Goal: Information Seeking & Learning: Learn about a topic

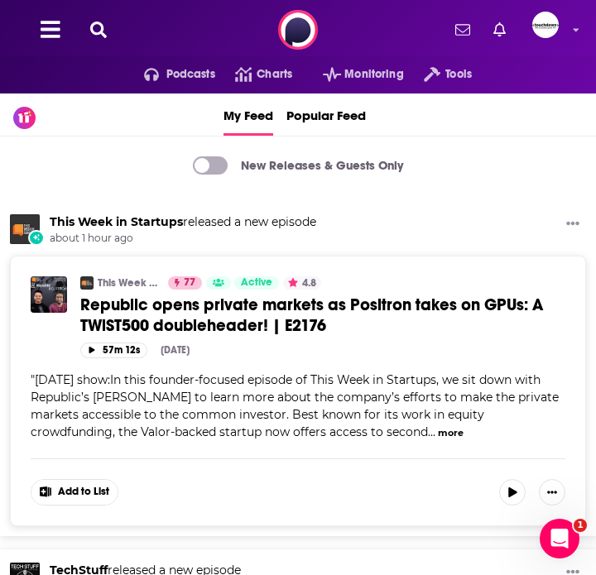
click at [98, 31] on icon at bounding box center [98, 30] width 17 height 17
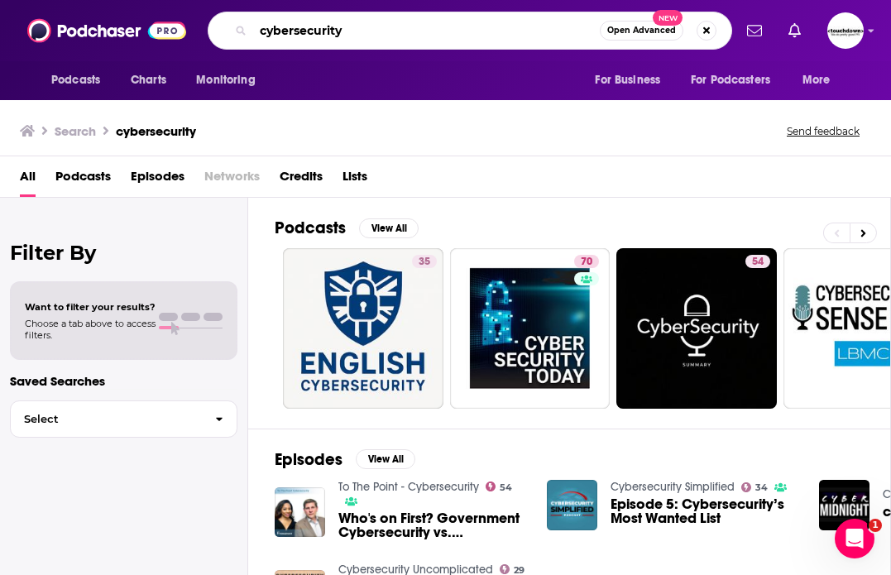
drag, startPoint x: 363, startPoint y: 32, endPoint x: 0, endPoint y: 32, distance: 362.5
click at [0, 32] on div "Podcasts Charts Monitoring cybersecurity Open Advanced New For Business For Pod…" at bounding box center [445, 30] width 891 height 61
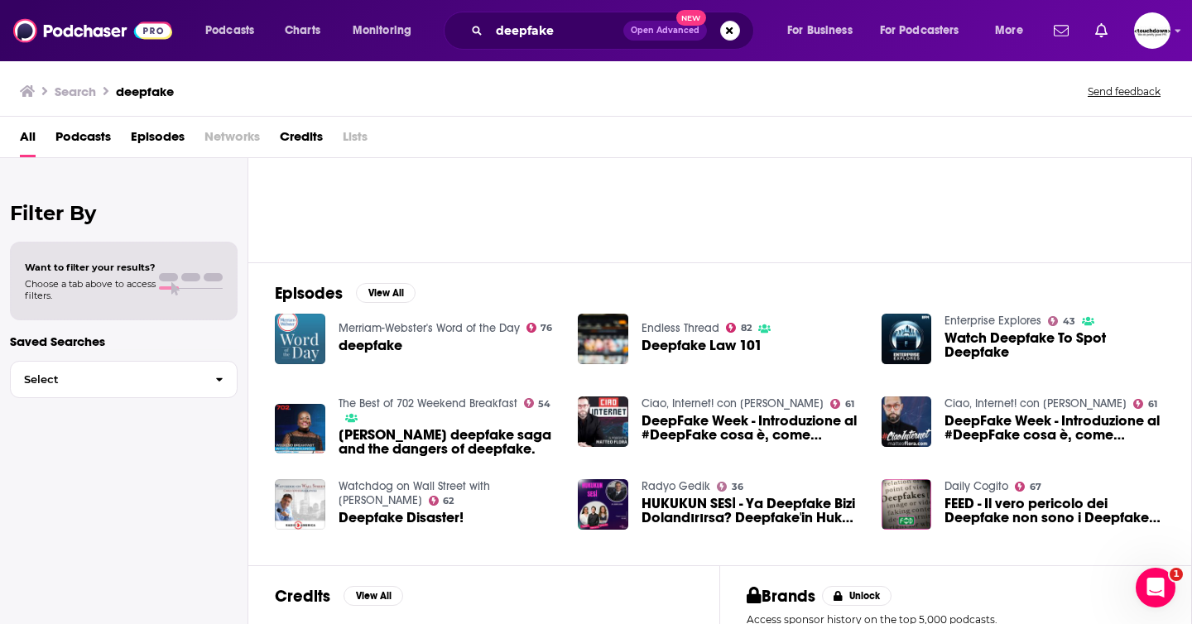
scroll to position [128, 0]
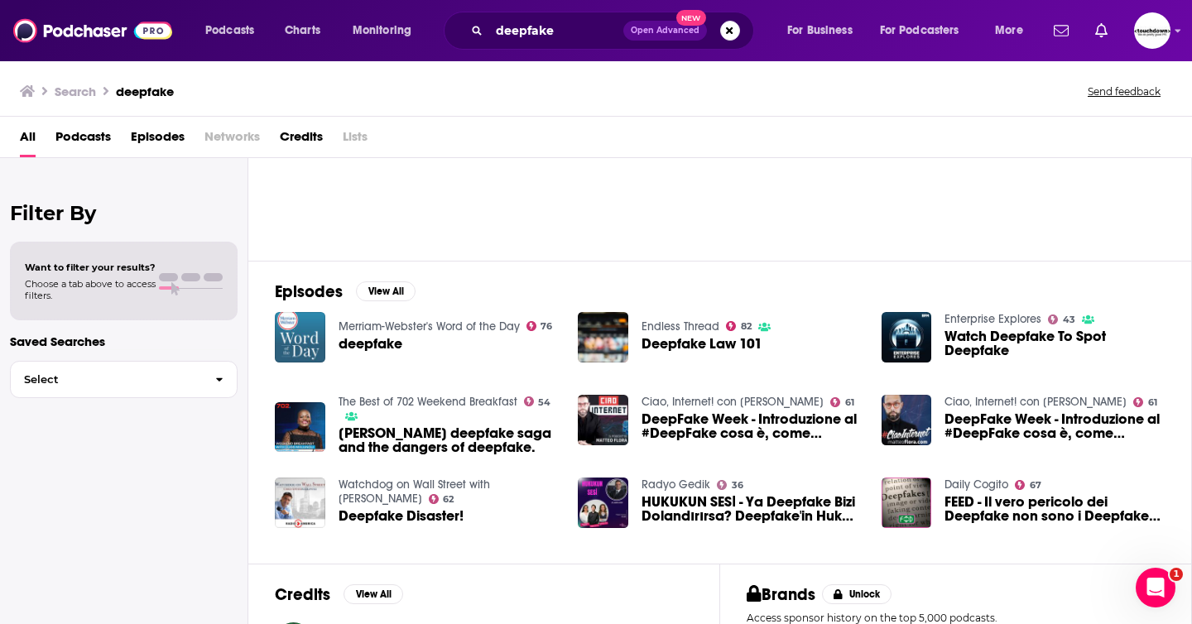
click at [70, 137] on span "Podcasts" at bounding box center [82, 140] width 55 height 34
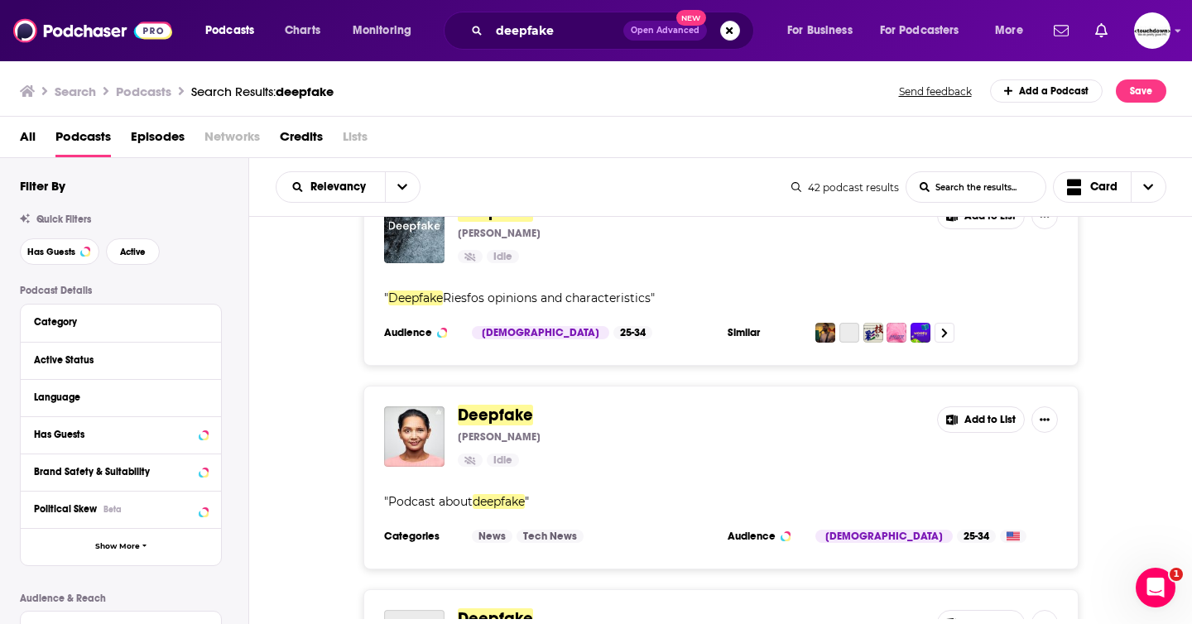
scroll to position [127, 0]
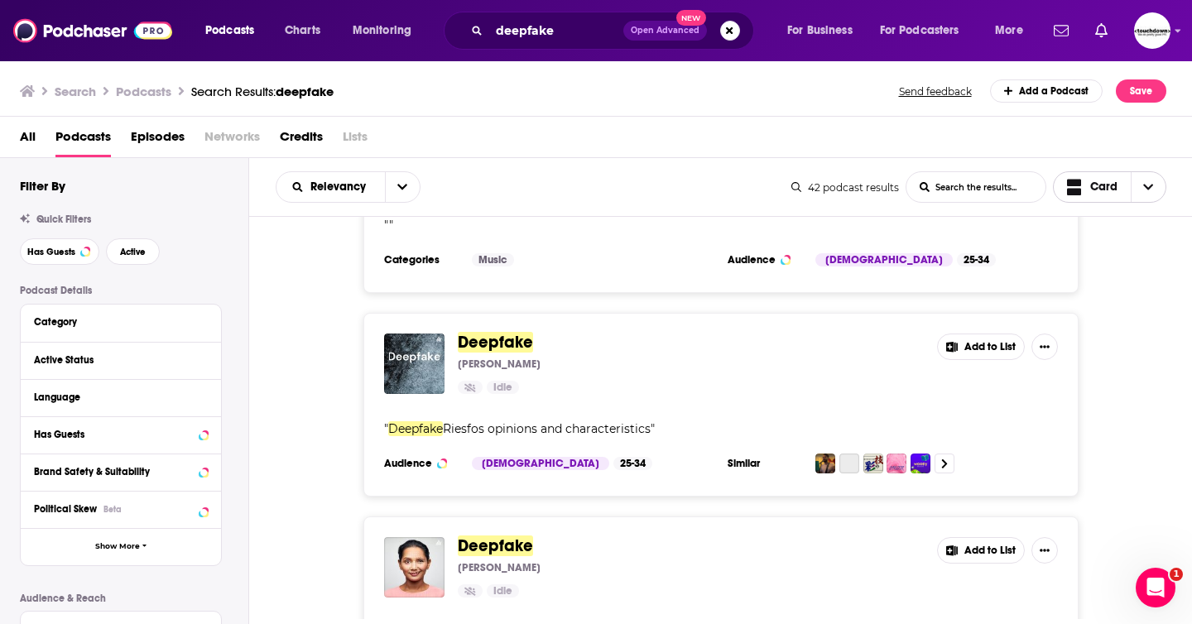
click at [595, 195] on span "Choose View" at bounding box center [1148, 187] width 35 height 30
click at [595, 270] on span "Table" at bounding box center [1120, 272] width 66 height 9
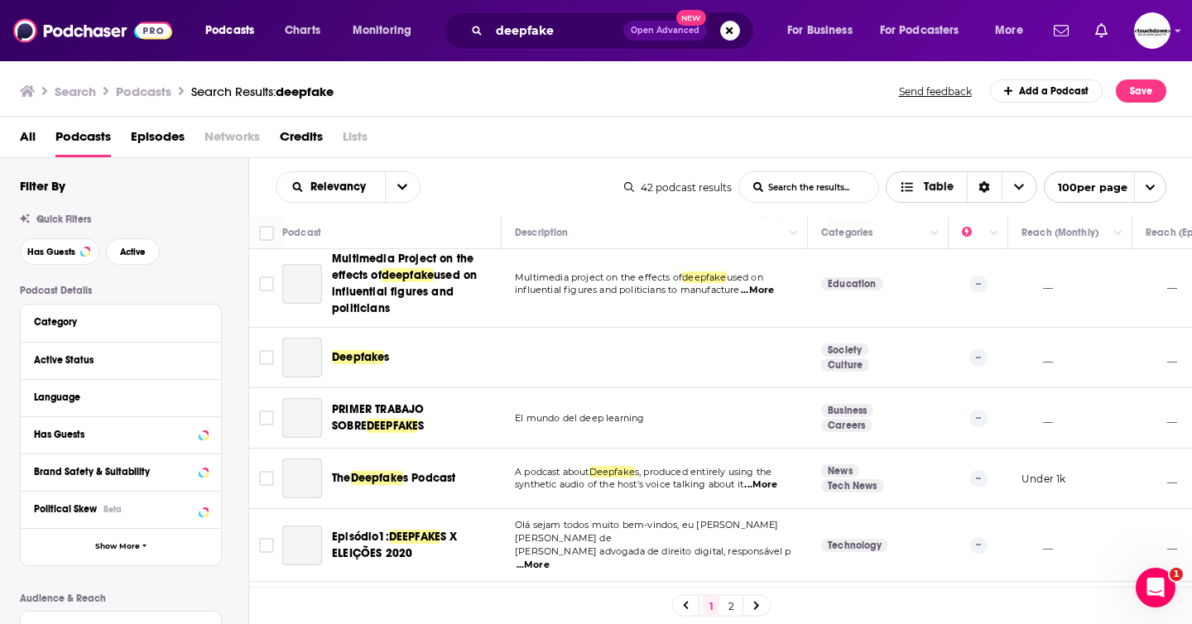
scroll to position [1225, 0]
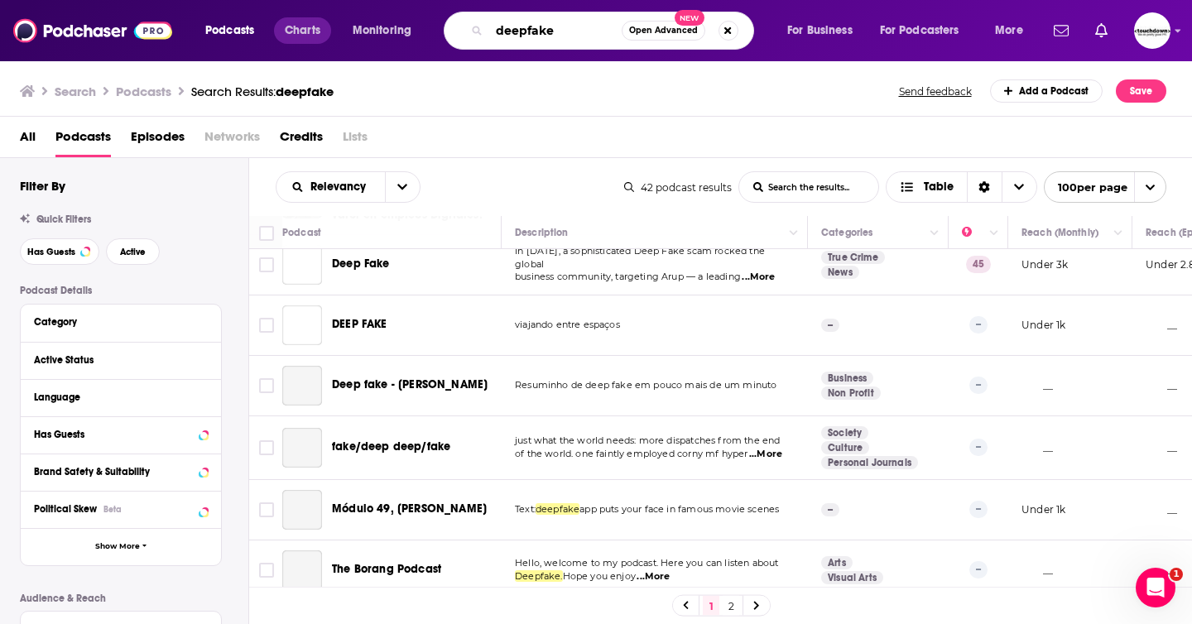
drag, startPoint x: 566, startPoint y: 27, endPoint x: 299, endPoint y: 35, distance: 267.5
click at [299, 35] on div "Podcasts Charts Monitoring deepfake Open Advanced New For Business For Podcaste…" at bounding box center [616, 31] width 845 height 38
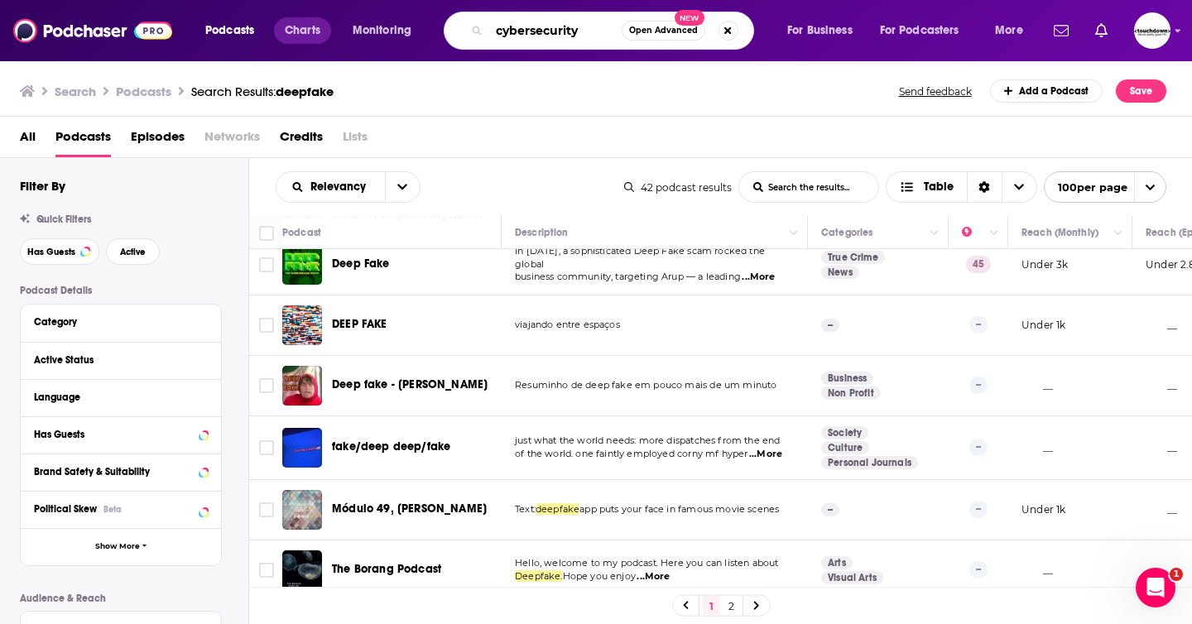
type input "cybersecurity"
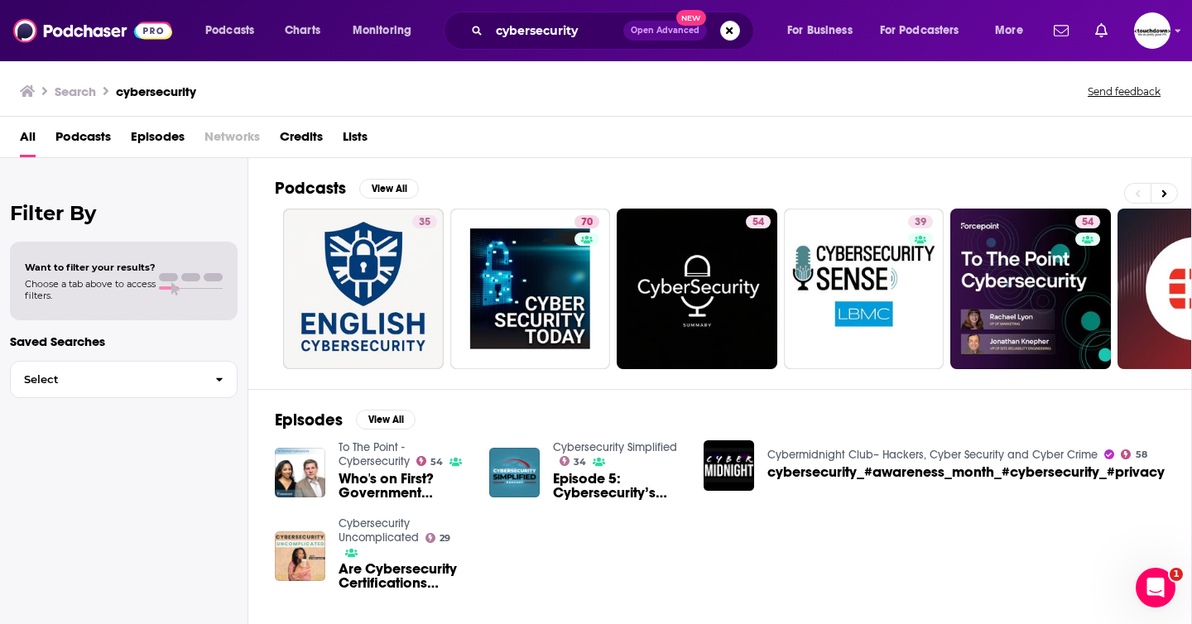
click at [85, 135] on span "Podcasts" at bounding box center [82, 140] width 55 height 34
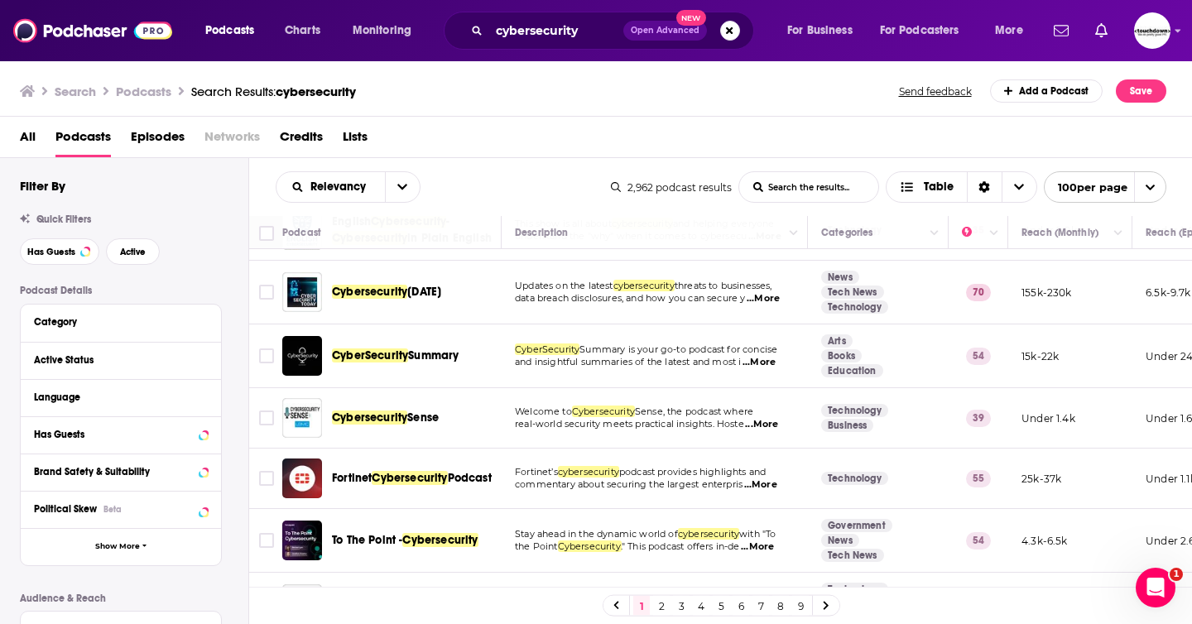
scroll to position [50, 0]
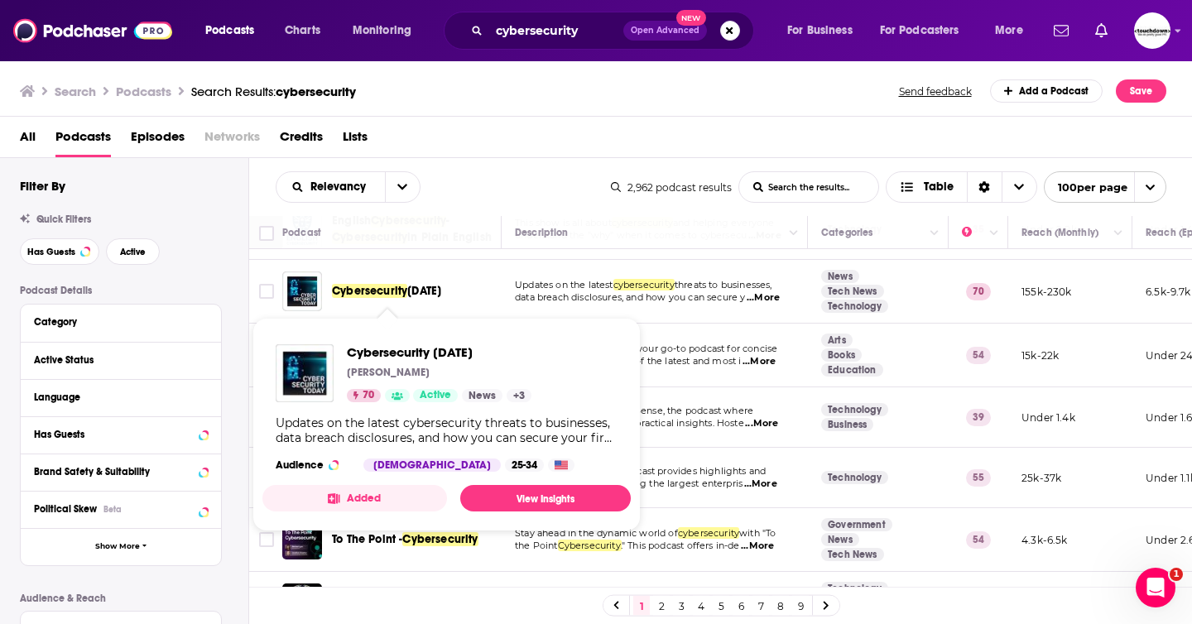
click at [428, 291] on span "Today" at bounding box center [424, 291] width 34 height 14
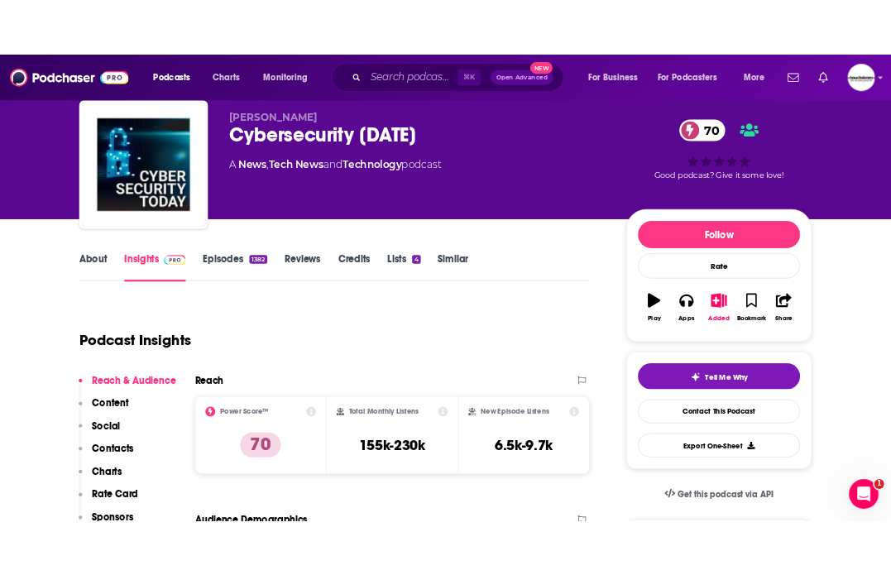
scroll to position [60, 0]
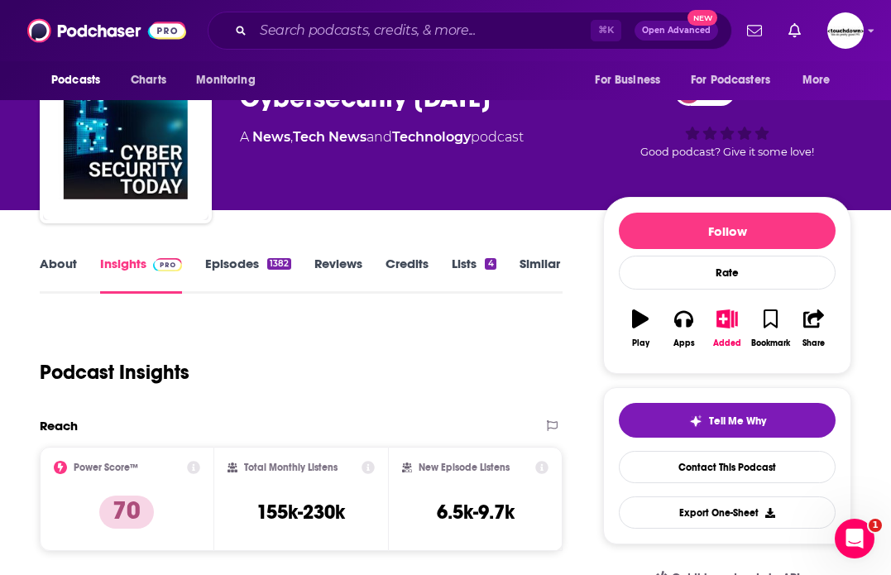
click at [44, 263] on link "About" at bounding box center [58, 275] width 37 height 38
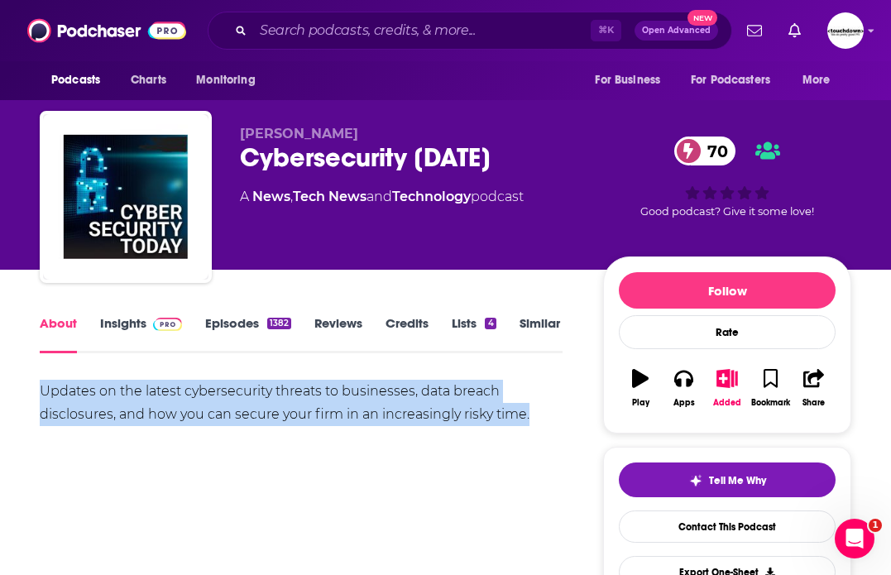
drag, startPoint x: 529, startPoint y: 416, endPoint x: 30, endPoint y: 377, distance: 500.6
copy div "Updates on the latest cybersecurity threats to businesses, data breach disclosu…"
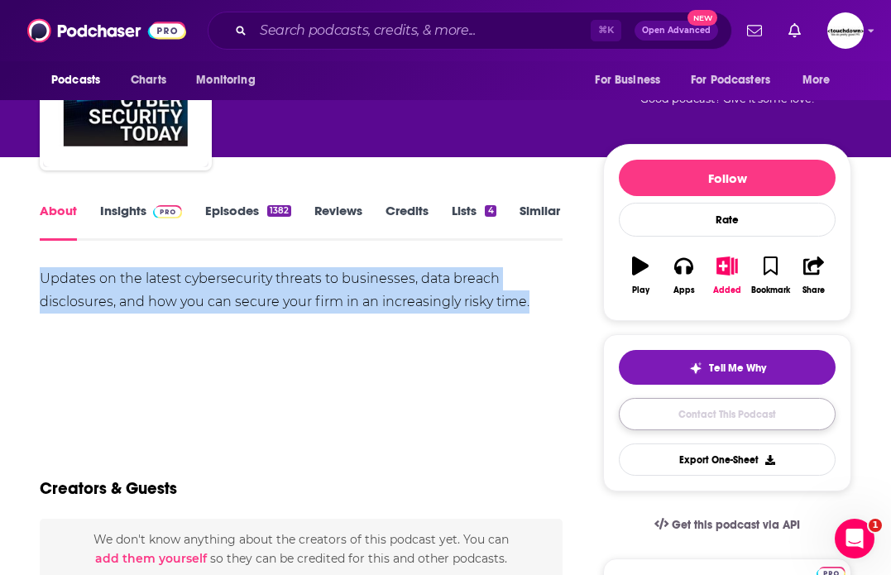
click at [595, 411] on link "Contact This Podcast" at bounding box center [727, 414] width 217 height 32
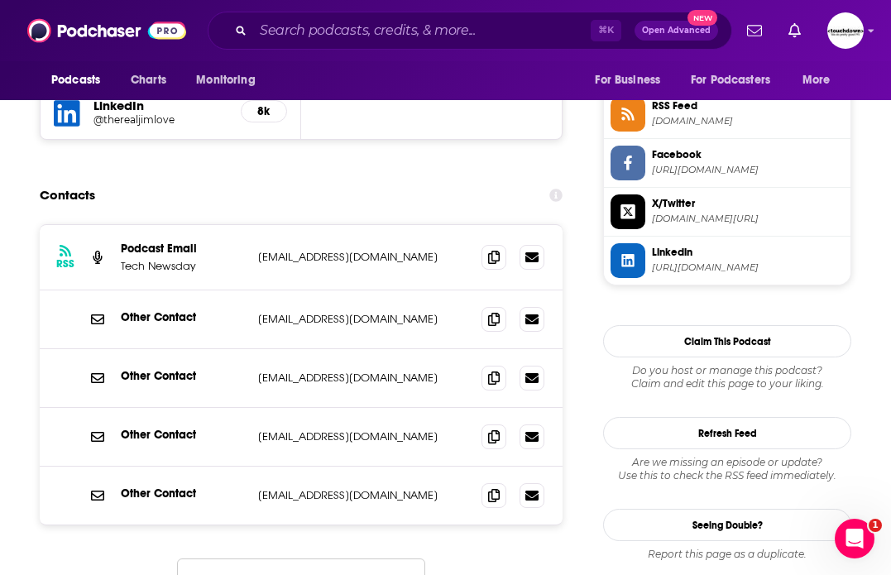
scroll to position [1511, 0]
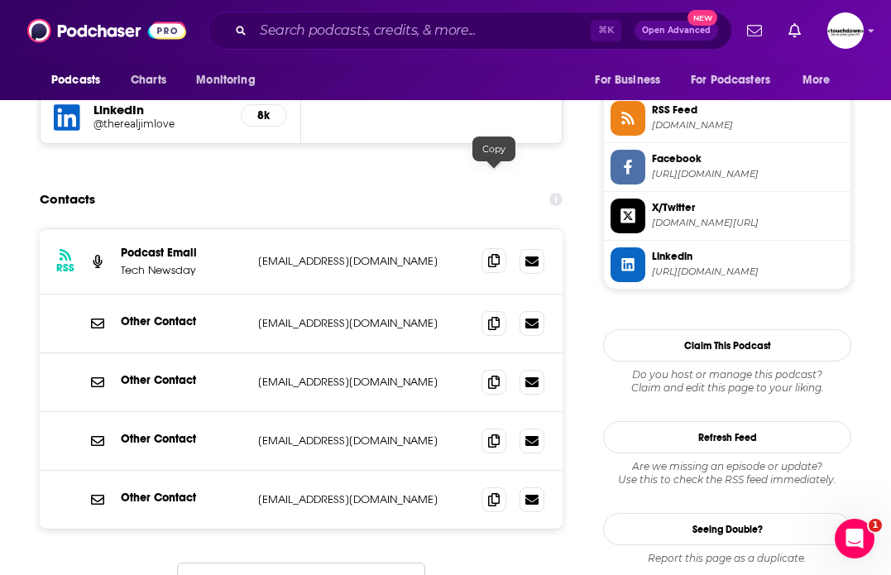
click at [494, 254] on icon at bounding box center [494, 260] width 12 height 13
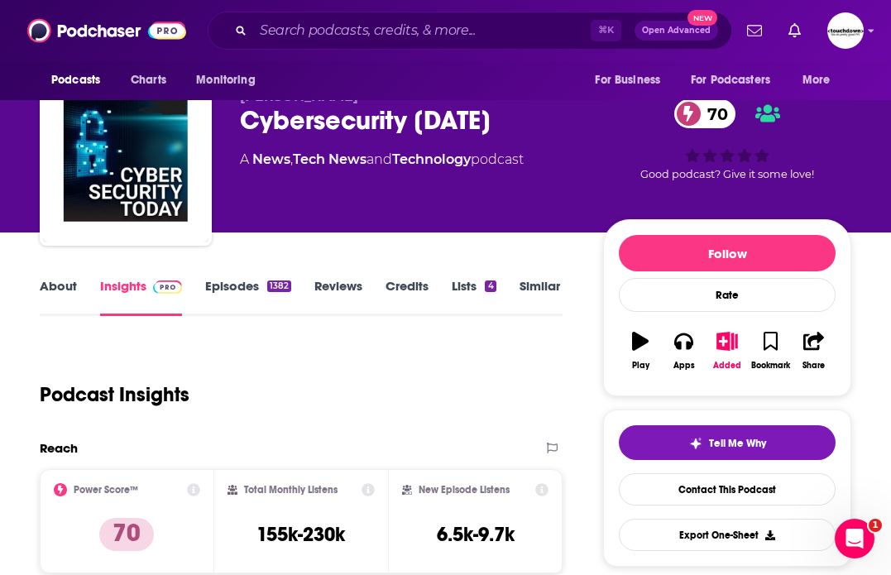
scroll to position [0, 0]
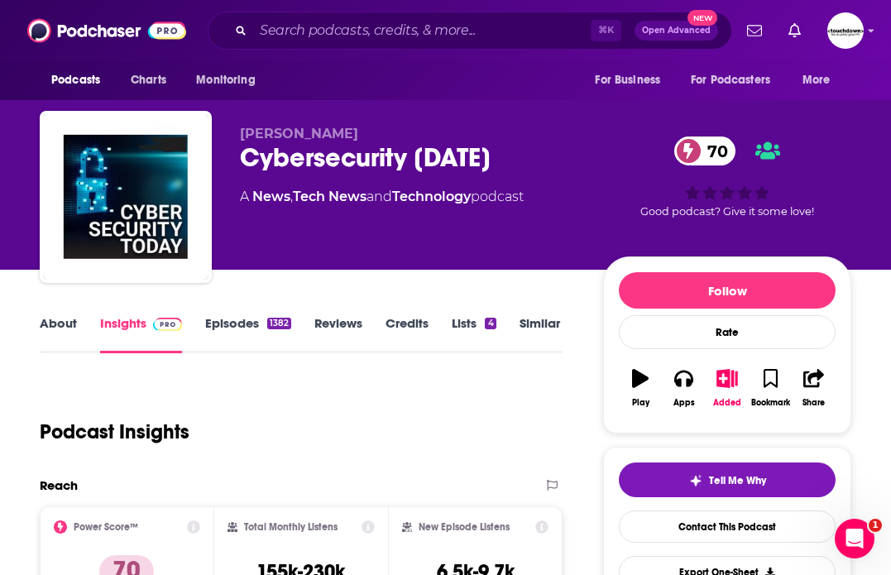
click at [47, 329] on link "About" at bounding box center [58, 334] width 37 height 38
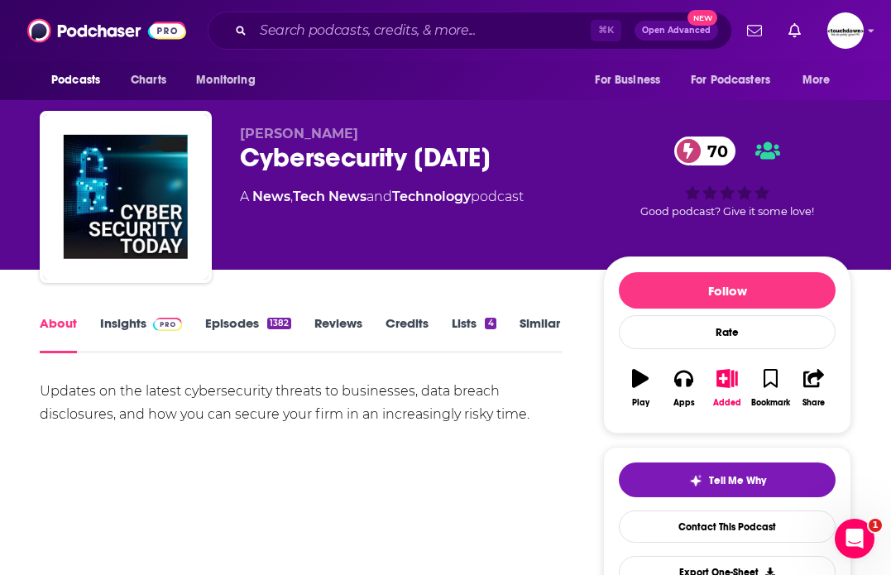
click at [224, 329] on link "Episodes 1382" at bounding box center [248, 334] width 86 height 38
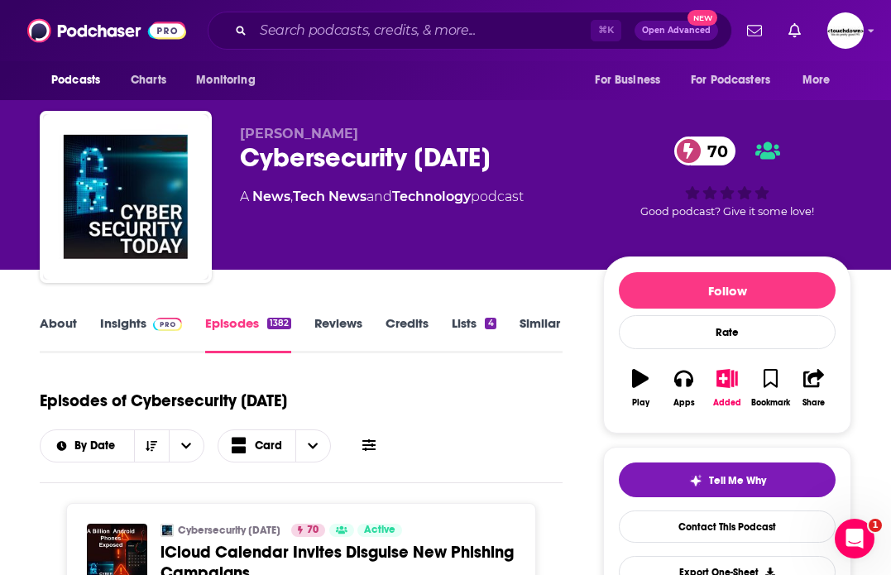
click at [47, 338] on link "About" at bounding box center [58, 334] width 37 height 38
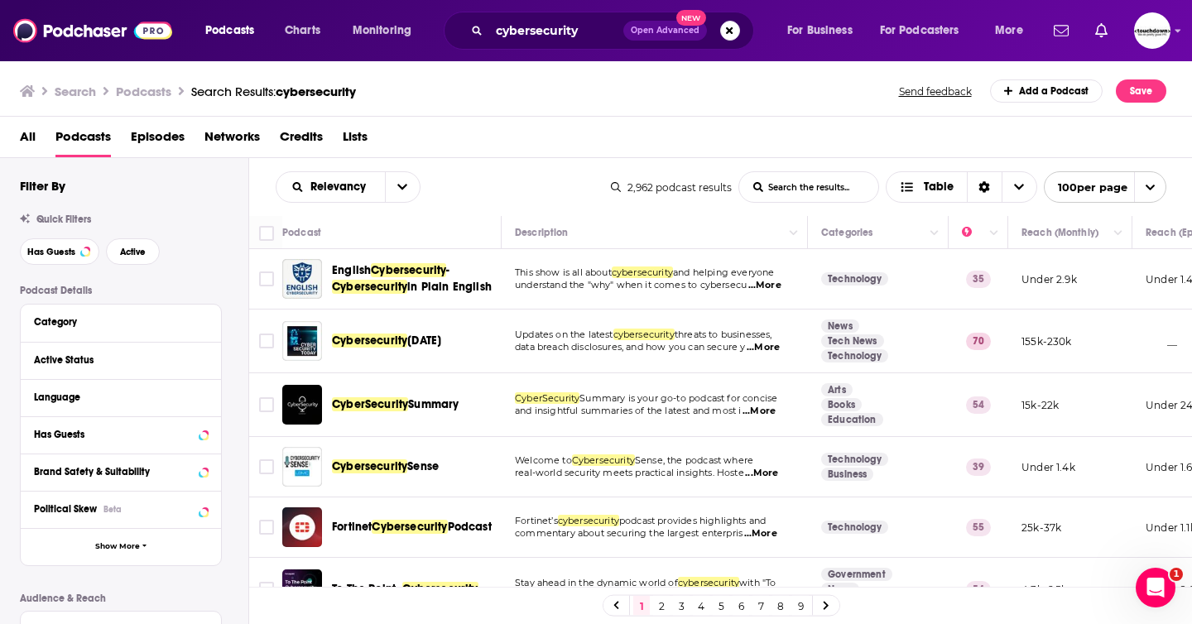
click at [595, 477] on span "...More" at bounding box center [761, 473] width 33 height 13
click at [483, 339] on div "Cybersecurity Today" at bounding box center [418, 341] width 172 height 17
click at [405, 341] on span "Cybersecurity" at bounding box center [369, 341] width 75 height 14
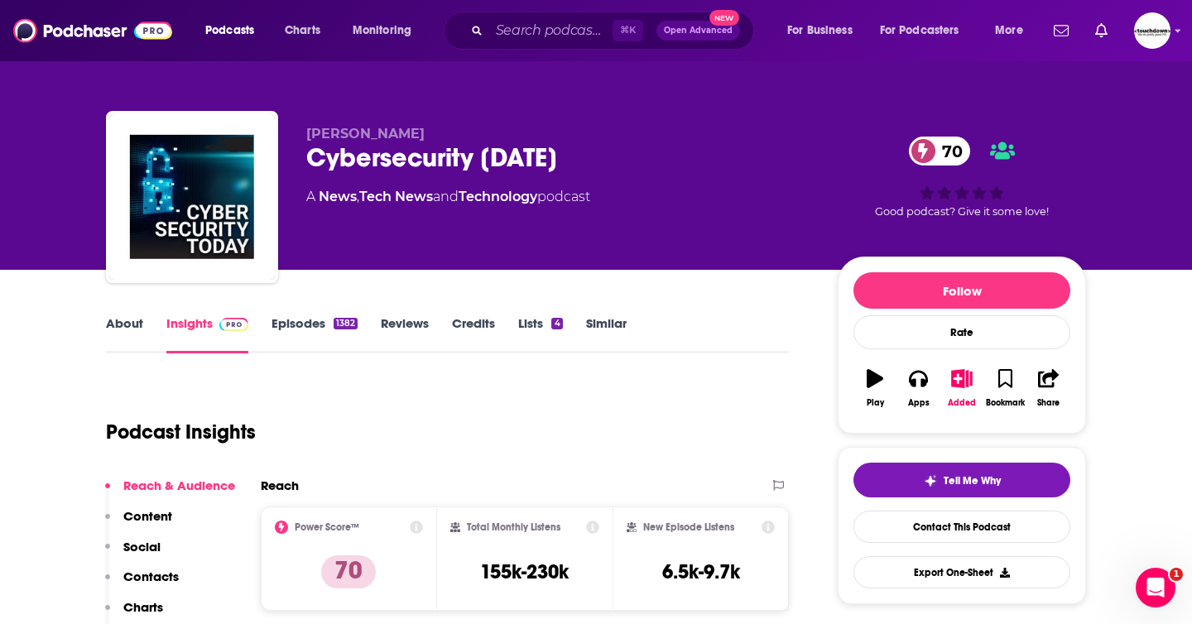
click at [323, 320] on link "Episodes 1382" at bounding box center [314, 334] width 86 height 38
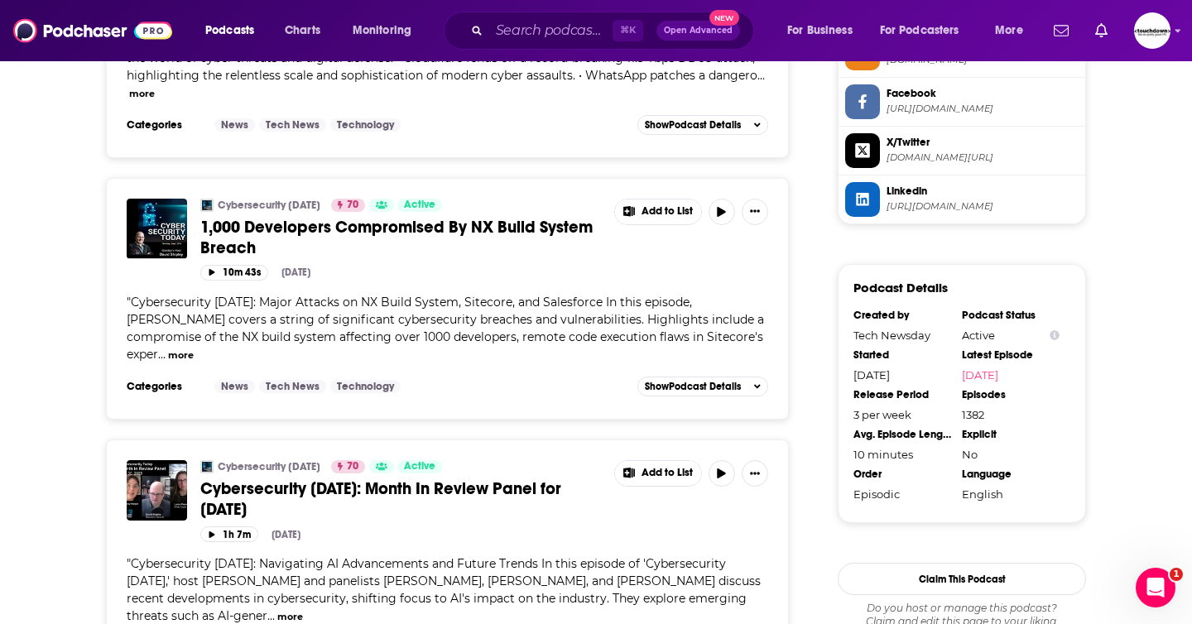
scroll to position [1595, 0]
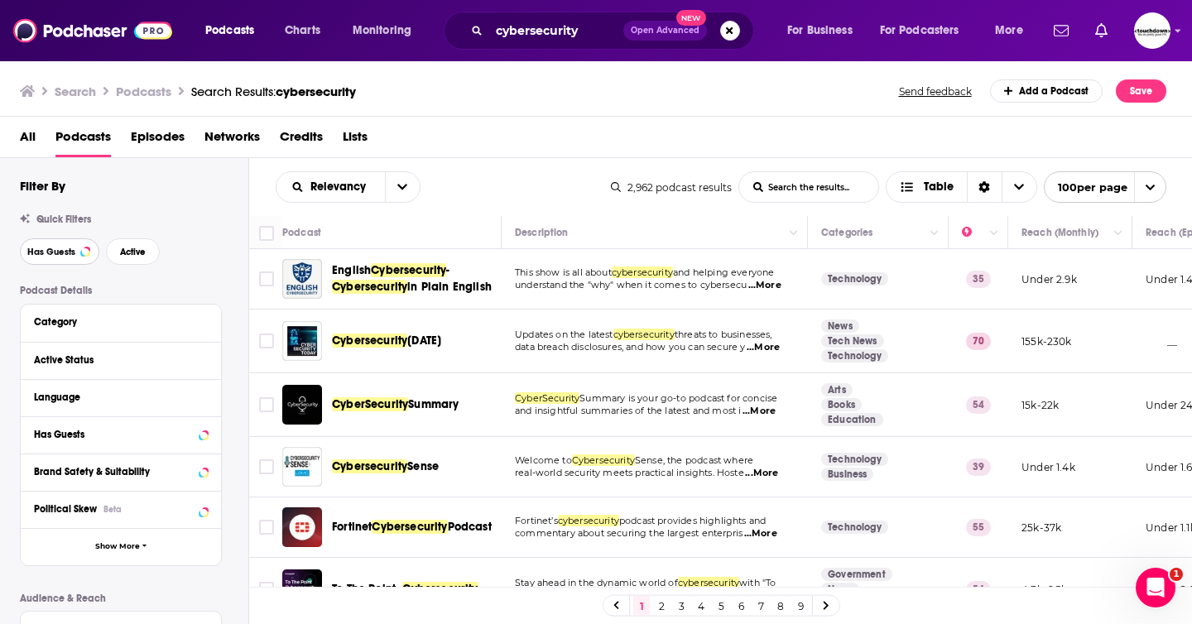
click at [50, 253] on span "Has Guests" at bounding box center [51, 251] width 48 height 9
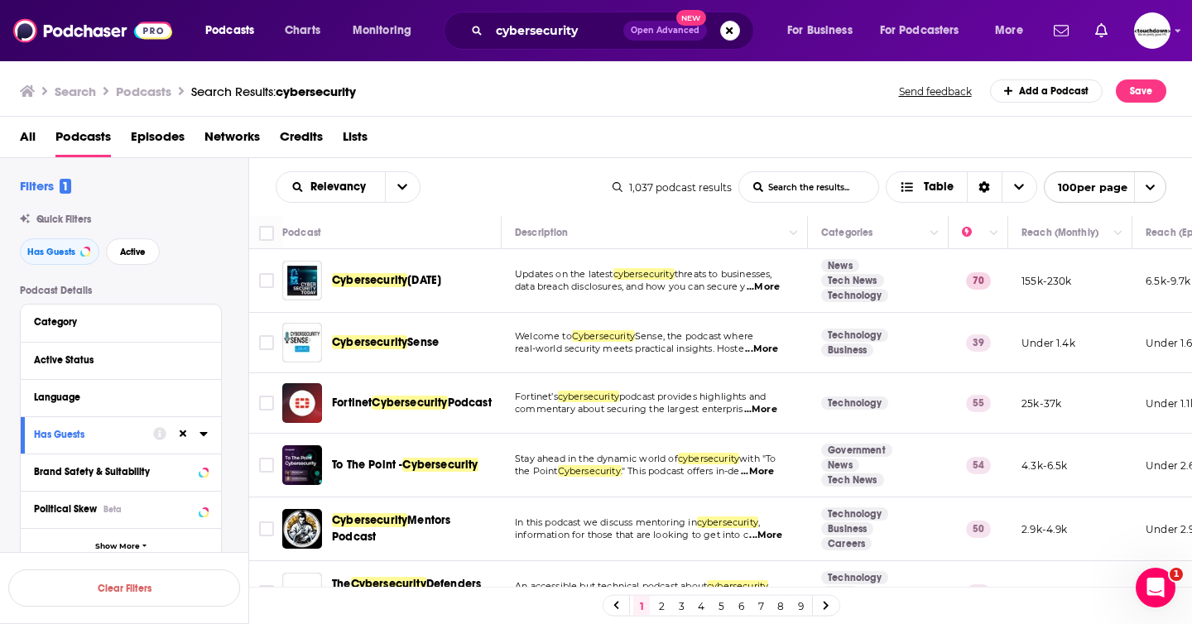
click at [595, 349] on span "...More" at bounding box center [761, 349] width 33 height 13
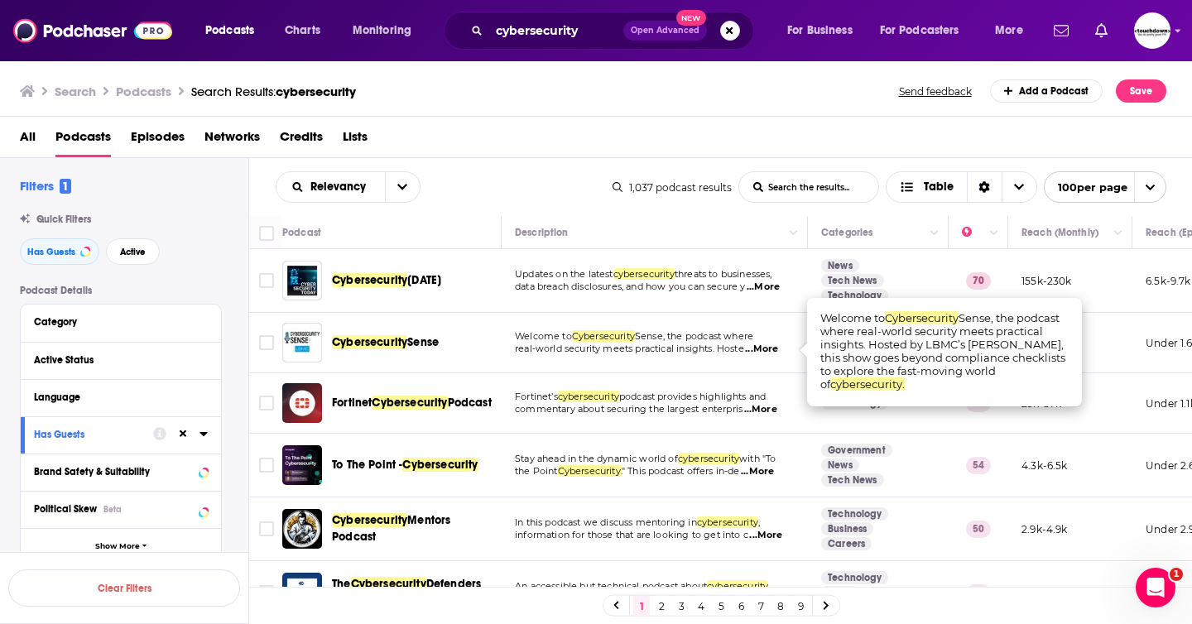
click at [468, 334] on div "Cybersecurity Sense" at bounding box center [418, 343] width 172 height 40
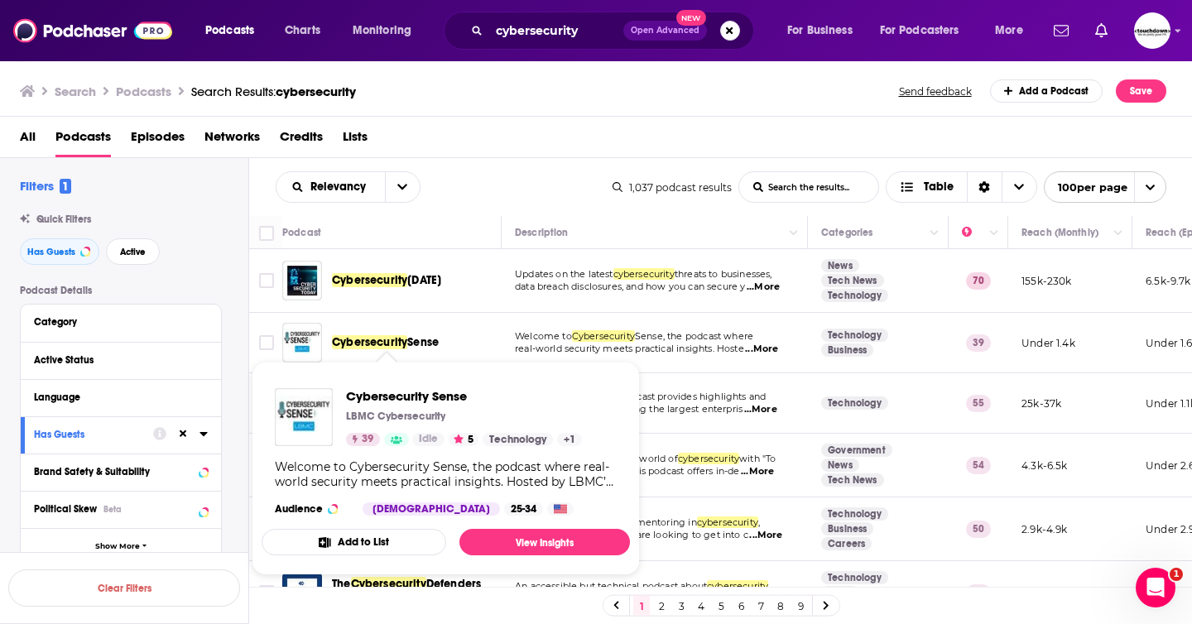
click at [416, 345] on span "Sense" at bounding box center [422, 342] width 31 height 14
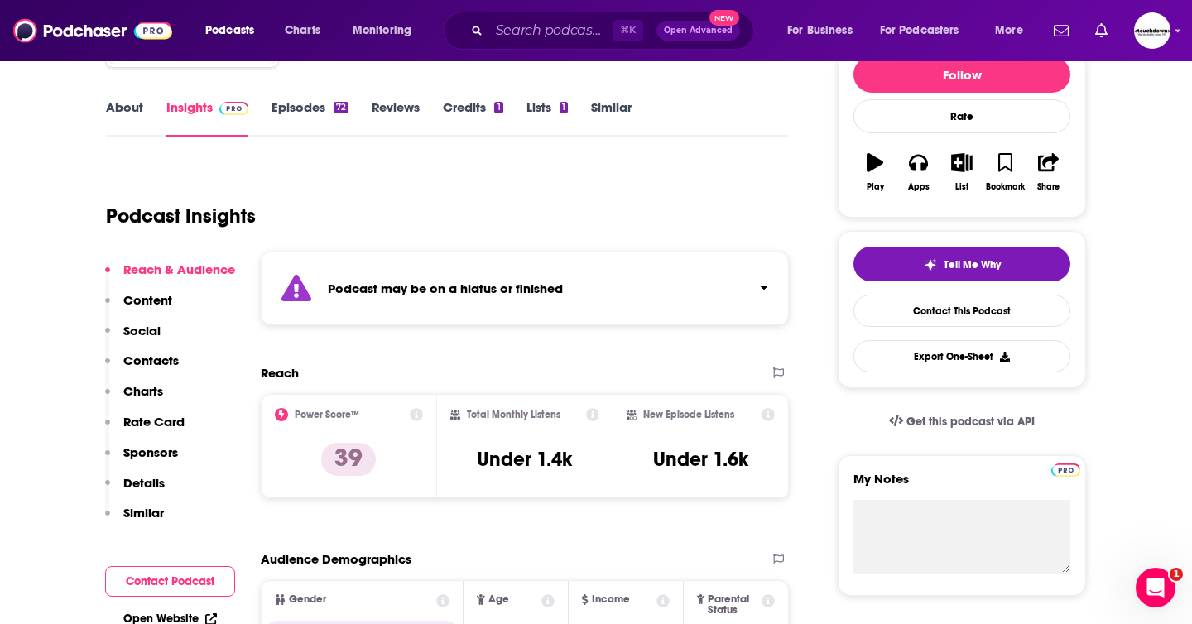
scroll to position [194, 0]
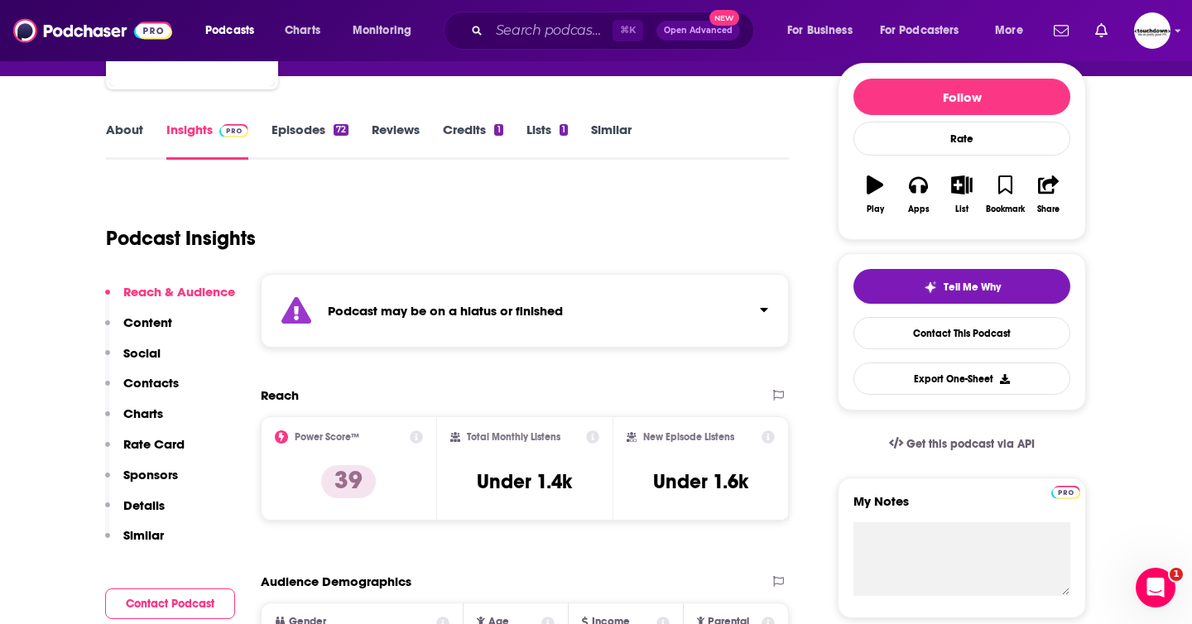
click at [309, 140] on link "Episodes 72" at bounding box center [309, 141] width 77 height 38
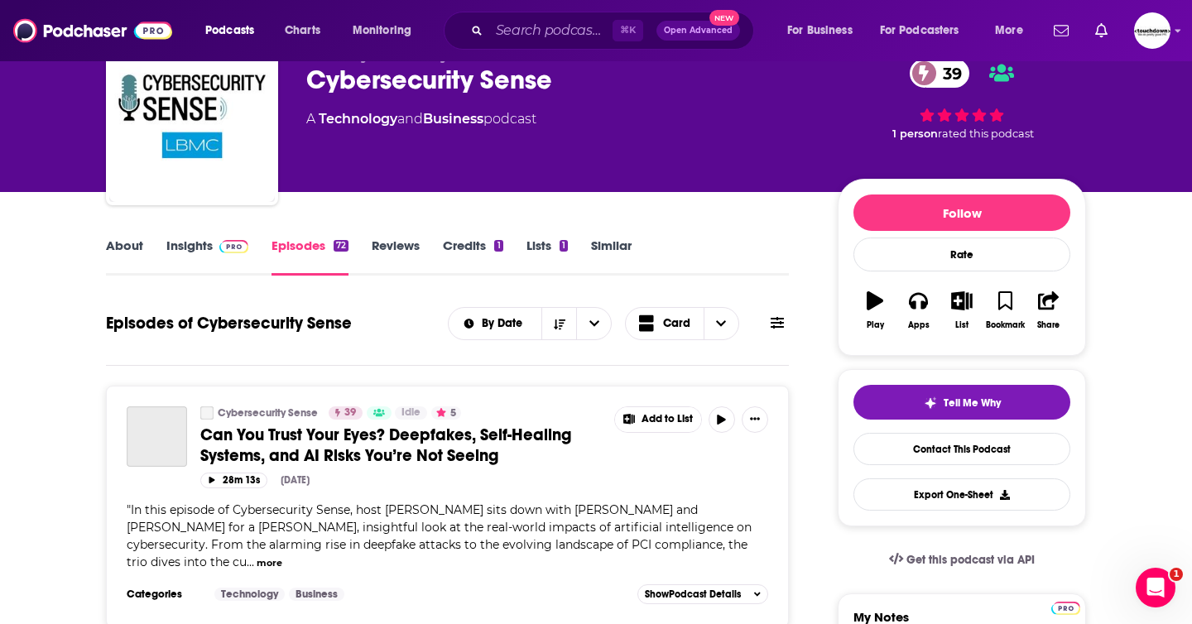
scroll to position [93, 0]
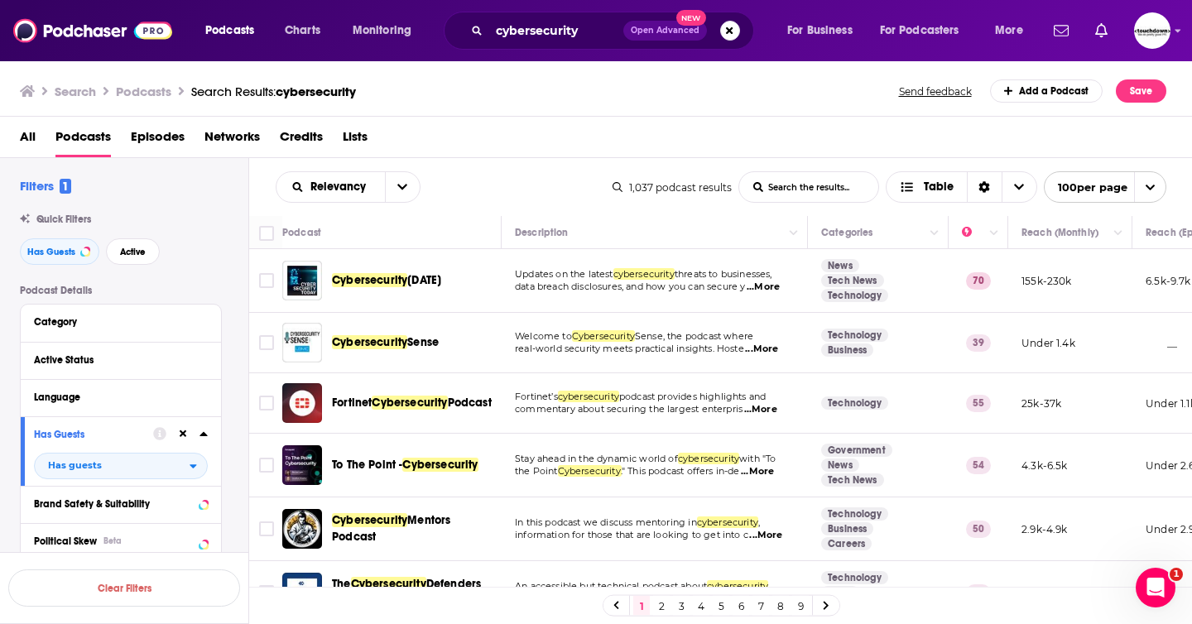
click at [404, 277] on span "Cybersecurity" at bounding box center [369, 280] width 75 height 14
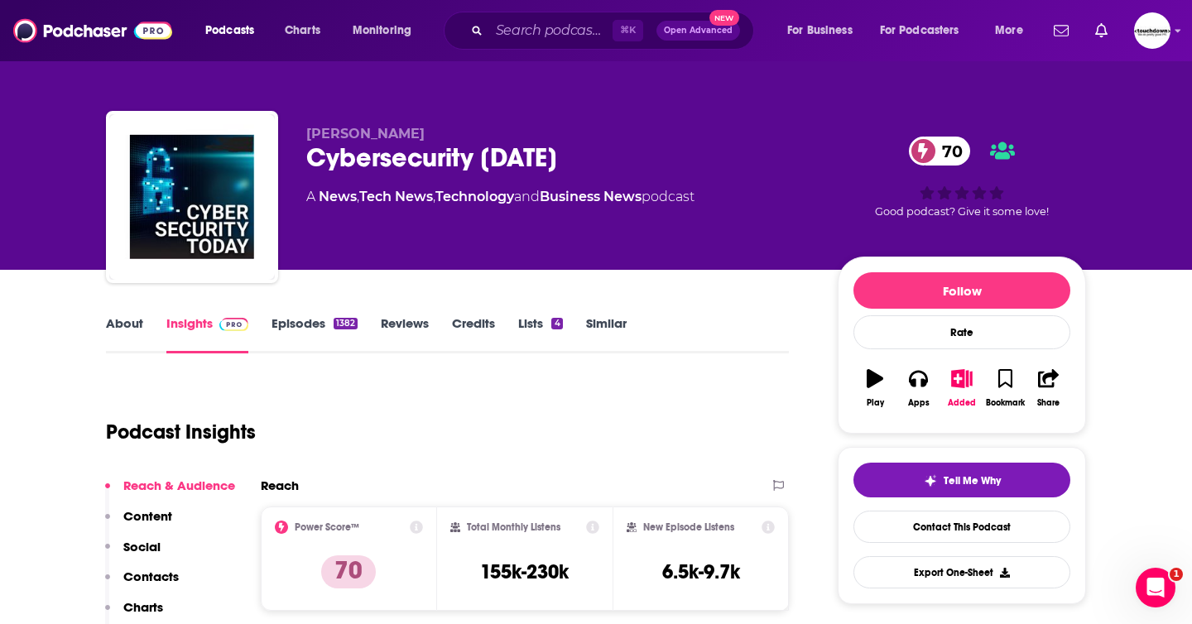
click at [287, 331] on link "Episodes 1382" at bounding box center [314, 334] width 86 height 38
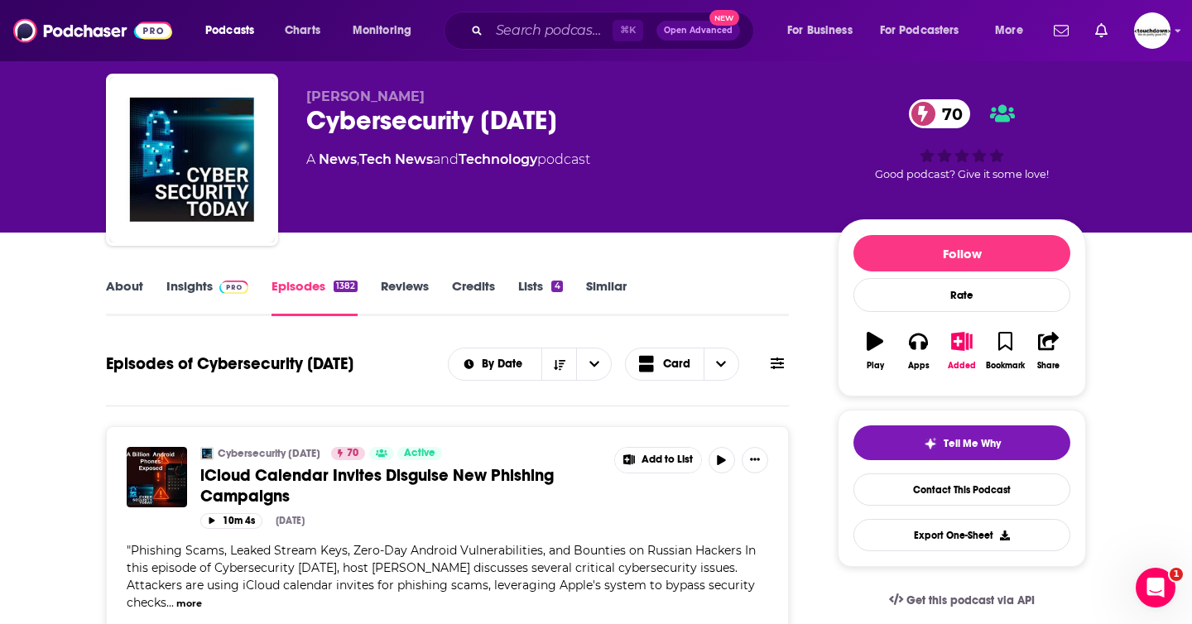
scroll to position [102, 0]
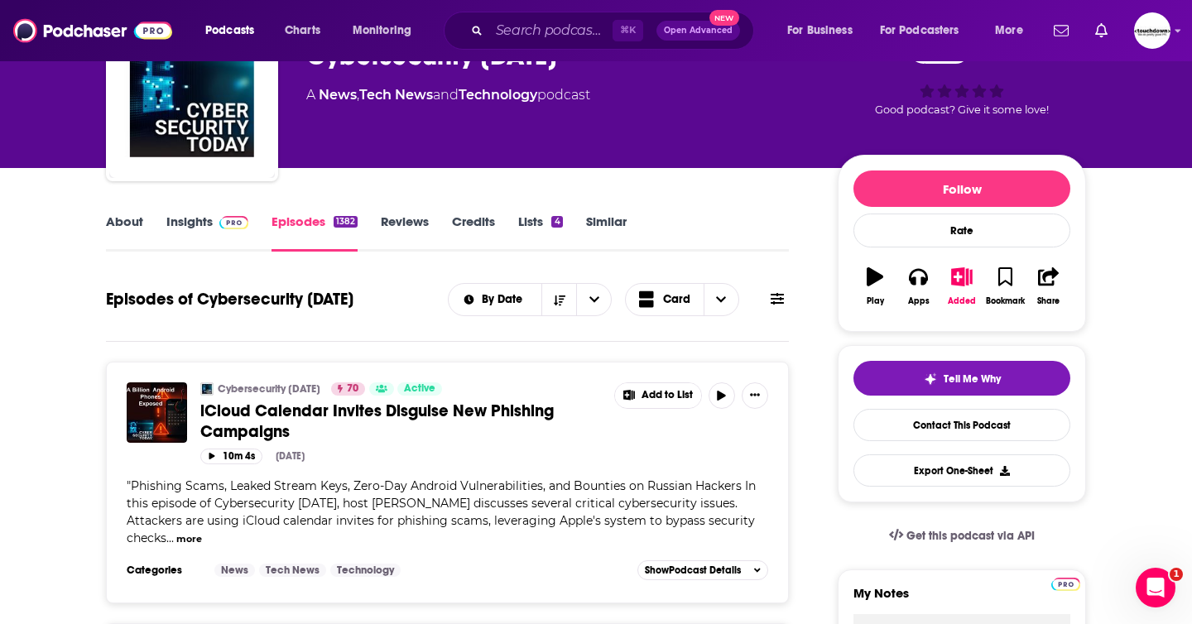
click at [202, 532] on button "more" at bounding box center [189, 539] width 26 height 14
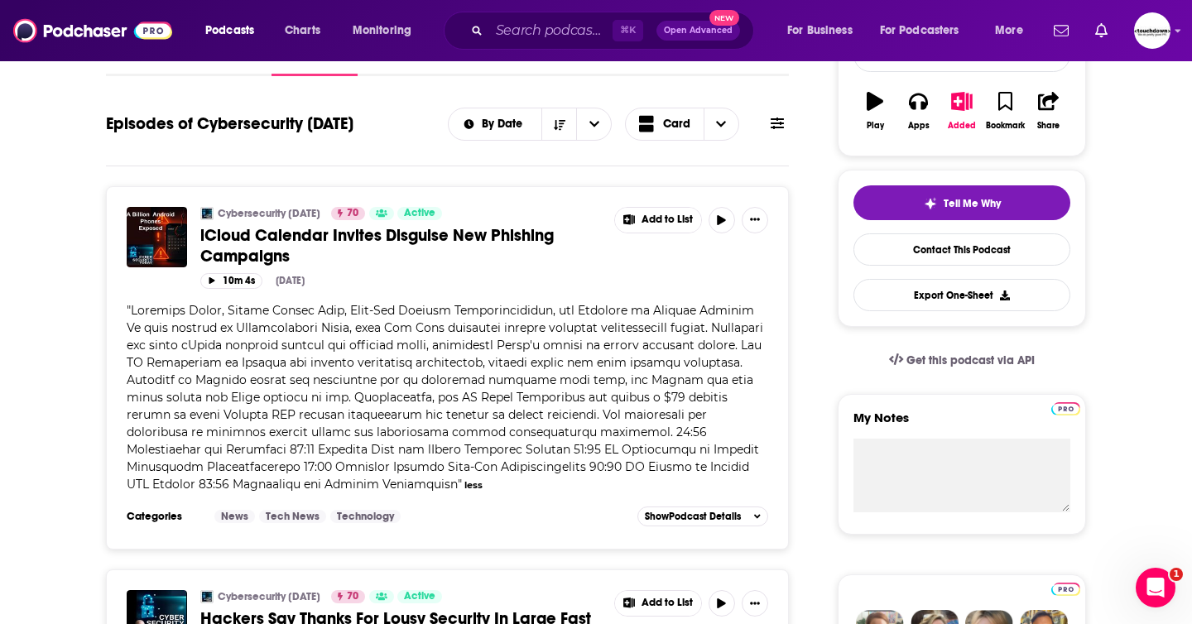
scroll to position [2943, 0]
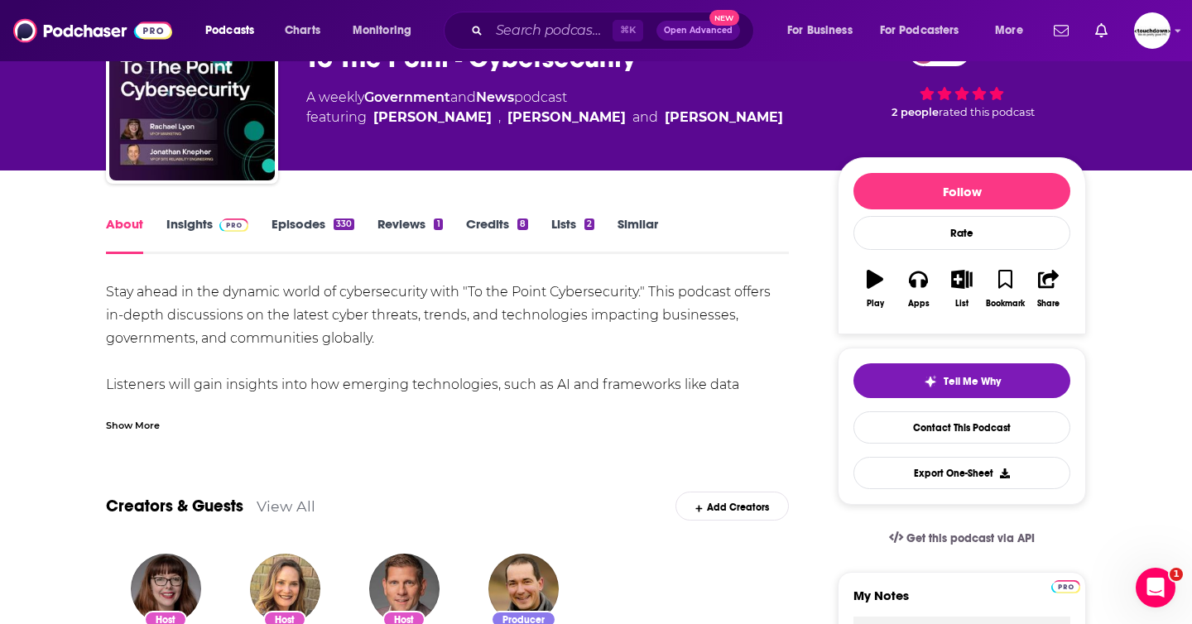
scroll to position [123, 0]
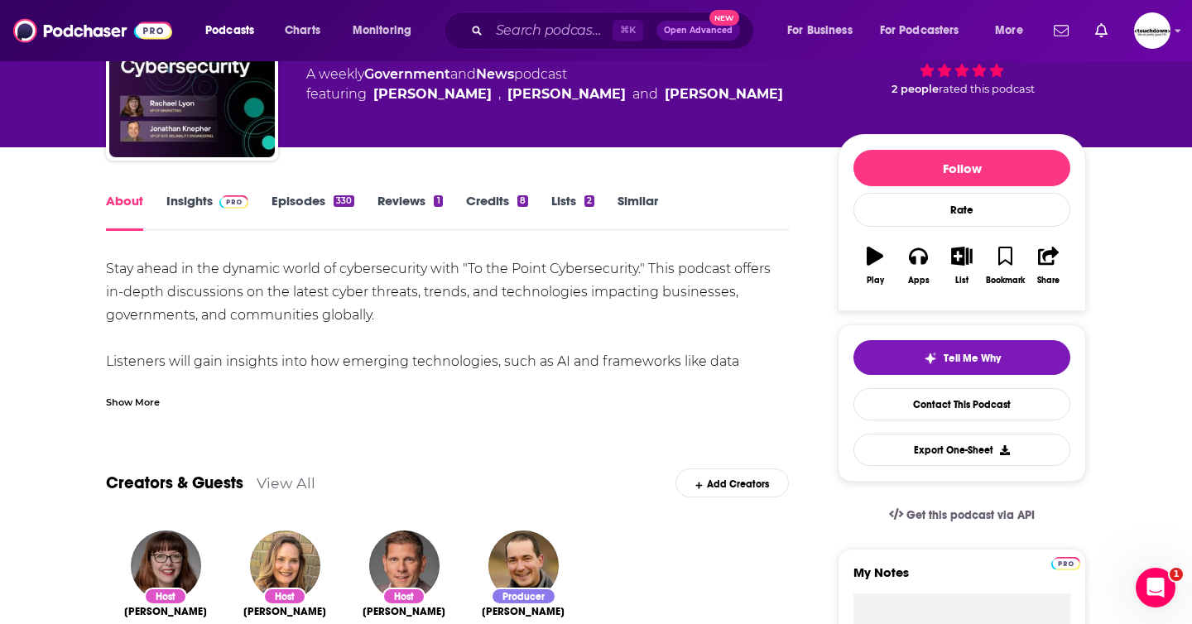
click at [144, 398] on div "Show More" at bounding box center [133, 401] width 54 height 16
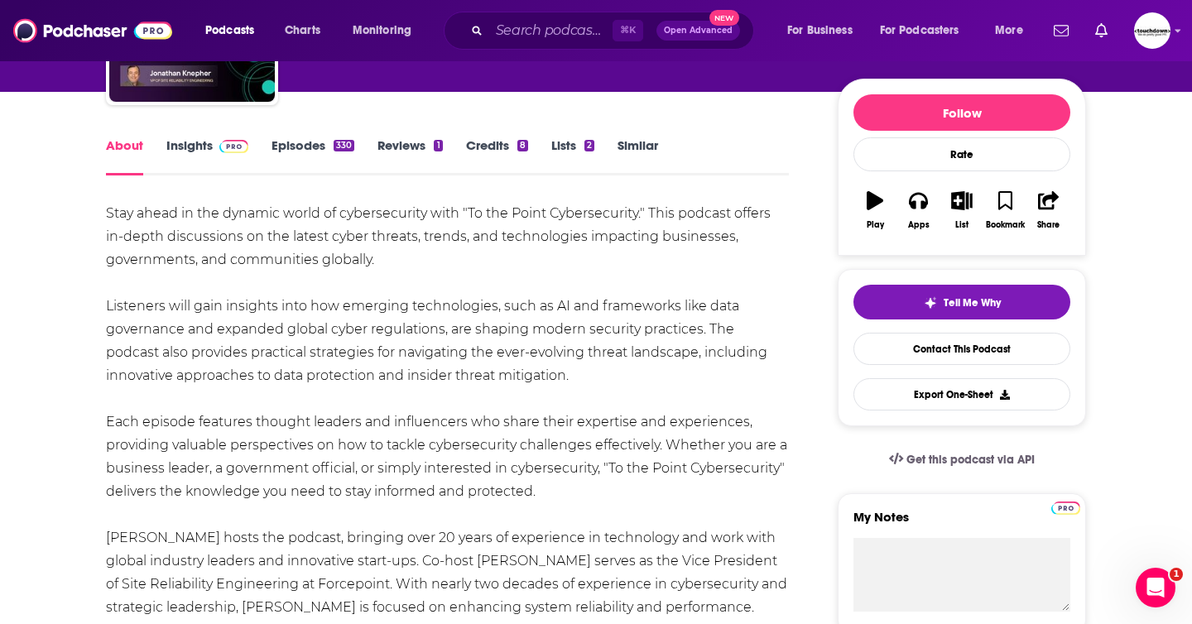
scroll to position [0, 0]
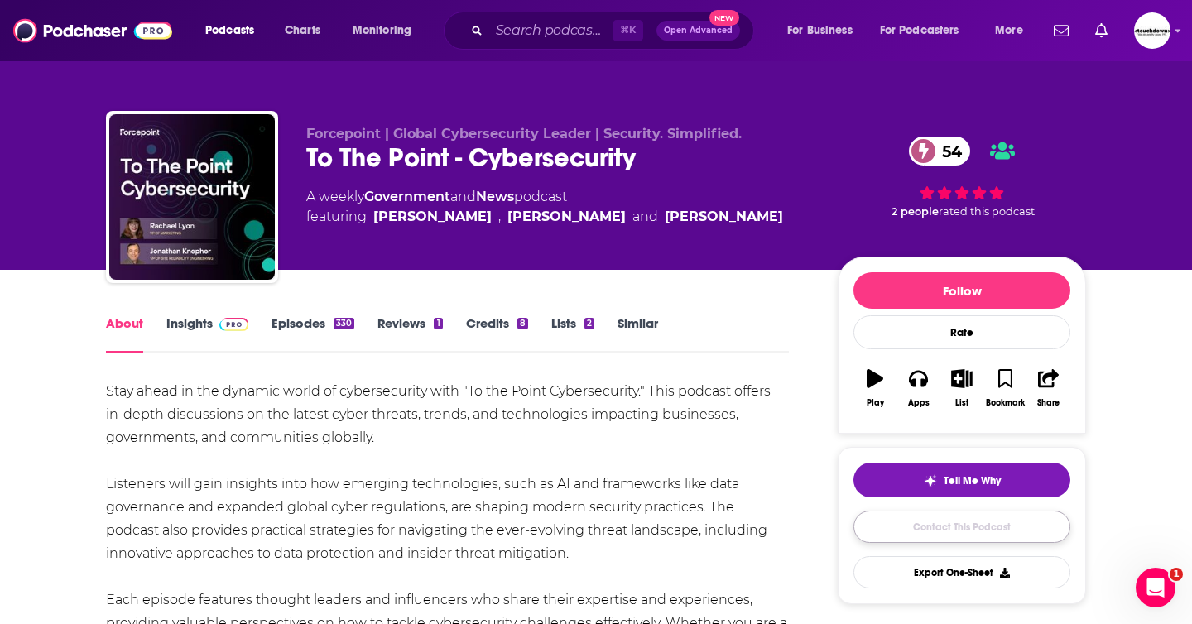
click at [927, 530] on link "Contact This Podcast" at bounding box center [961, 527] width 217 height 32
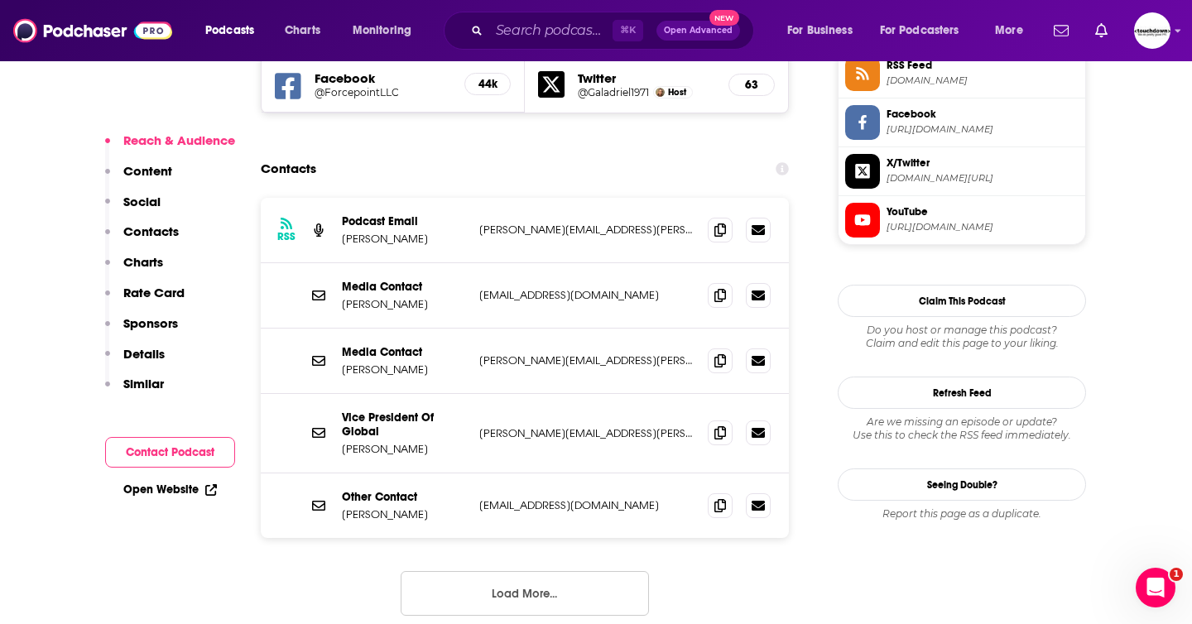
scroll to position [1555, 0]
click at [711, 348] on span at bounding box center [720, 360] width 25 height 25
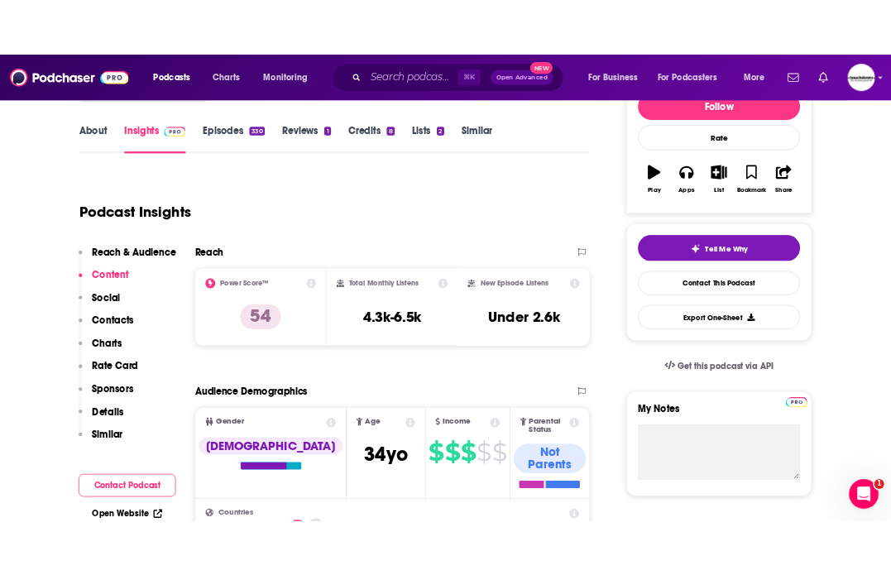
scroll to position [0, 0]
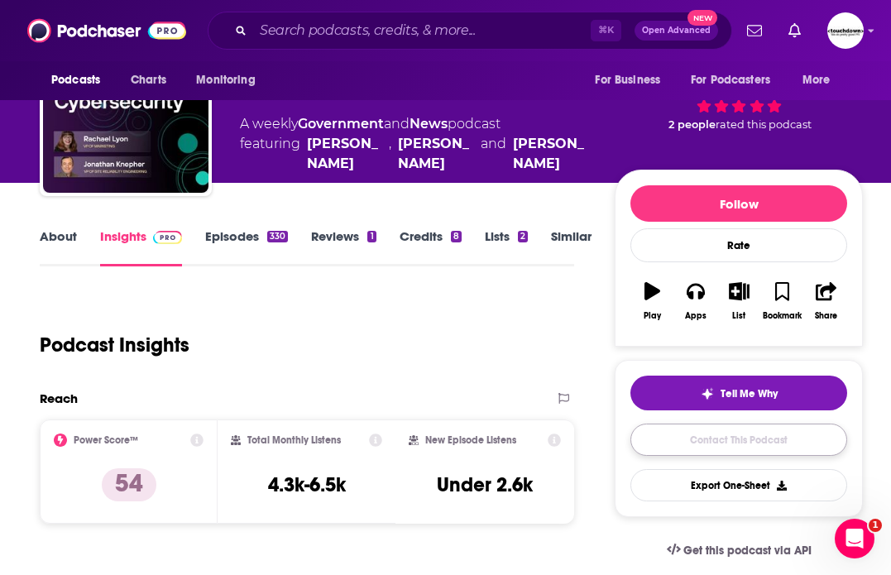
click at [706, 443] on link "Contact This Podcast" at bounding box center [739, 440] width 217 height 32
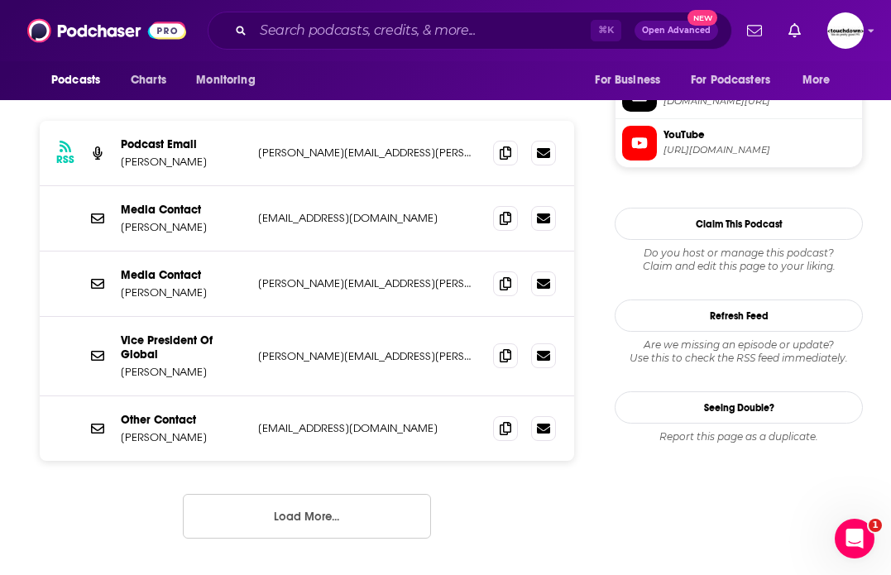
click at [430, 408] on div "RSS Podcast Email Kristina Dettweiler Kristina.dettwiler@forcepoint.com Kristin…" at bounding box center [307, 343] width 535 height 444
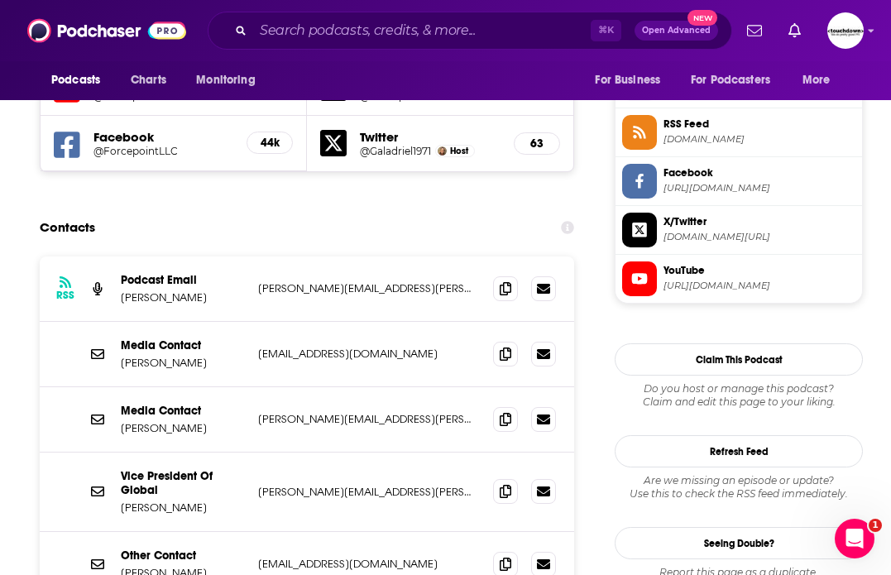
scroll to position [1509, 0]
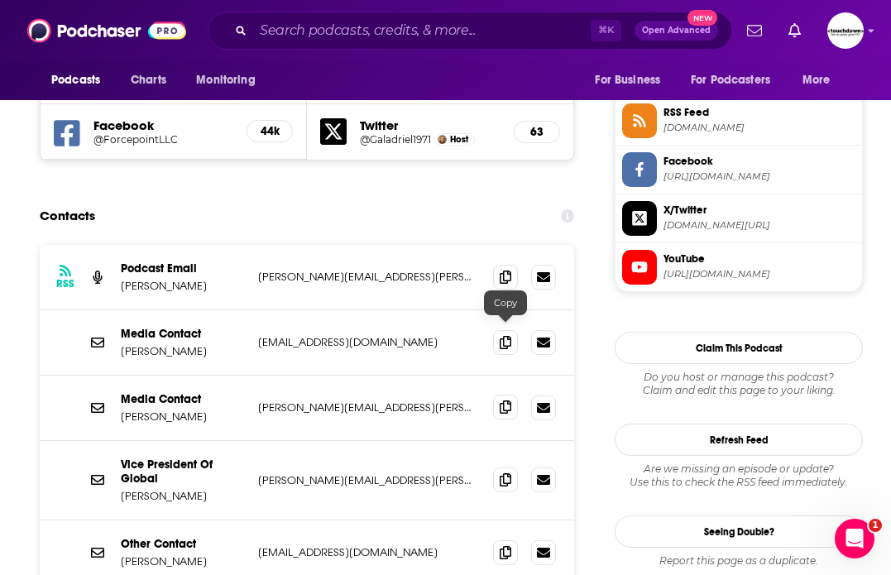
click at [507, 401] on icon at bounding box center [506, 407] width 12 height 13
click at [509, 270] on icon at bounding box center [506, 276] width 12 height 13
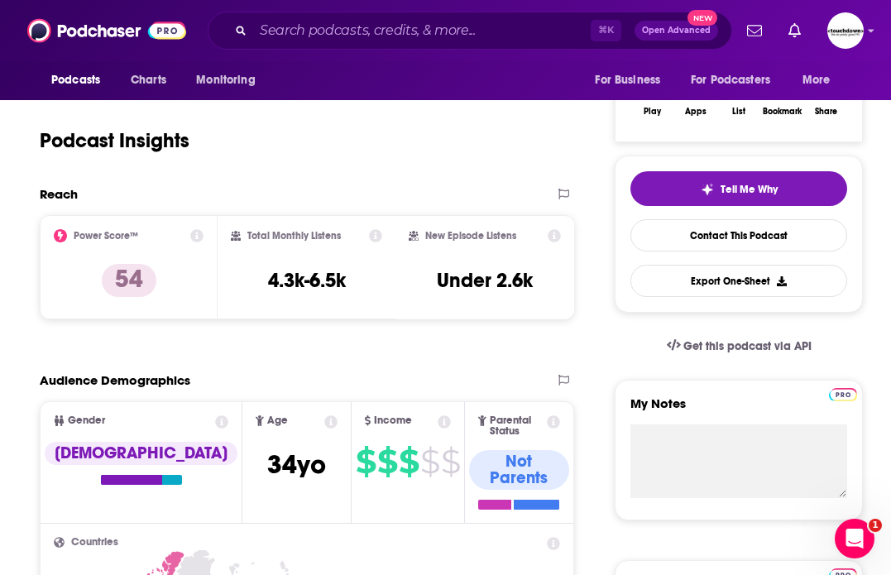
scroll to position [0, 0]
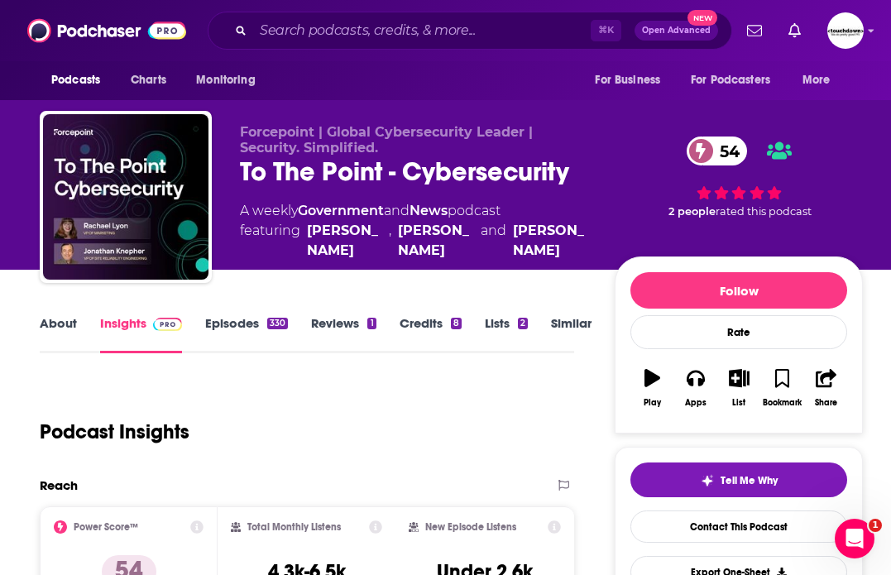
click at [66, 330] on link "About" at bounding box center [58, 334] width 37 height 38
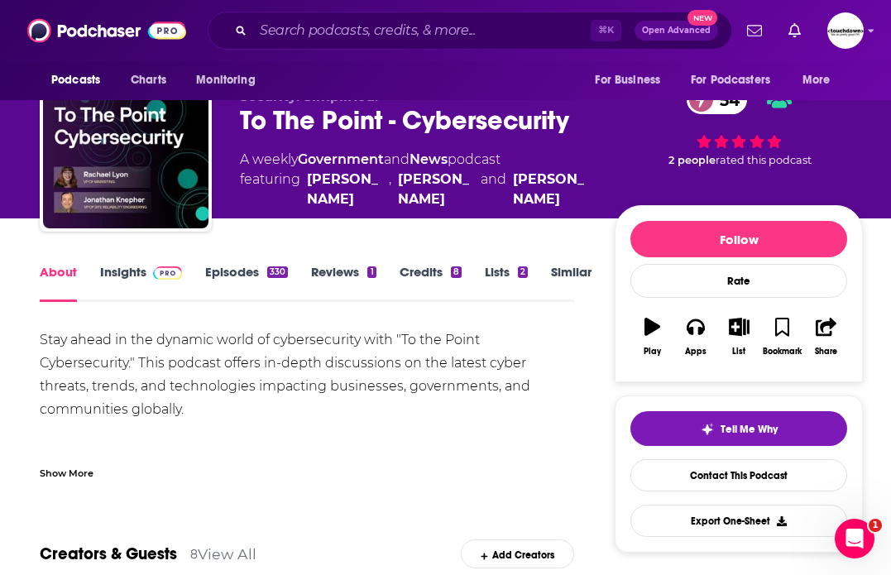
scroll to position [55, 0]
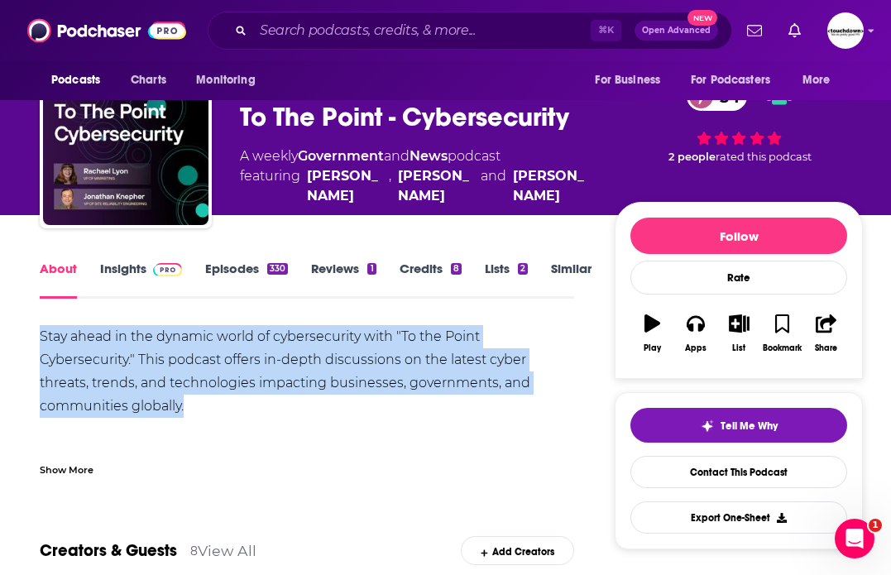
drag, startPoint x: 202, startPoint y: 409, endPoint x: 13, endPoint y: 336, distance: 202.3
copy div "Stay ahead in the dynamic world of cybersecurity with "To the Point Cybersecuri…"
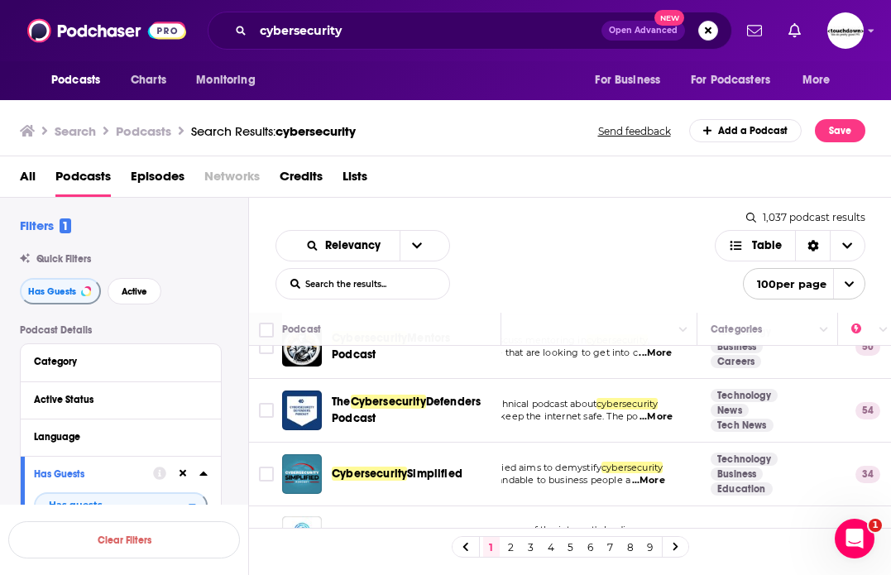
scroll to position [279, 13]
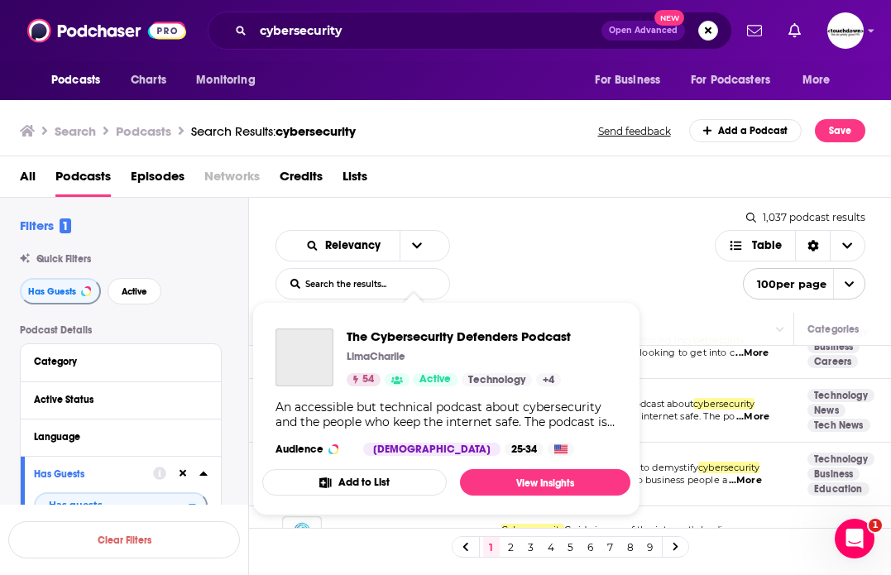
click at [422, 406] on div "Podcasts Charts Monitoring cybersecurity Open Advanced New For Business For Pod…" at bounding box center [445, 287] width 891 height 575
click at [642, 414] on span "and the people who keep the internet safe. The po" at bounding box center [618, 417] width 233 height 12
click at [662, 432] on td "An accessible but technical podcast about cybersecurity and the people who keep…" at bounding box center [641, 411] width 306 height 64
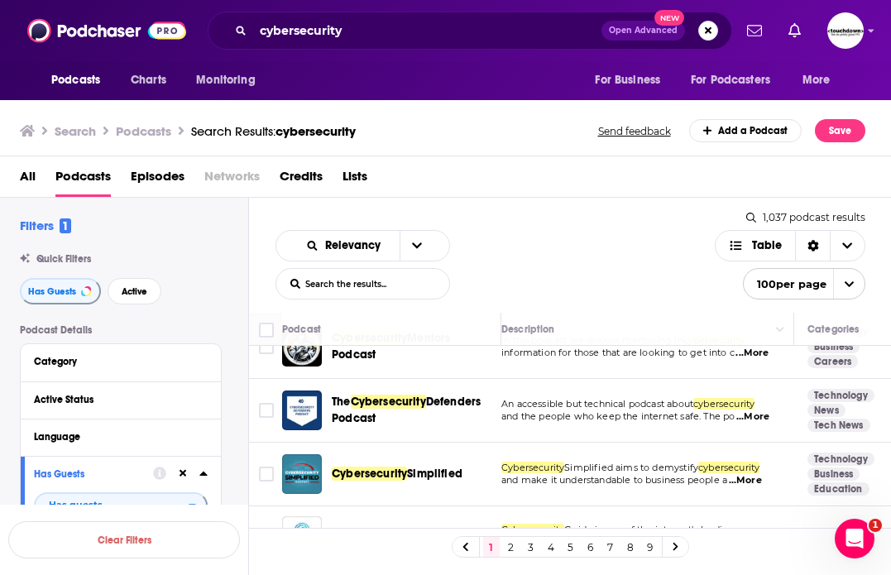
click at [447, 402] on span "Defenders Podcast" at bounding box center [406, 410] width 149 height 31
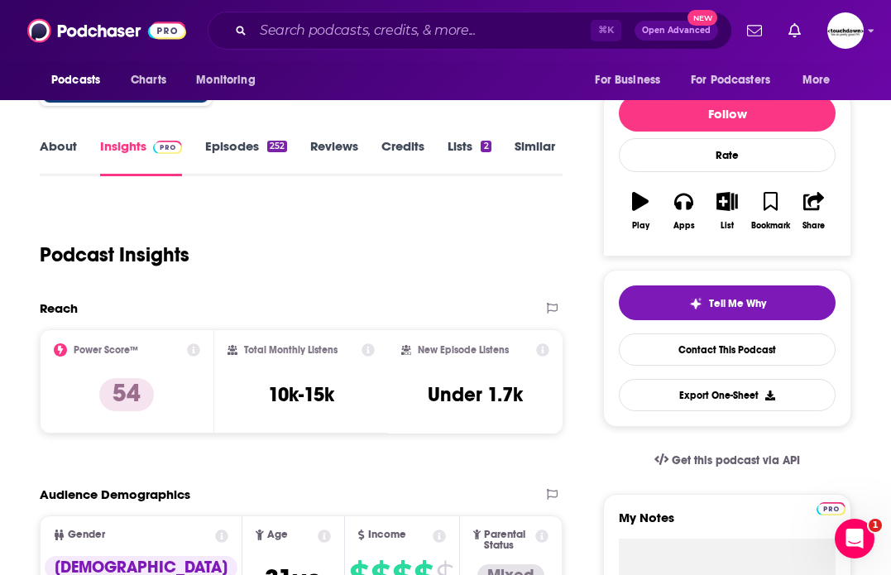
scroll to position [83, 0]
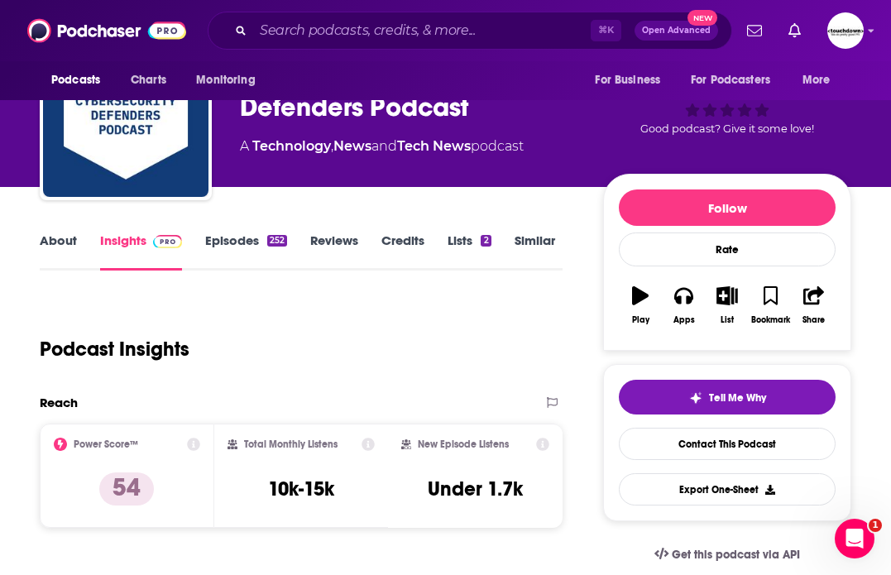
click at [55, 242] on link "About" at bounding box center [58, 252] width 37 height 38
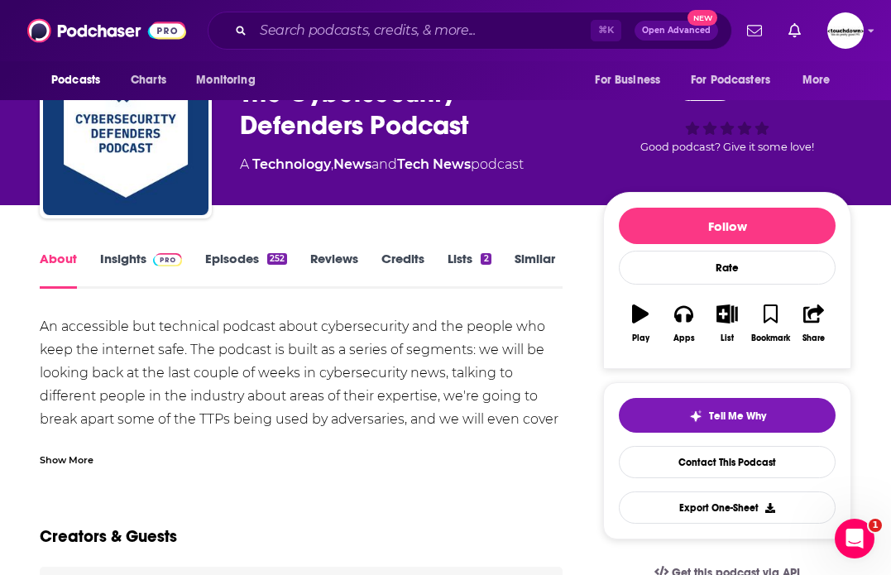
scroll to position [66, 0]
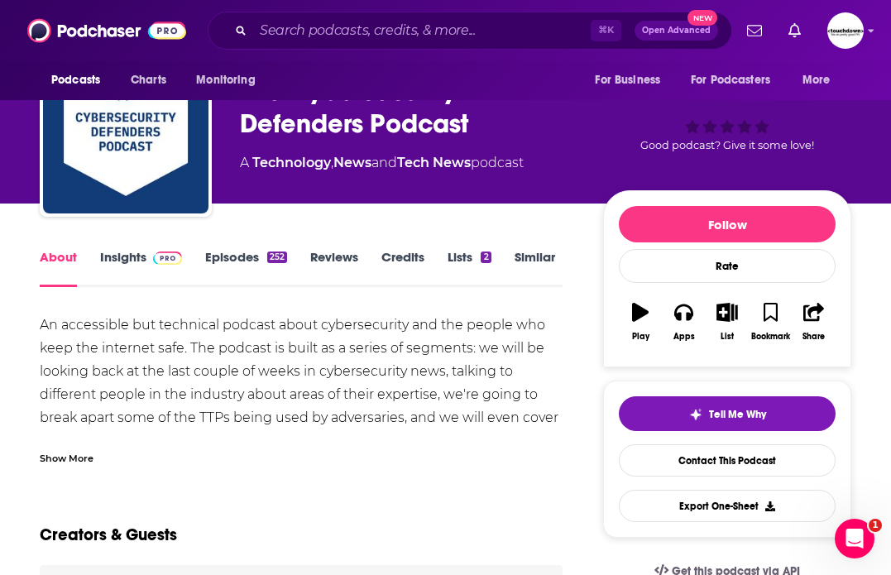
click at [89, 457] on div "Show More" at bounding box center [67, 457] width 54 height 16
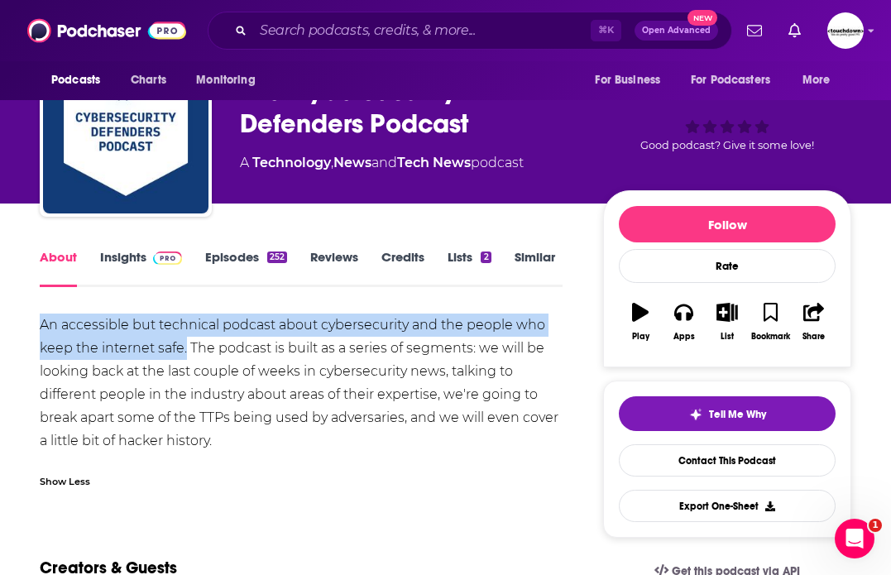
drag, startPoint x: 187, startPoint y: 351, endPoint x: 34, endPoint y: 320, distance: 156.3
copy div "An accessible but technical podcast about cybersecurity and the people who keep…"
click at [219, 251] on link "Episodes 252" at bounding box center [246, 268] width 82 height 38
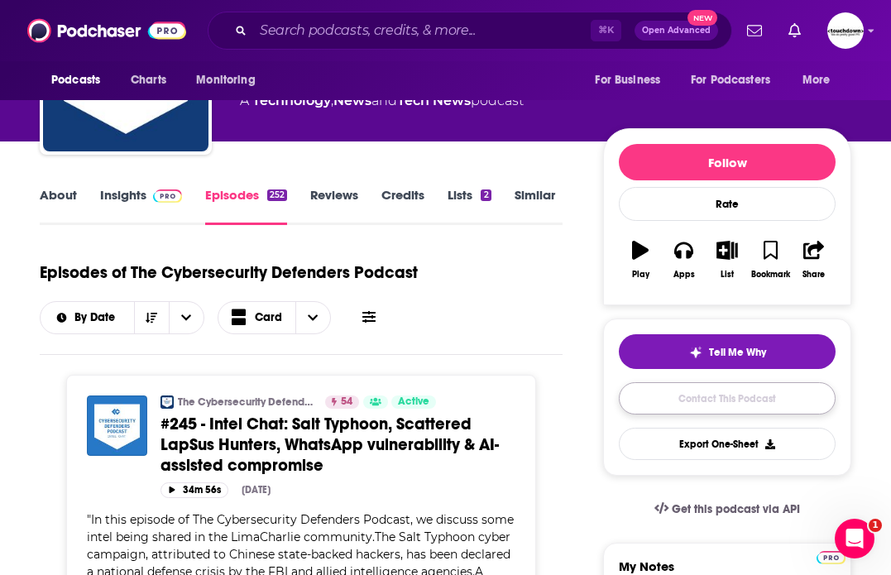
click at [684, 410] on link "Contact This Podcast" at bounding box center [727, 398] width 217 height 32
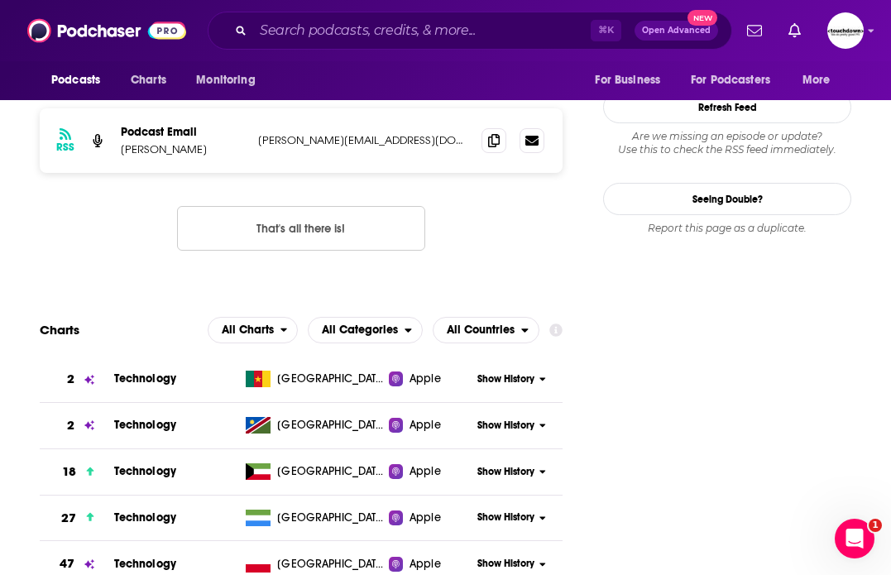
scroll to position [1405, 0]
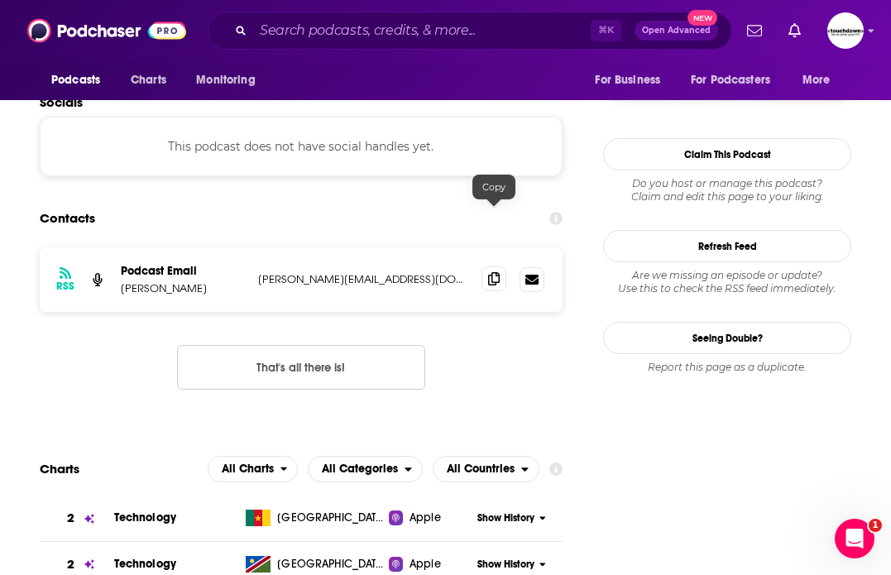
click at [494, 272] on icon at bounding box center [494, 278] width 12 height 13
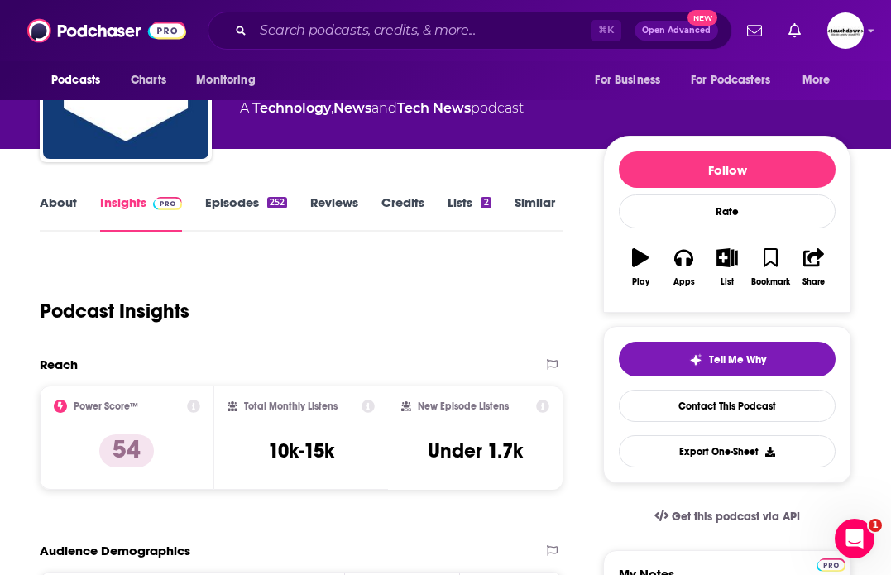
scroll to position [0, 0]
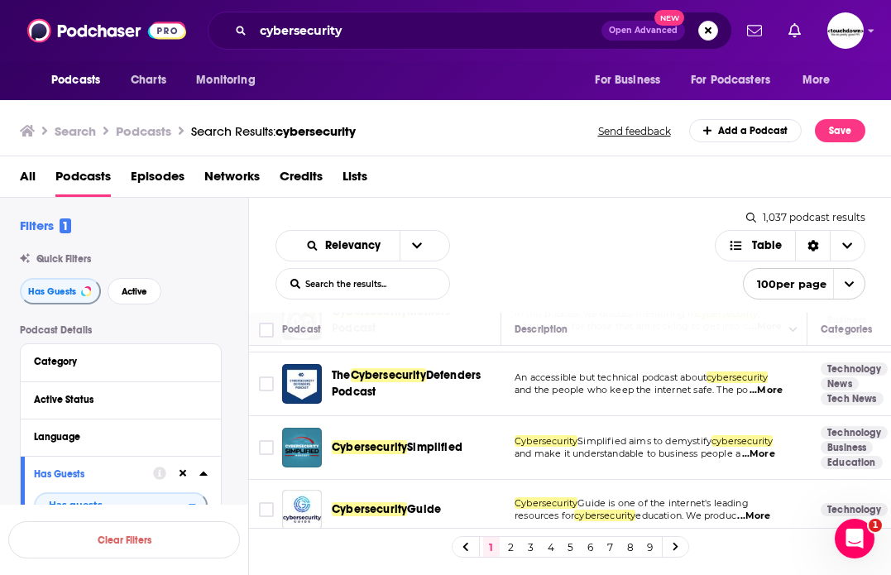
scroll to position [320, 0]
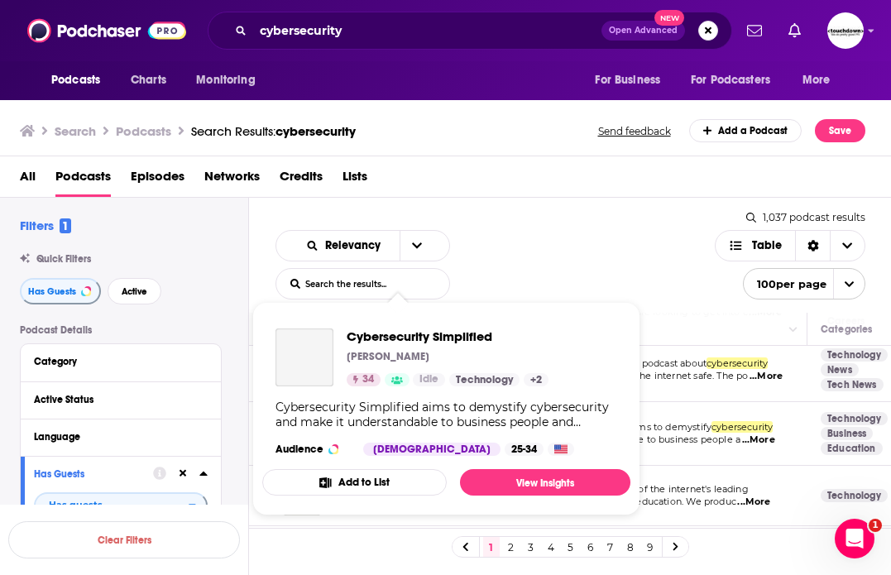
click at [385, 431] on div "Podcasts Charts Monitoring cybersecurity Open Advanced New For Business For Pod…" at bounding box center [445, 287] width 891 height 575
click at [396, 338] on span "Cybersecurity Simplified" at bounding box center [448, 337] width 202 height 16
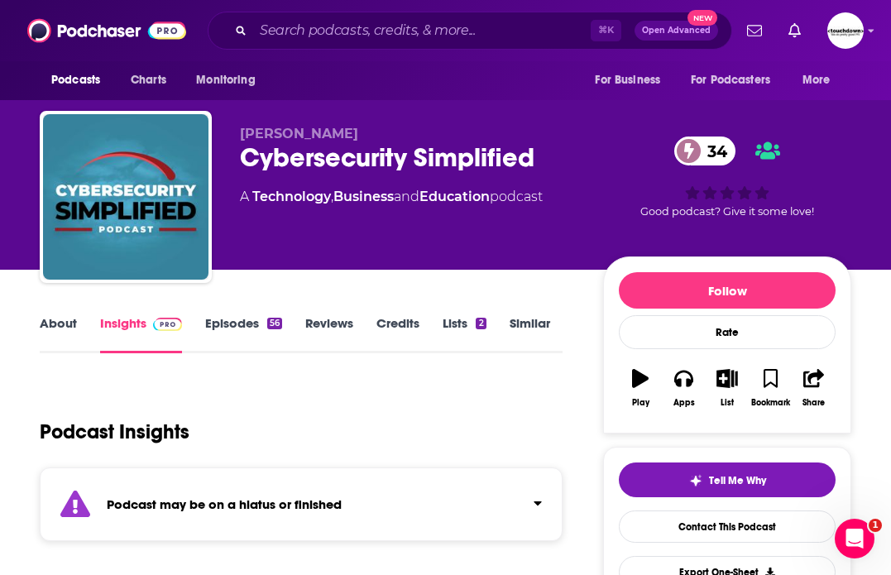
click at [50, 314] on div "About Insights Episodes 56 Reviews Credits Lists 2 Similar" at bounding box center [301, 333] width 523 height 41
click at [235, 329] on link "Episodes 56" at bounding box center [243, 334] width 77 height 38
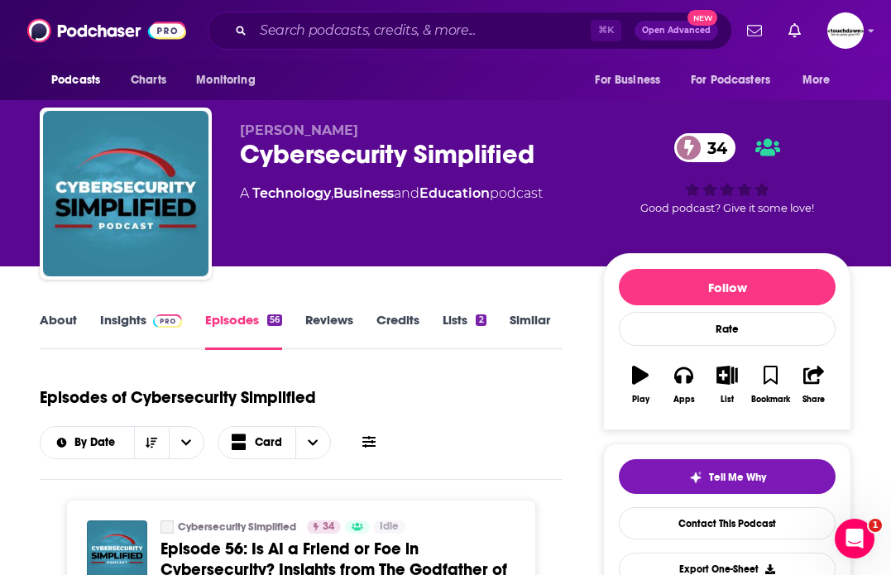
scroll to position [204, 0]
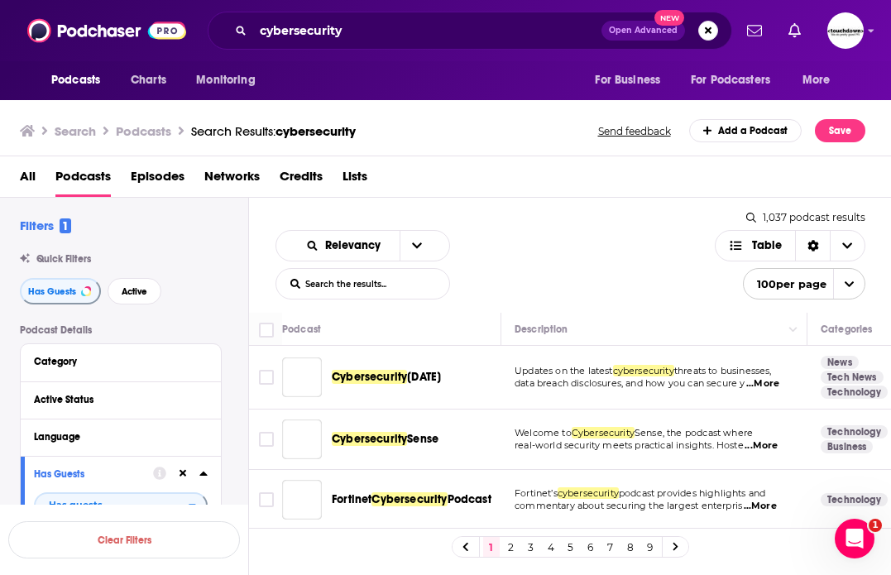
scroll to position [23, 0]
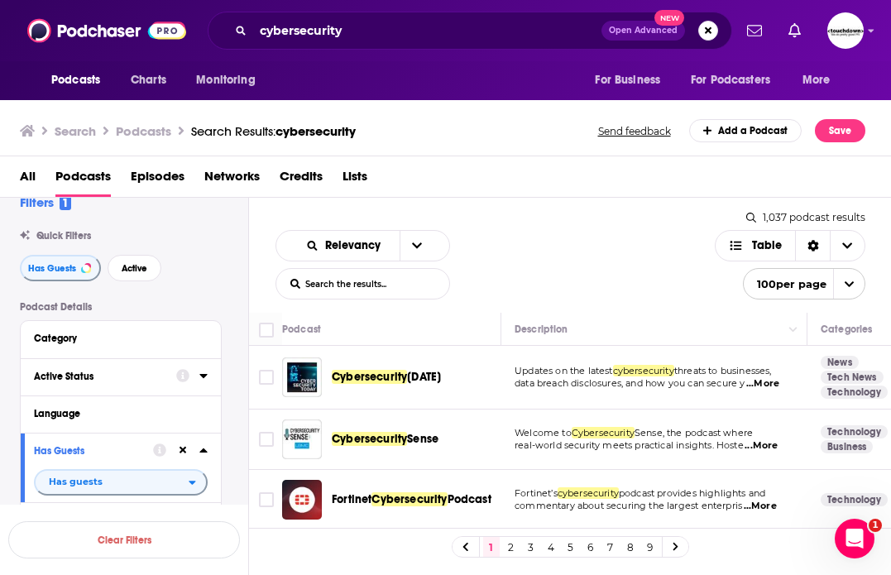
click at [69, 378] on div "Active Status" at bounding box center [100, 377] width 132 height 12
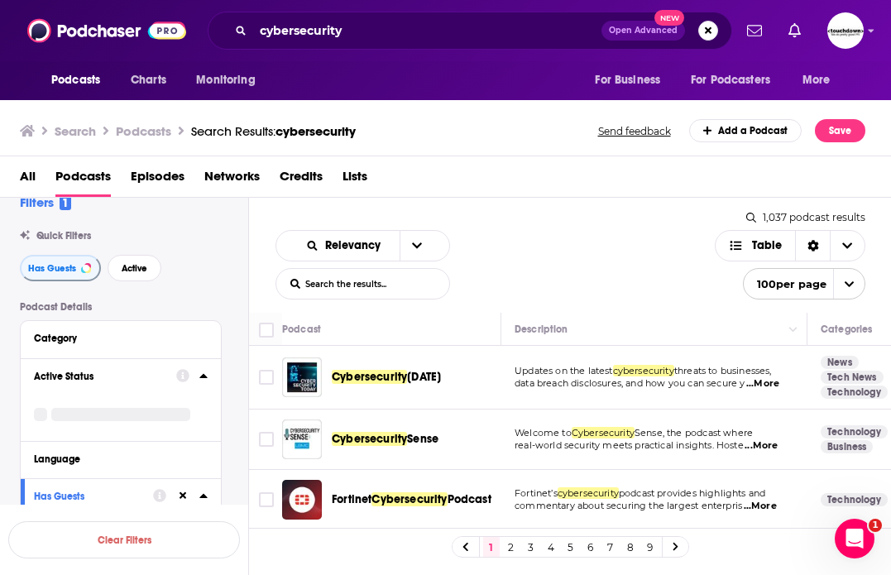
click at [208, 374] on div "Active Status" at bounding box center [121, 399] width 200 height 83
click at [185, 406] on span "All" at bounding box center [112, 407] width 155 height 22
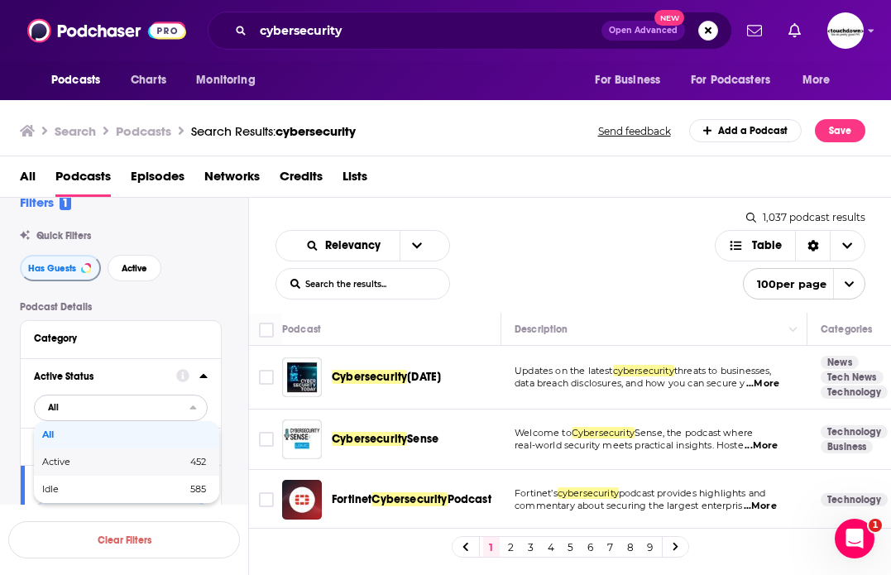
click at [89, 460] on span "Active" at bounding box center [85, 462] width 86 height 9
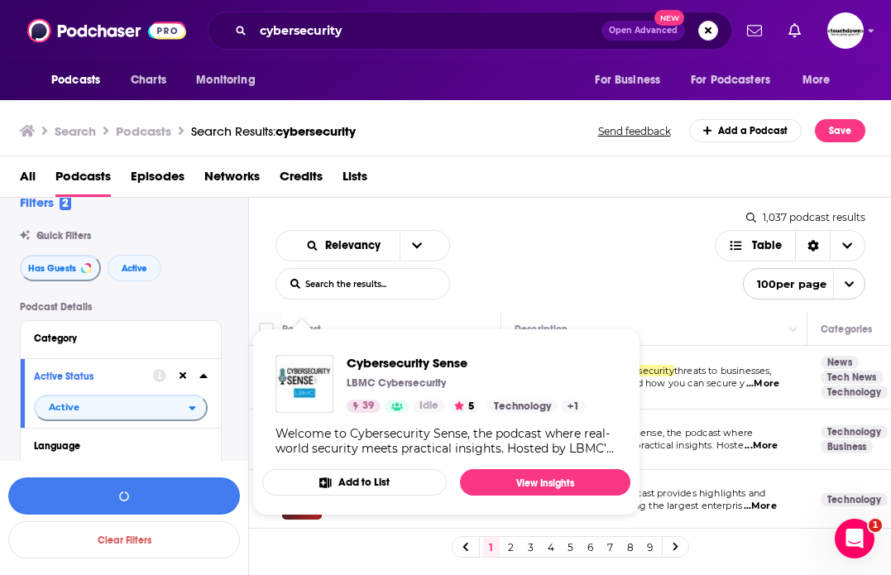
click at [663, 258] on div "Relevancy List Search Input Search the results... Table" at bounding box center [496, 265] width 440 height 70
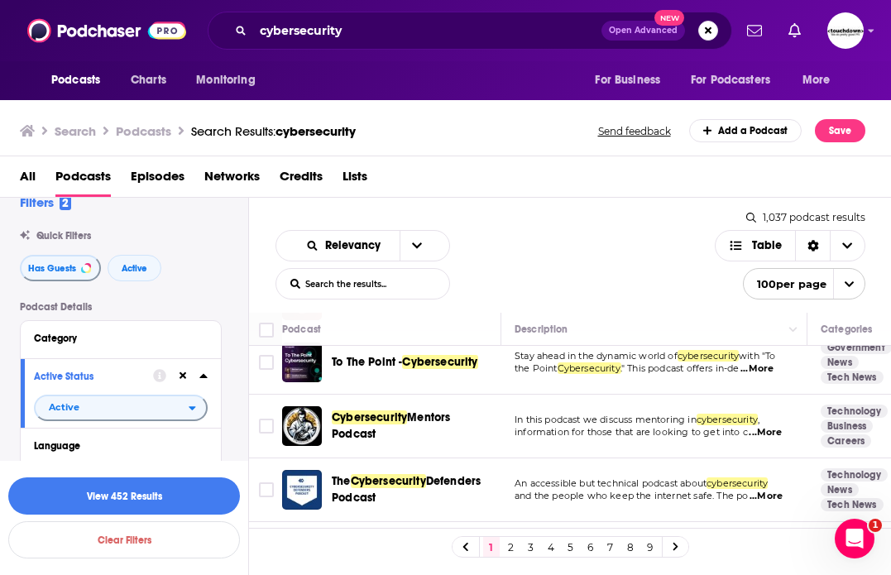
scroll to position [0, 0]
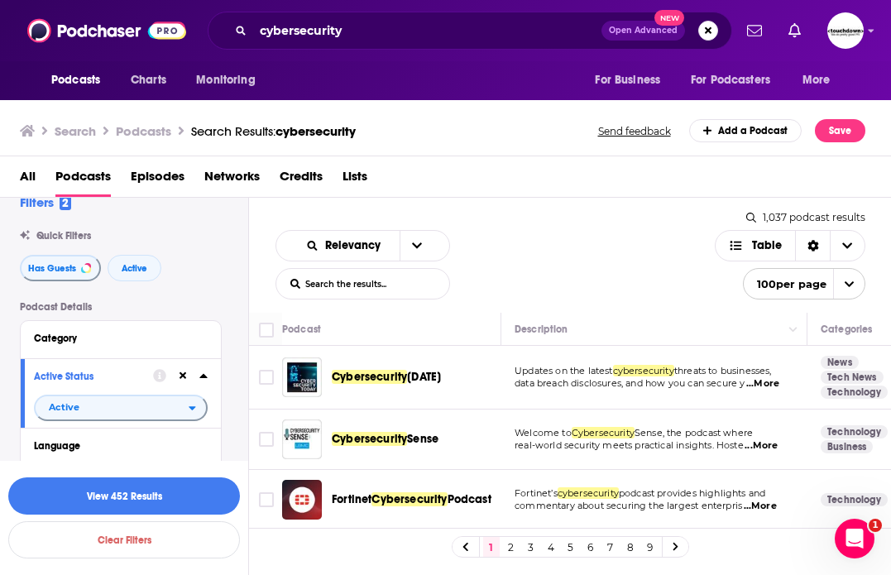
click at [181, 378] on icon at bounding box center [183, 375] width 7 height 7
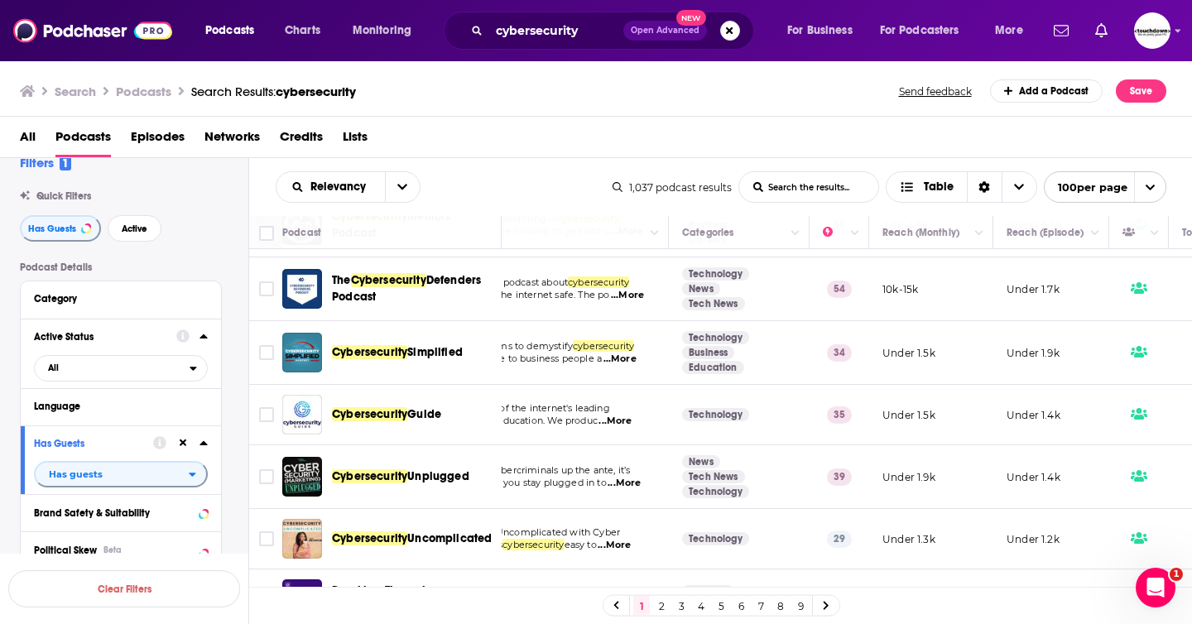
scroll to position [304, 0]
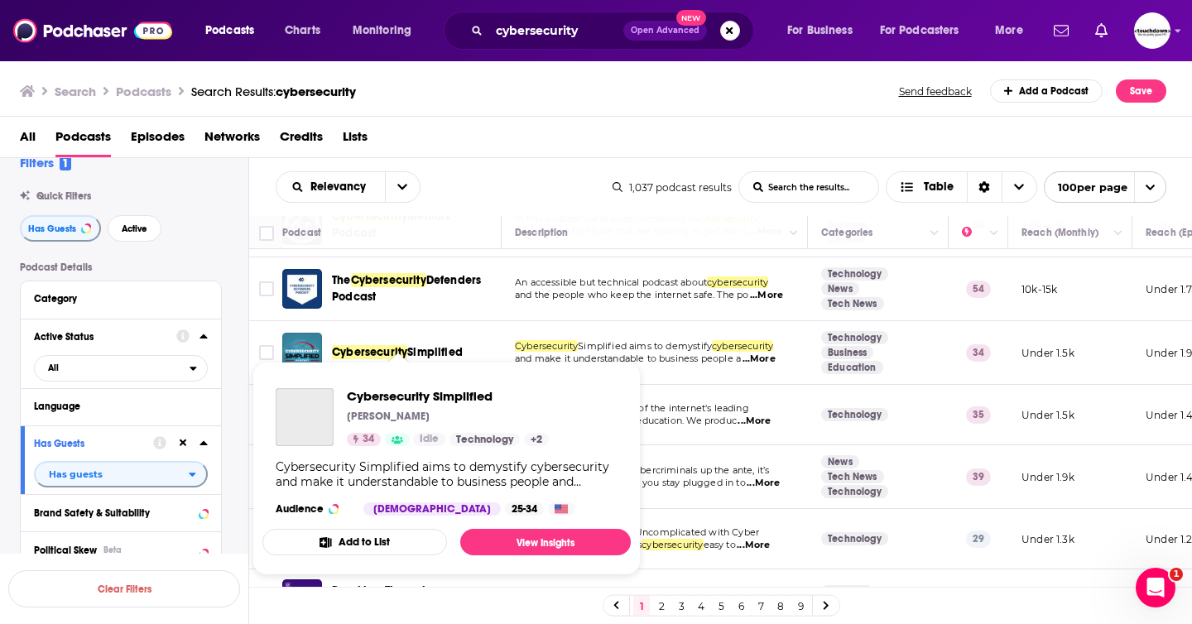
click at [430, 358] on div "Podcasts Charts Monitoring cybersecurity Open Advanced New For Business For Pod…" at bounding box center [596, 312] width 1192 height 624
click at [430, 396] on span "Cybersecurity Simplified" at bounding box center [448, 396] width 202 height 16
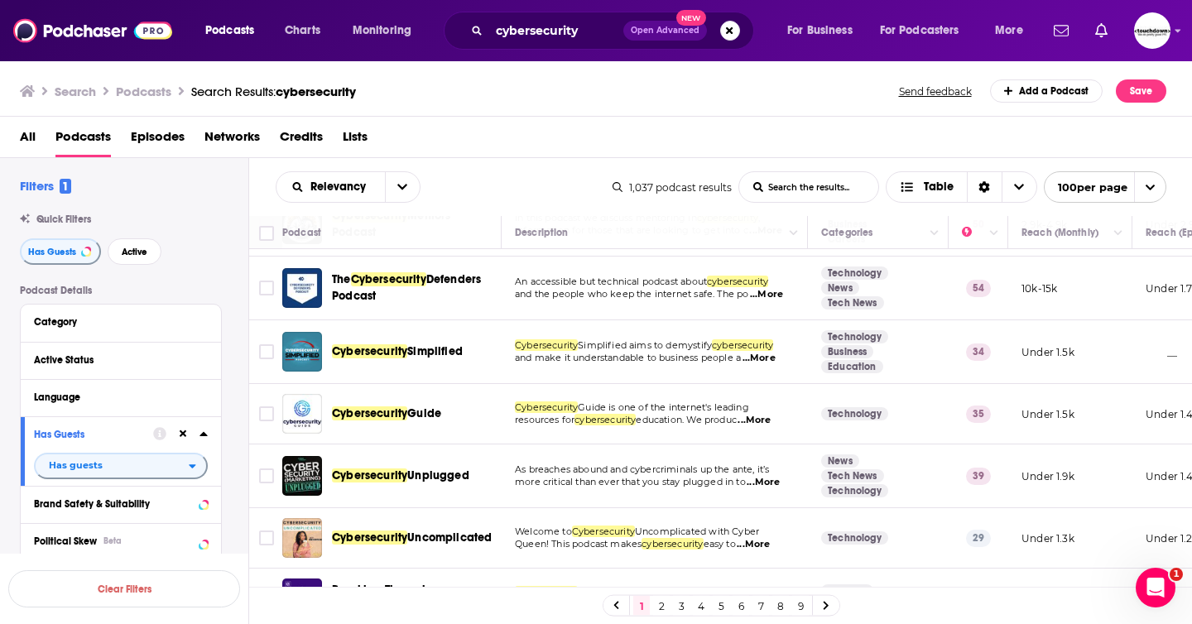
scroll to position [324, 0]
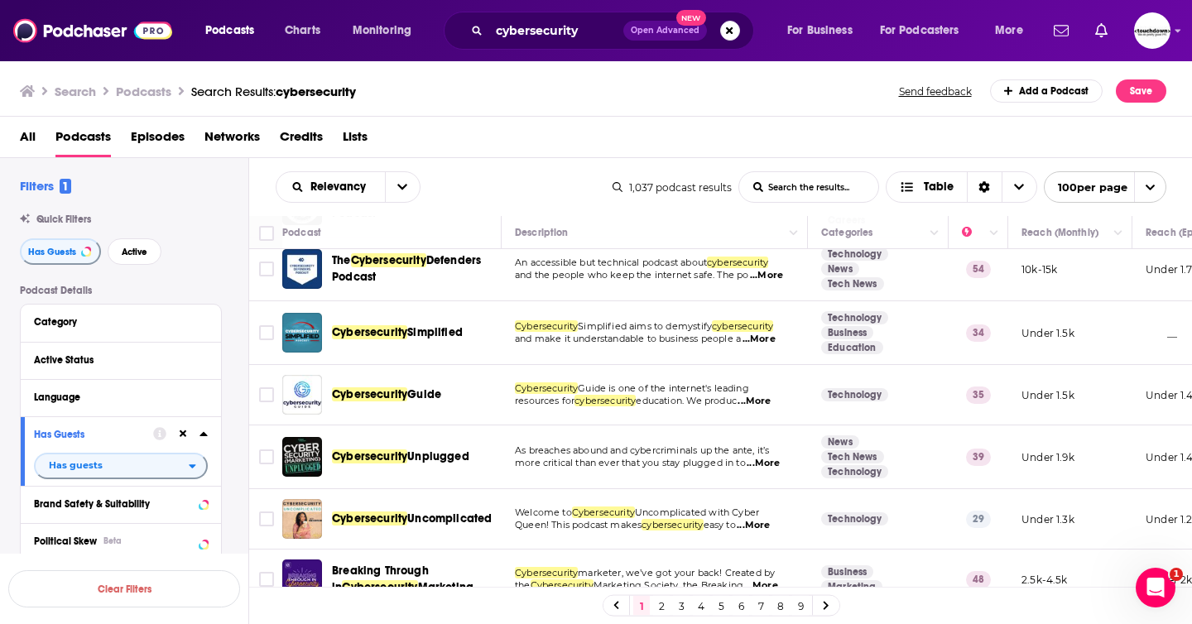
click at [396, 396] on div "Podcasts Charts Monitoring cybersecurity Open Advanced New For Business For Pod…" at bounding box center [596, 312] width 1192 height 624
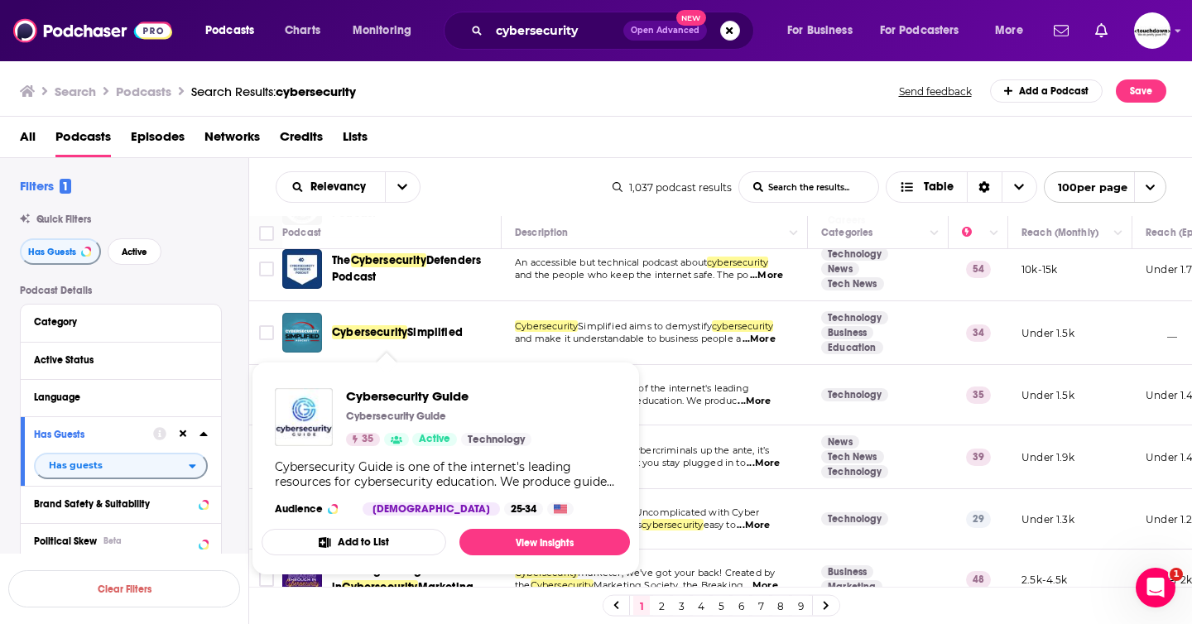
click at [771, 403] on span "...More" at bounding box center [754, 401] width 33 height 13
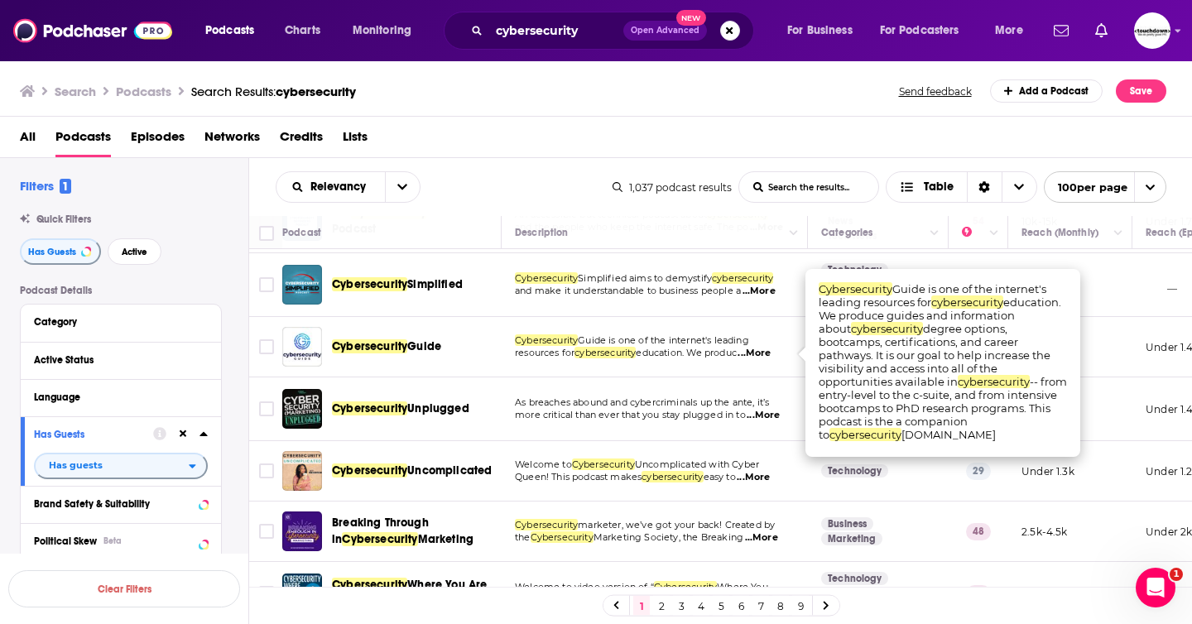
scroll to position [382, 0]
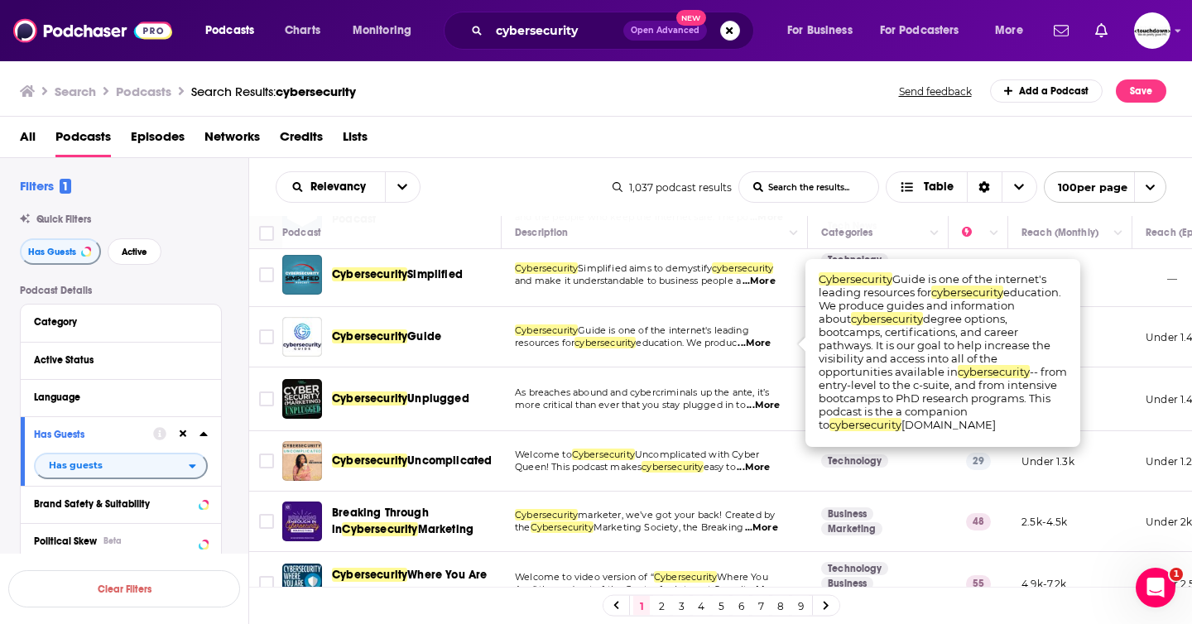
click at [620, 408] on span "more critical than ever that you stay plugged in to" at bounding box center [630, 405] width 231 height 12
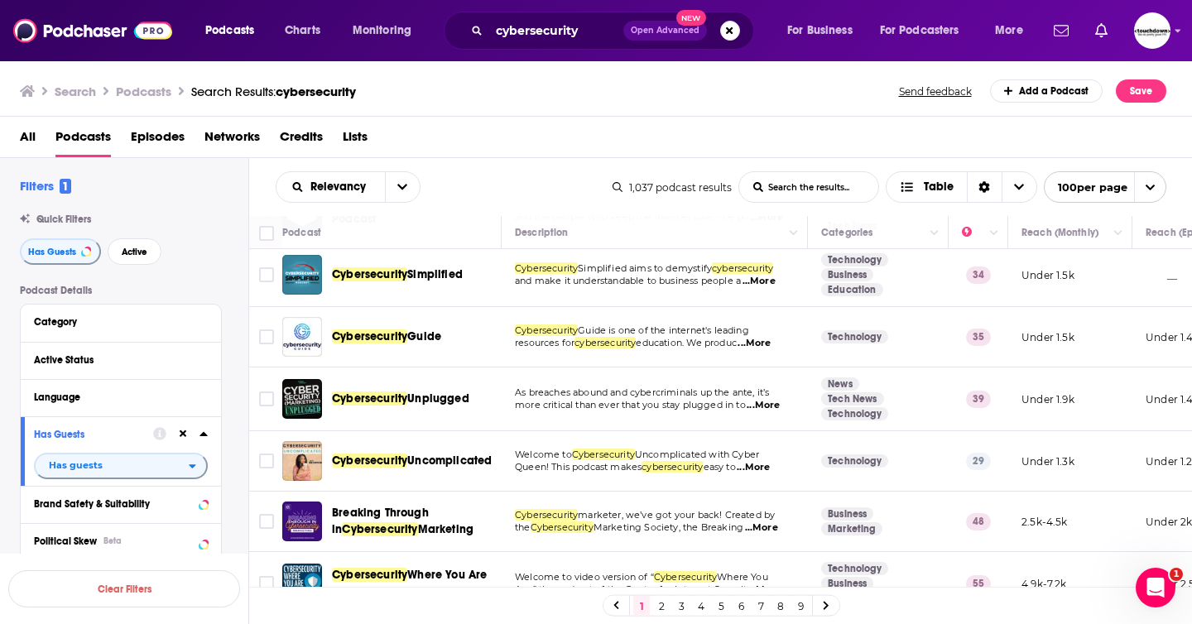
click at [769, 406] on span "...More" at bounding box center [763, 405] width 33 height 13
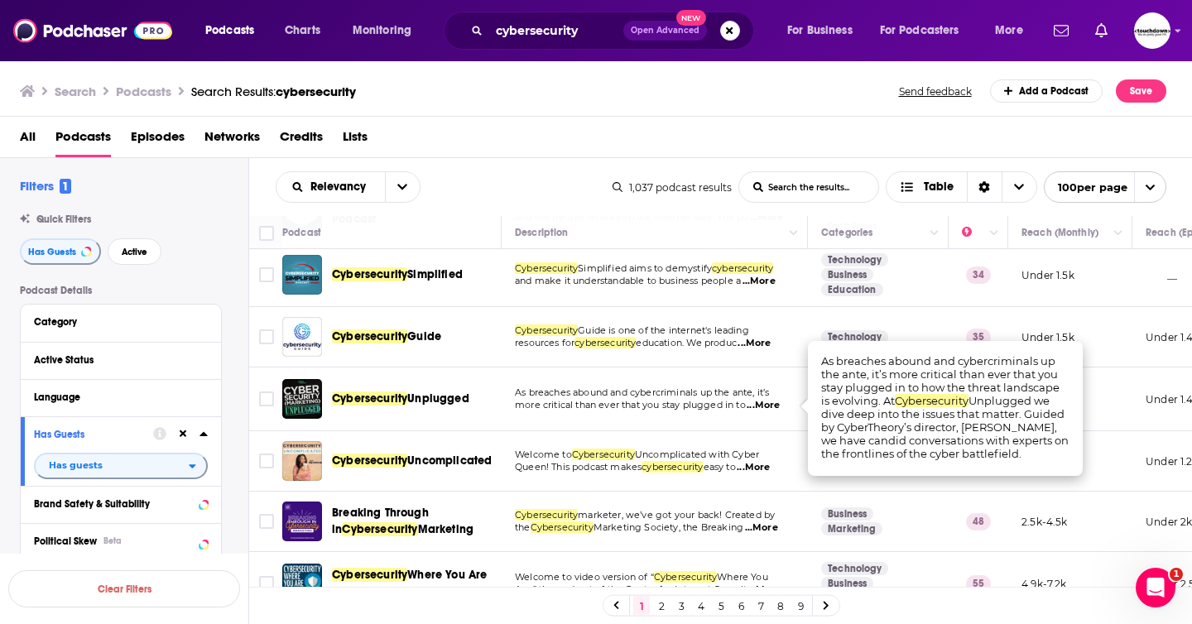
click at [438, 396] on span "Unplugged" at bounding box center [438, 399] width 62 height 14
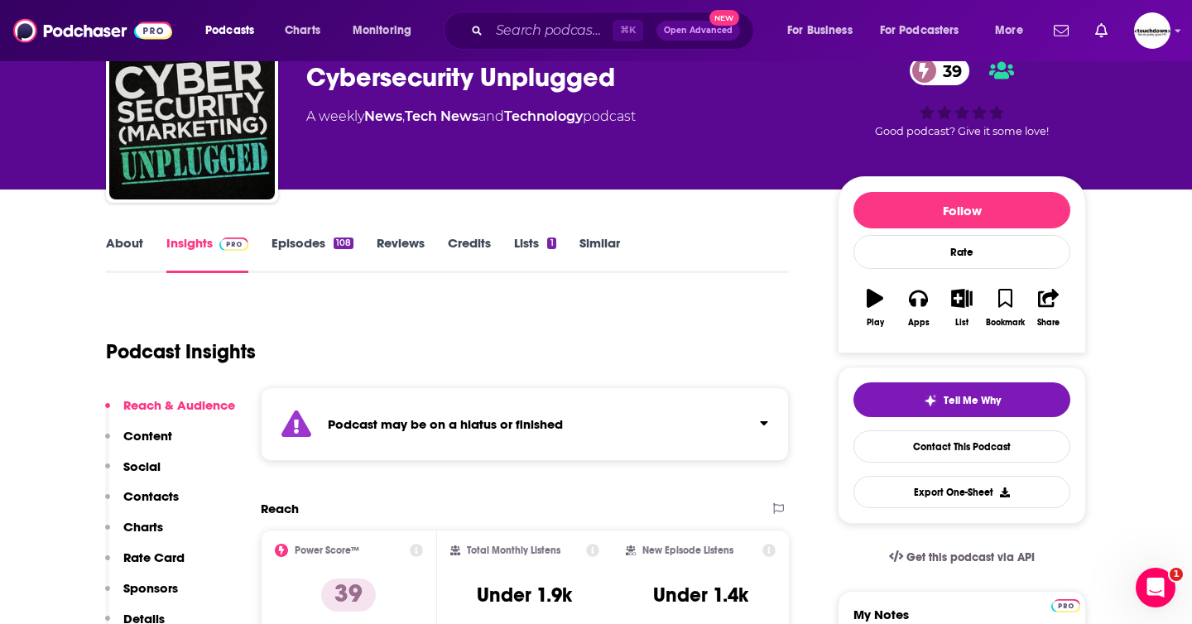
scroll to position [79, 0]
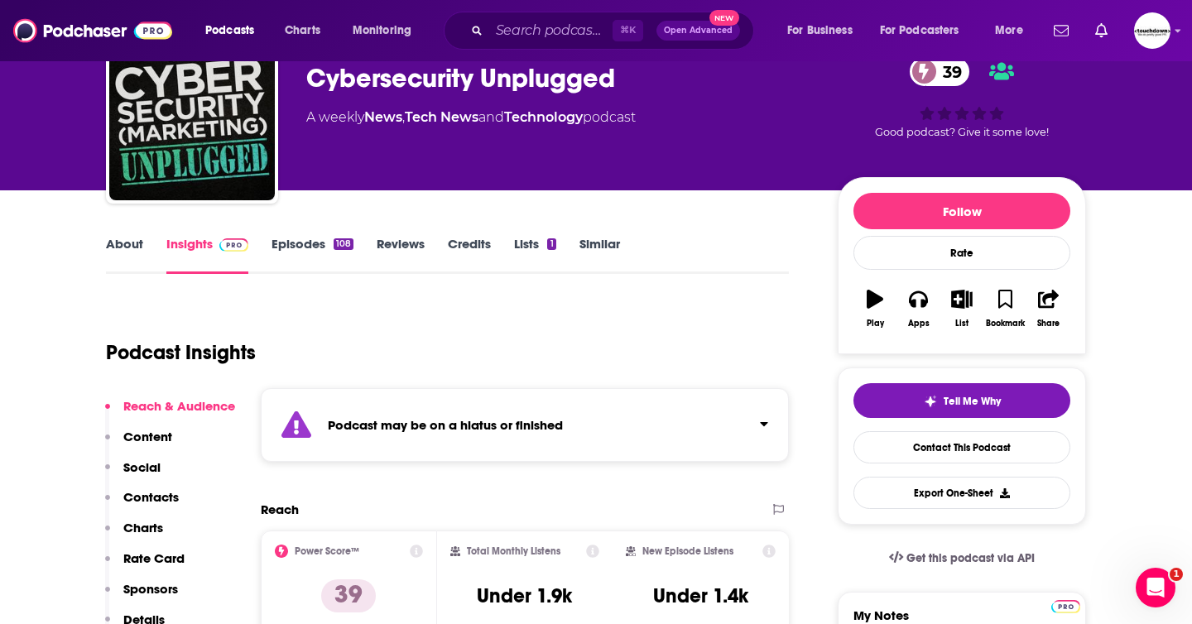
click at [291, 252] on link "Episodes 108" at bounding box center [312, 255] width 82 height 38
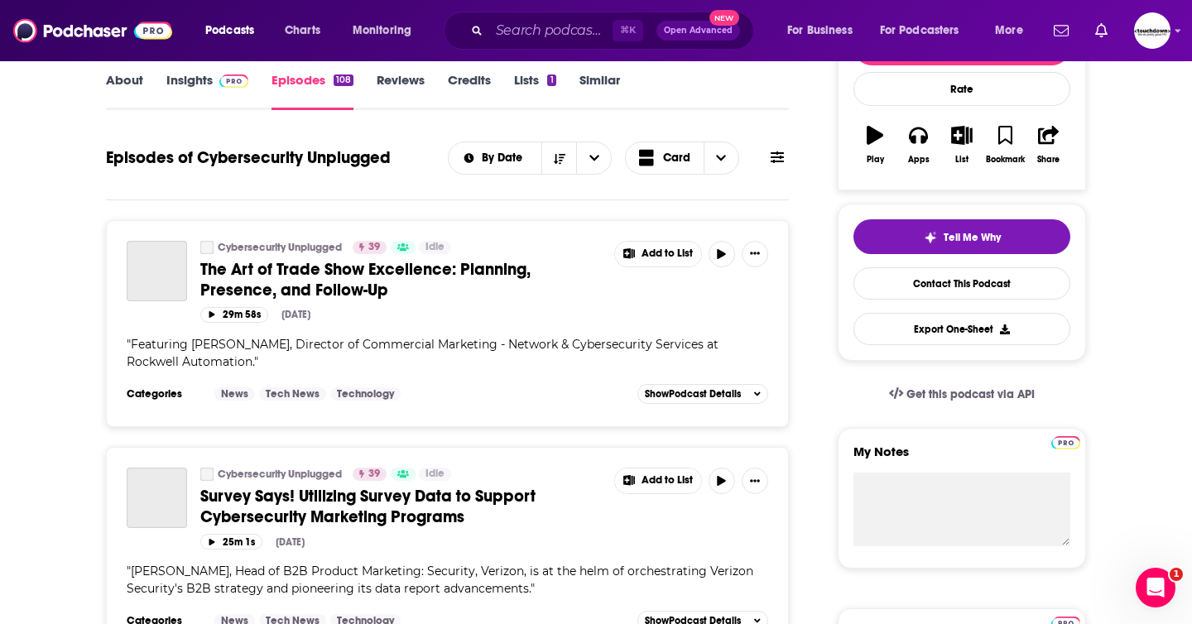
scroll to position [245, 0]
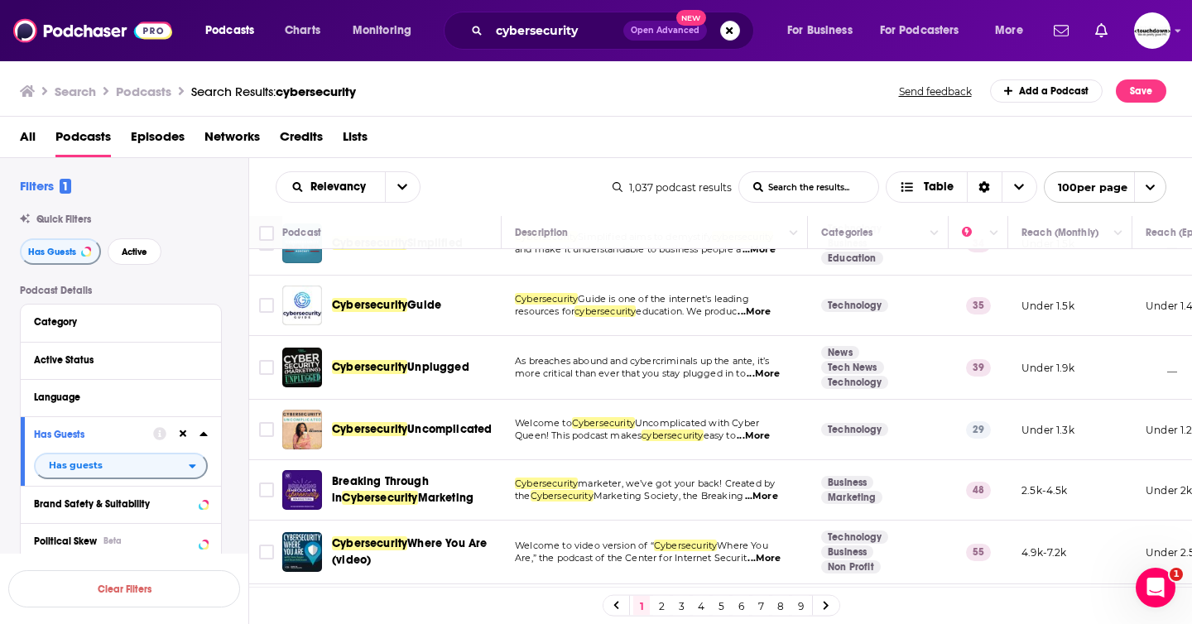
scroll to position [415, 0]
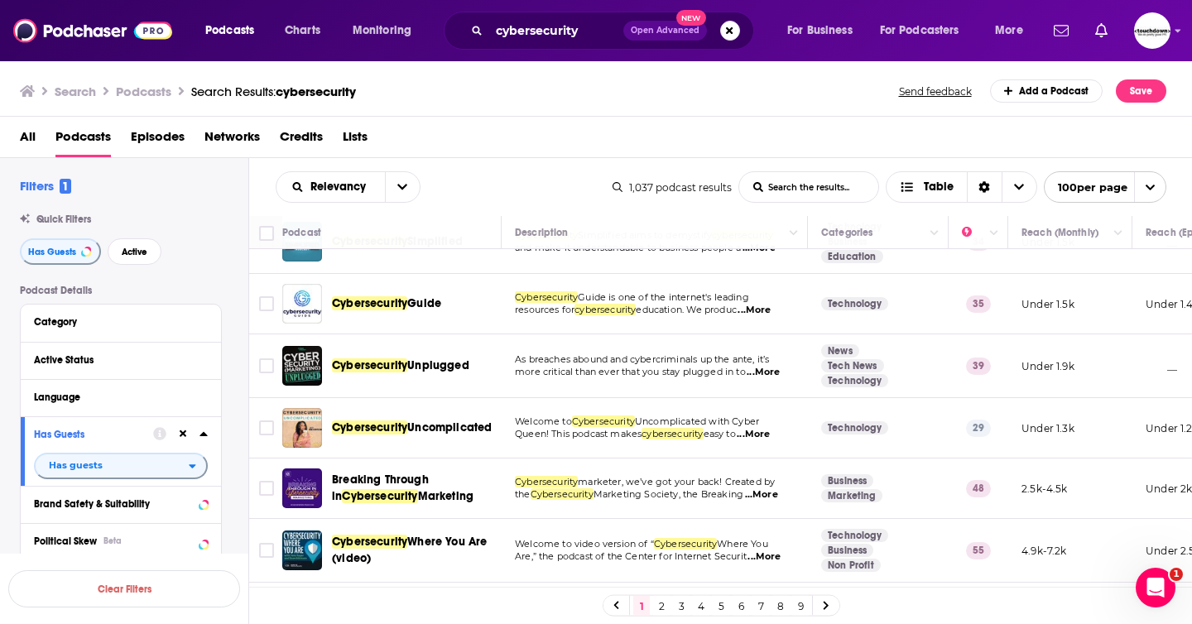
click at [766, 432] on span "...More" at bounding box center [753, 434] width 33 height 13
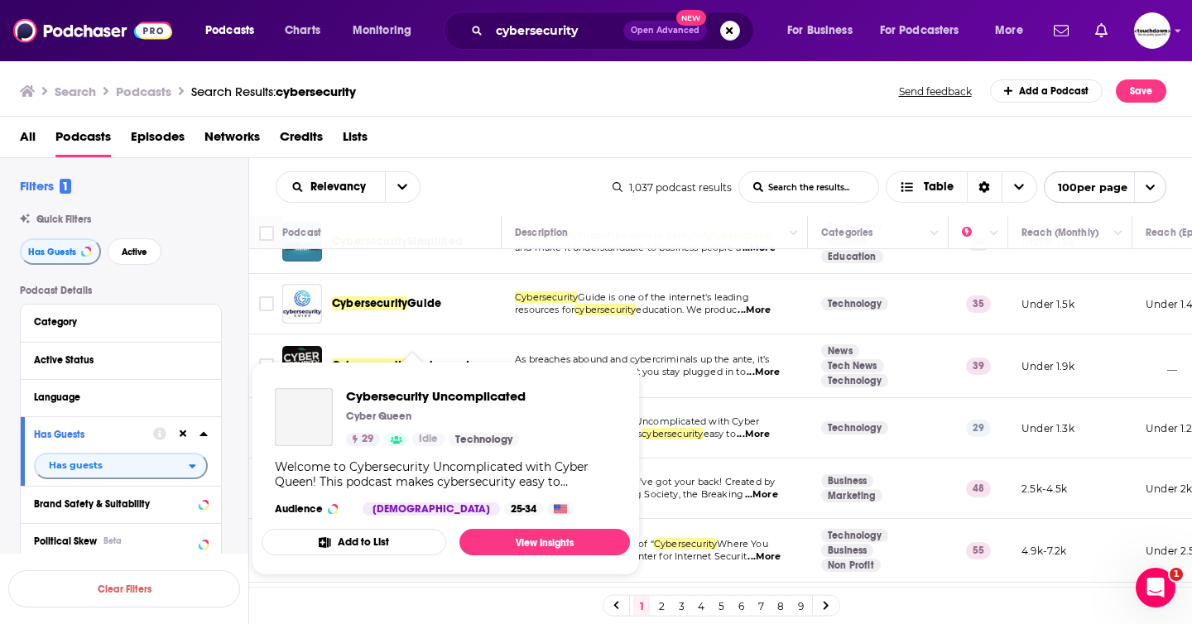
click at [408, 430] on div "Cybersecurity Uncomplicated Cyber Queen 29 Idle Technology" at bounding box center [436, 417] width 180 height 58
click at [419, 397] on span "Cybersecurity Uncomplicated" at bounding box center [436, 396] width 180 height 16
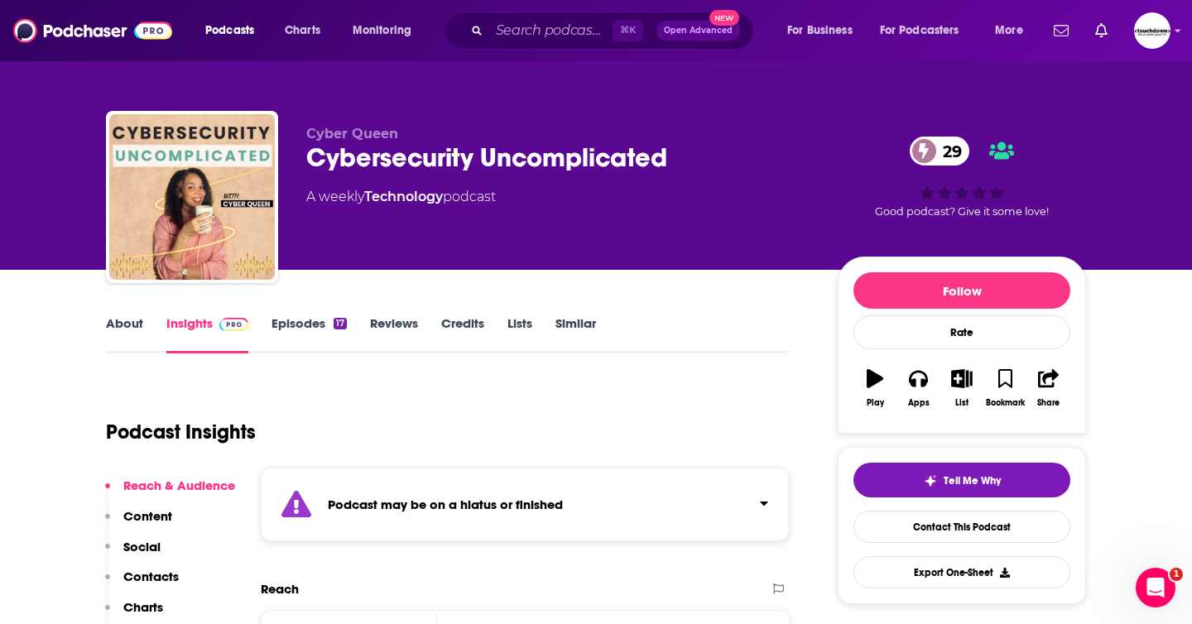
scroll to position [156, 0]
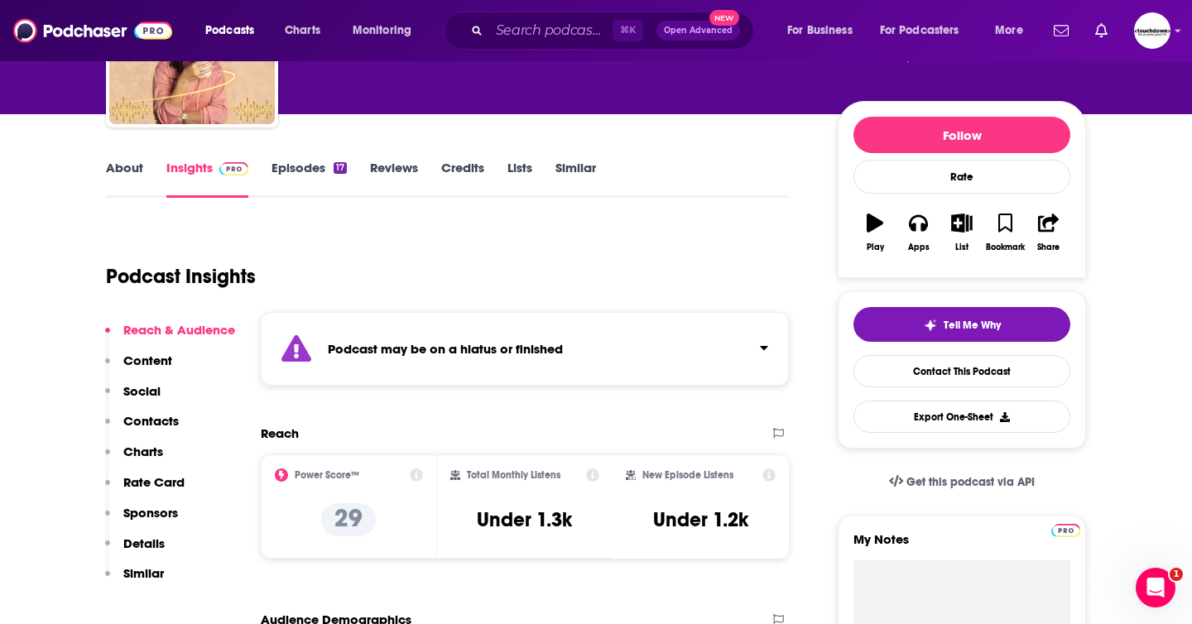
click at [290, 163] on link "Episodes 17" at bounding box center [308, 179] width 75 height 38
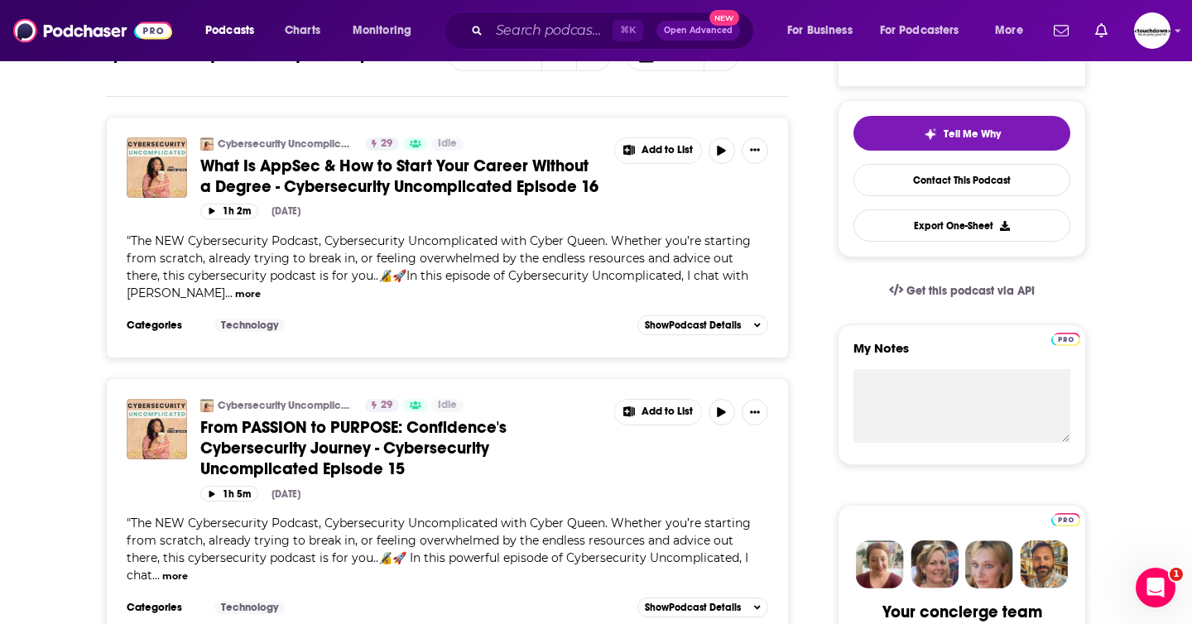
scroll to position [350, 0]
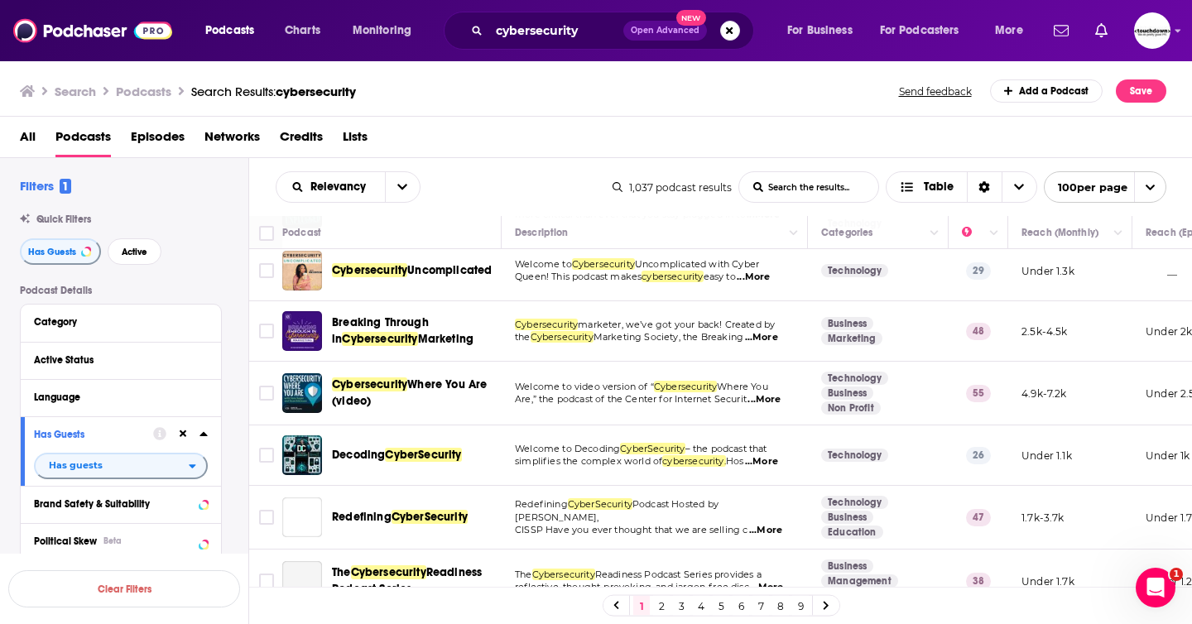
scroll to position [626, 0]
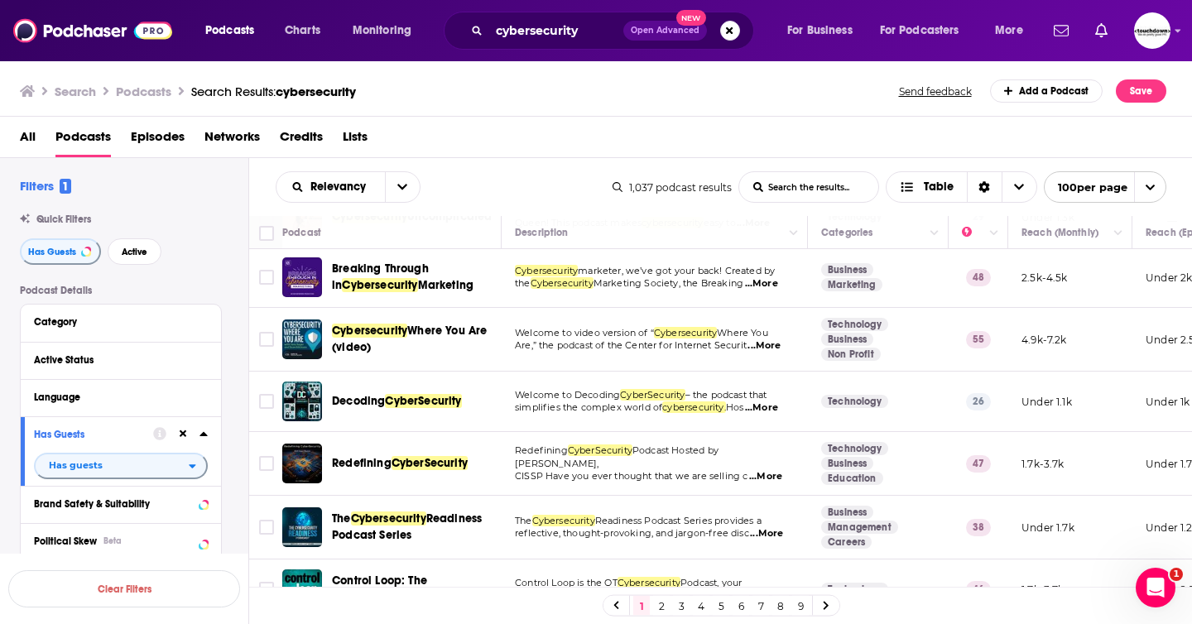
click at [770, 408] on span "...More" at bounding box center [761, 407] width 33 height 13
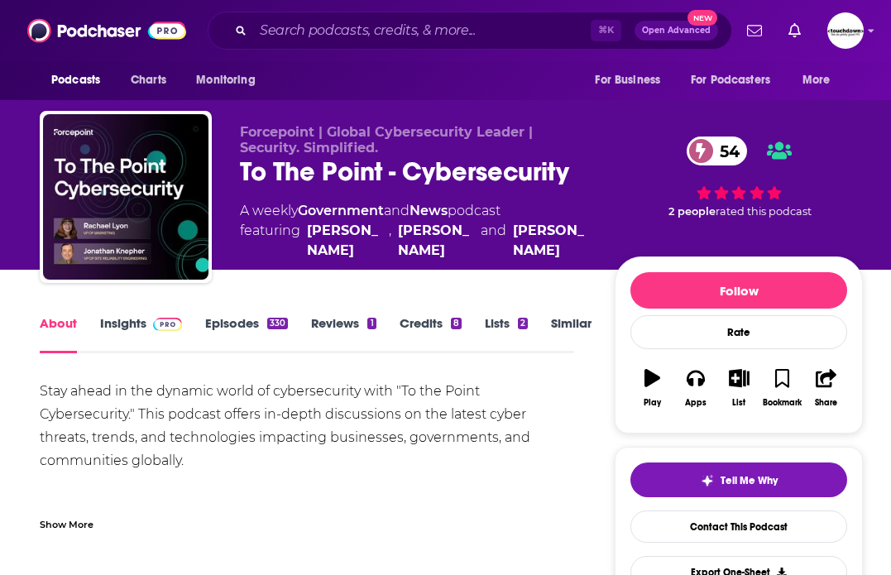
click at [233, 330] on link "Episodes 330" at bounding box center [246, 334] width 83 height 38
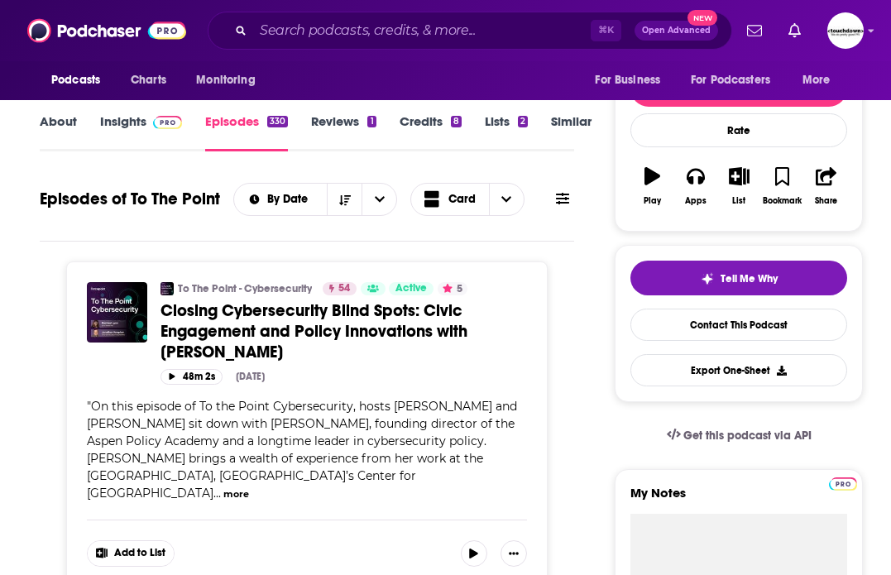
scroll to position [46, 0]
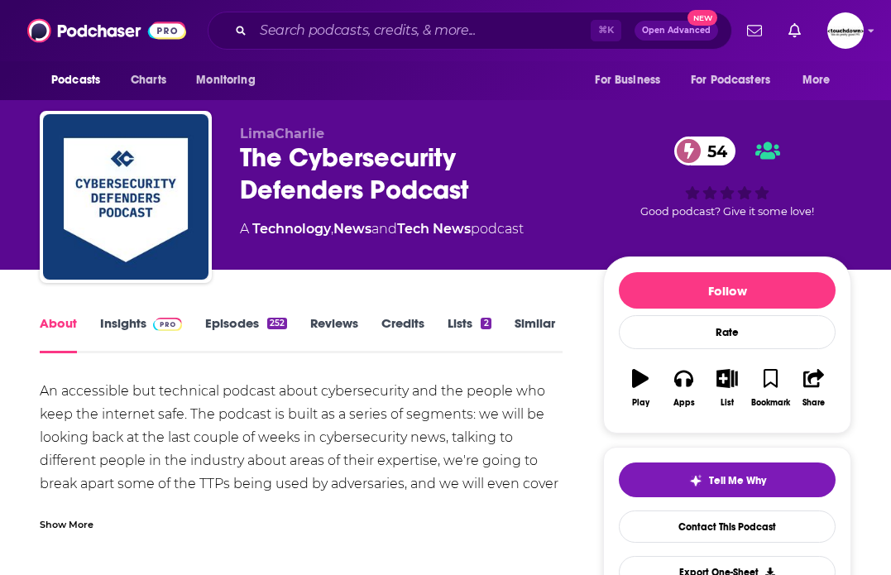
click at [231, 327] on link "Episodes 252" at bounding box center [246, 334] width 82 height 38
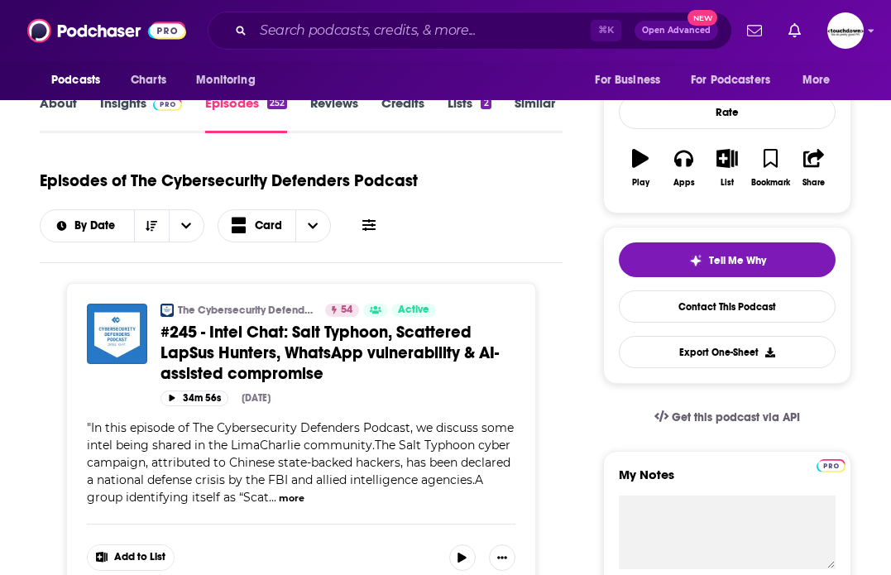
scroll to position [225, 0]
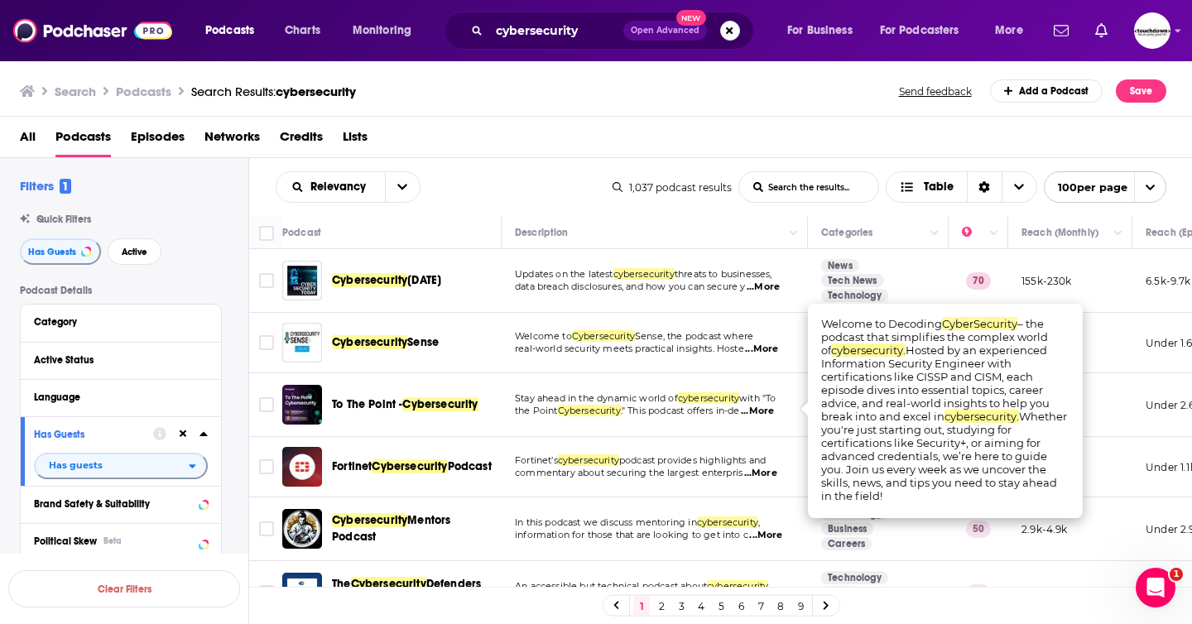
scroll to position [626, 0]
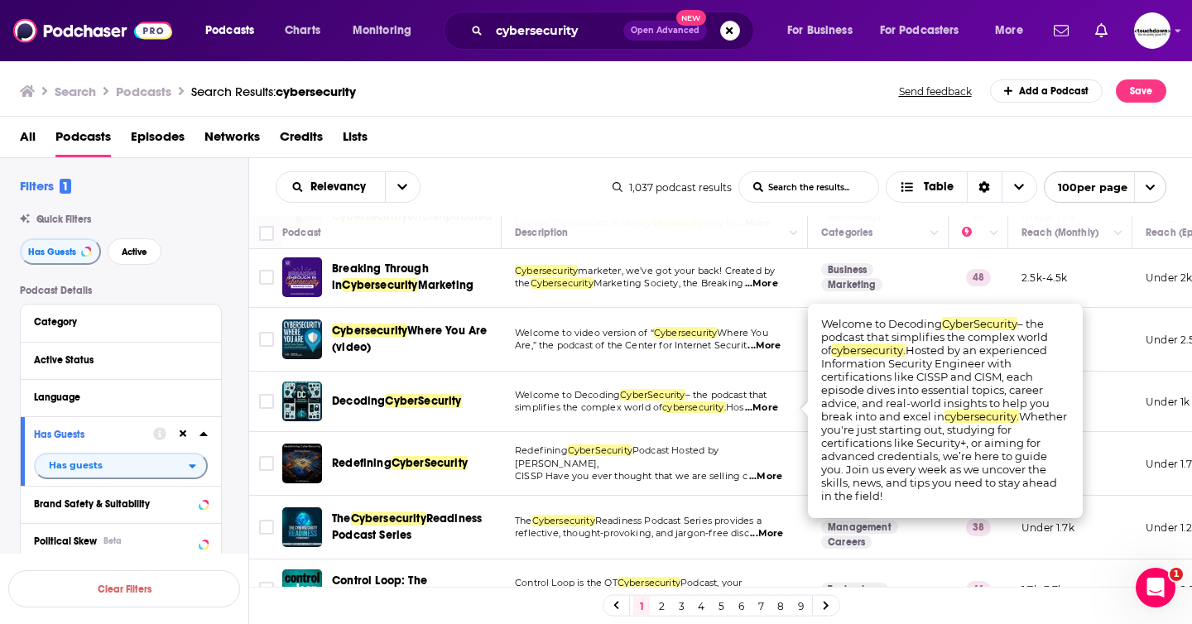
click at [435, 400] on span "CyberSecurity" at bounding box center [423, 401] width 76 height 14
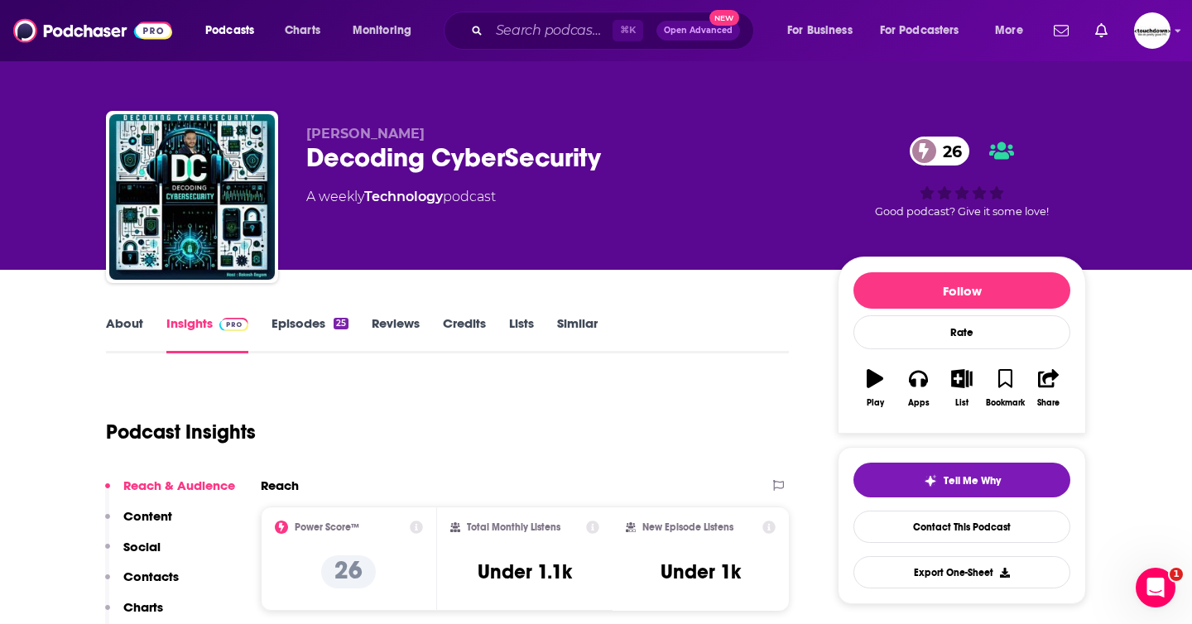
click at [293, 328] on link "Episodes 25" at bounding box center [309, 334] width 77 height 38
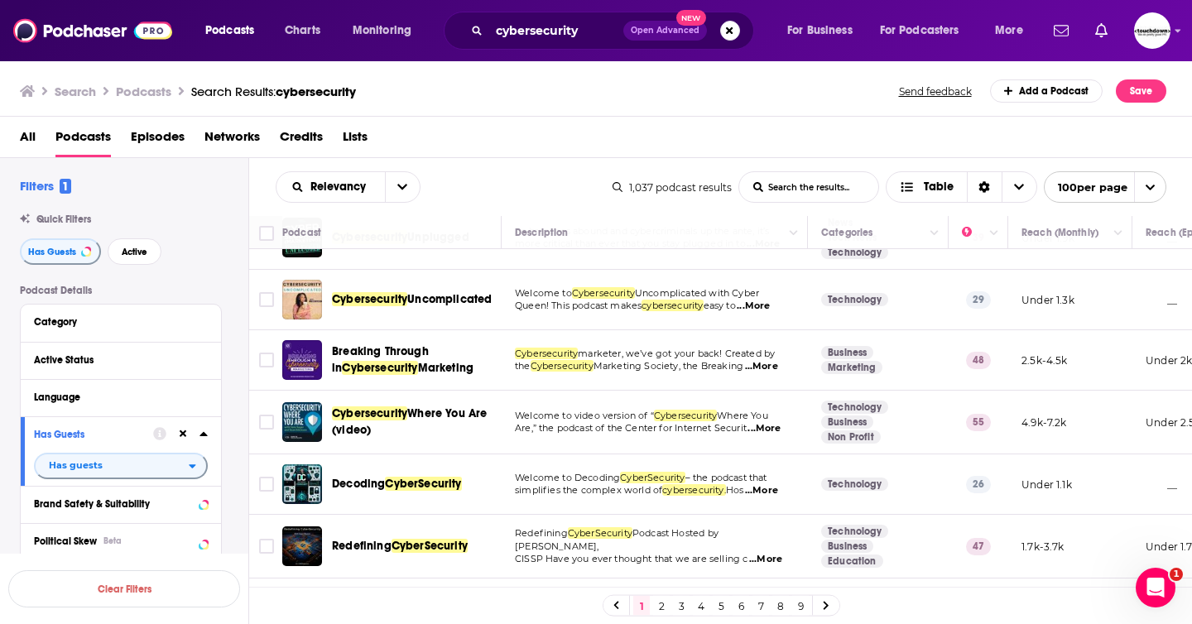
scroll to position [602, 0]
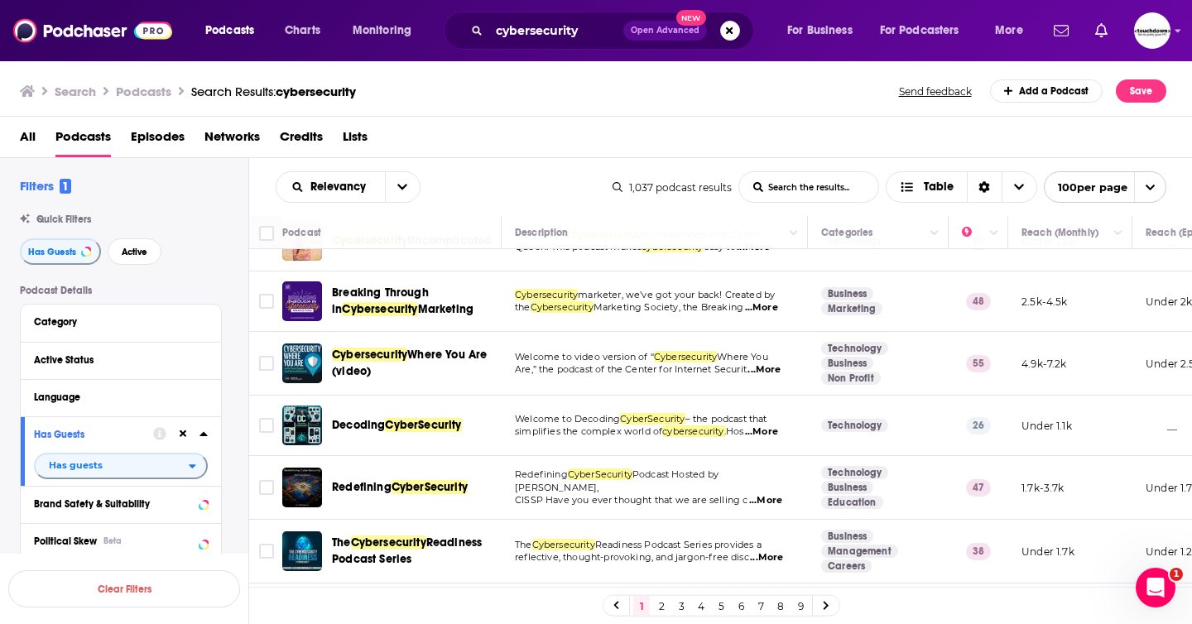
click at [766, 496] on span "...More" at bounding box center [765, 500] width 33 height 13
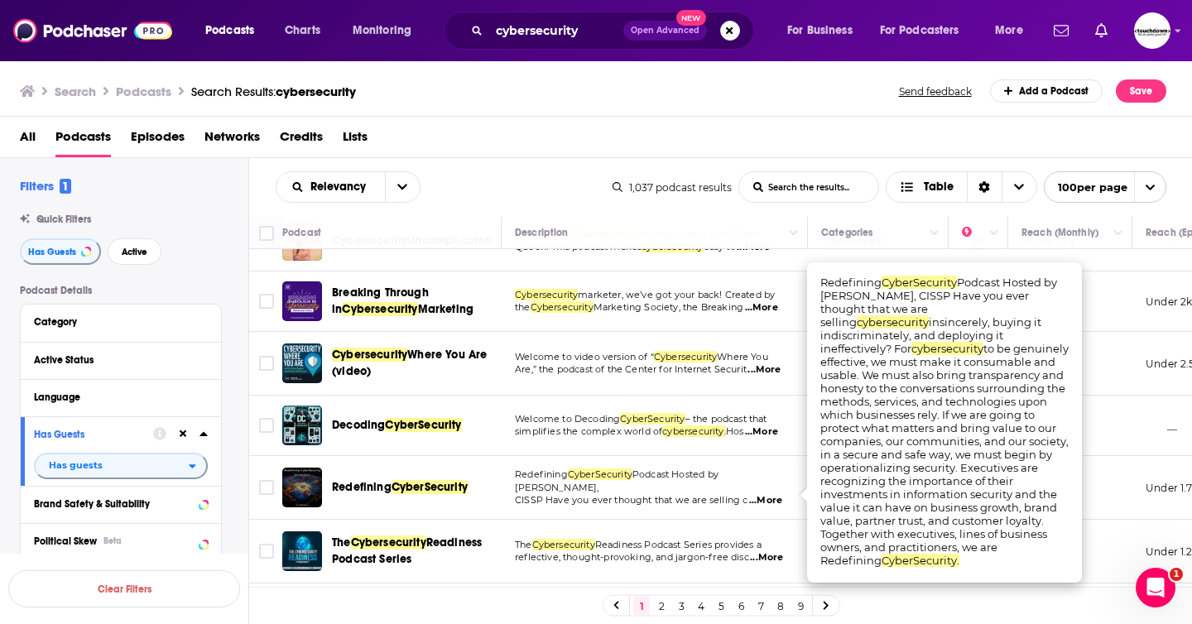
click at [419, 486] on span "CyberSecurity" at bounding box center [430, 487] width 76 height 14
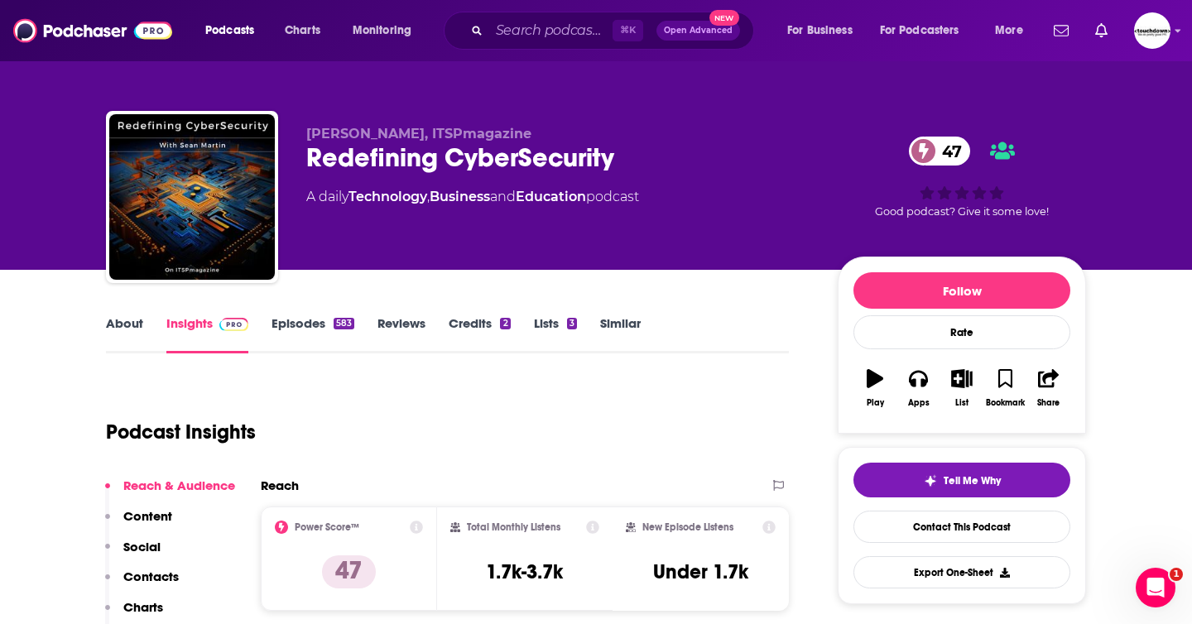
click at [296, 331] on link "Episodes 583" at bounding box center [312, 334] width 83 height 38
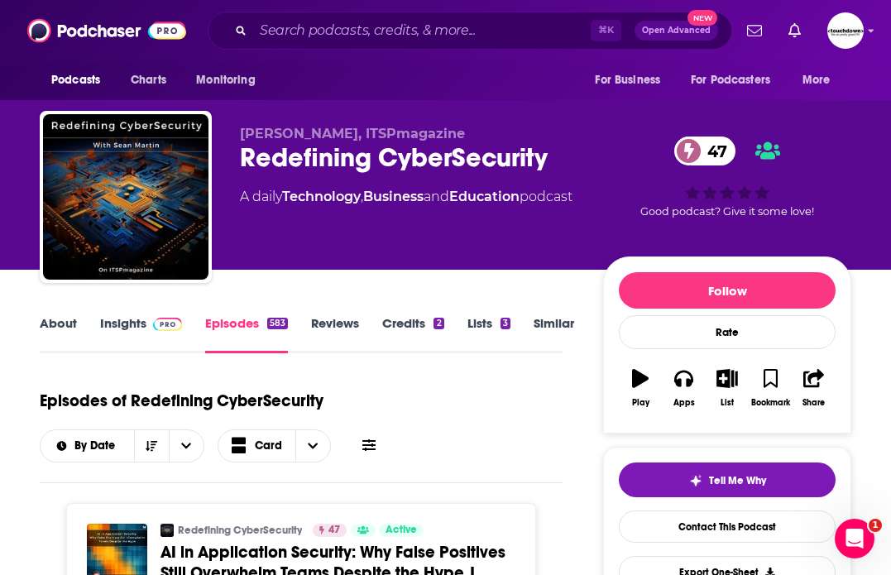
click at [65, 318] on link "About" at bounding box center [58, 334] width 37 height 38
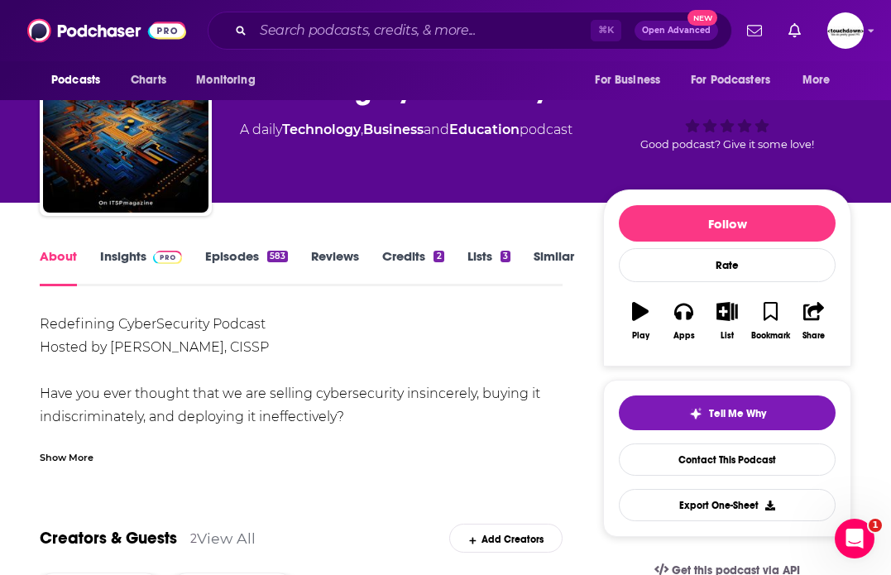
scroll to position [71, 0]
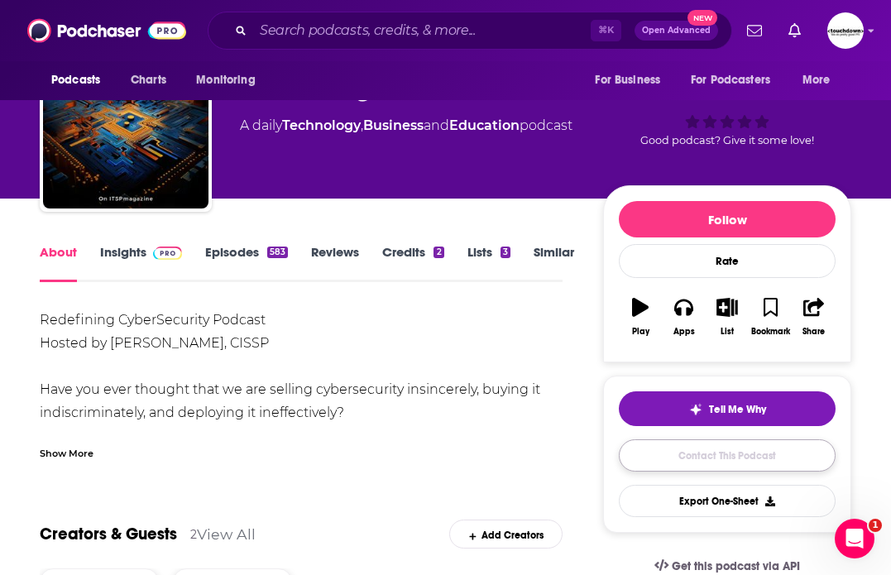
click at [675, 452] on link "Contact This Podcast" at bounding box center [727, 456] width 217 height 32
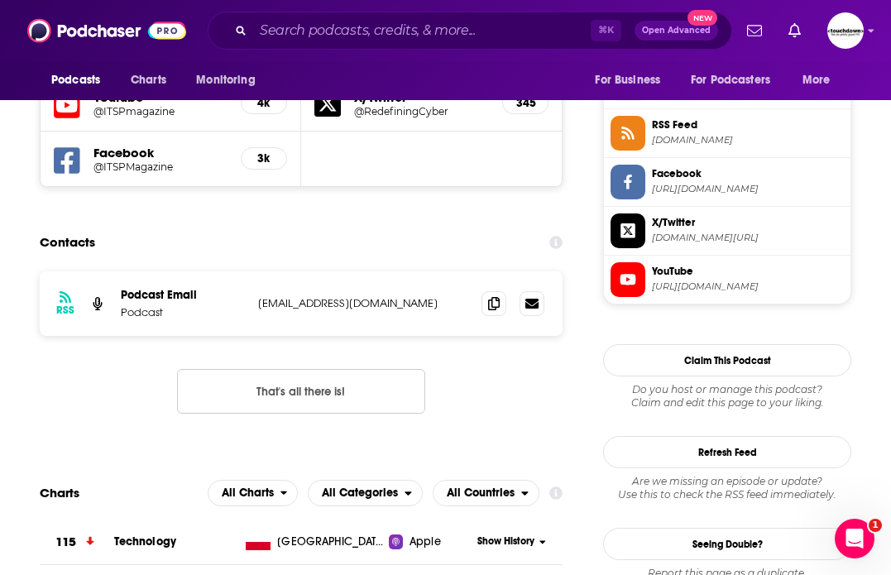
scroll to position [1497, 0]
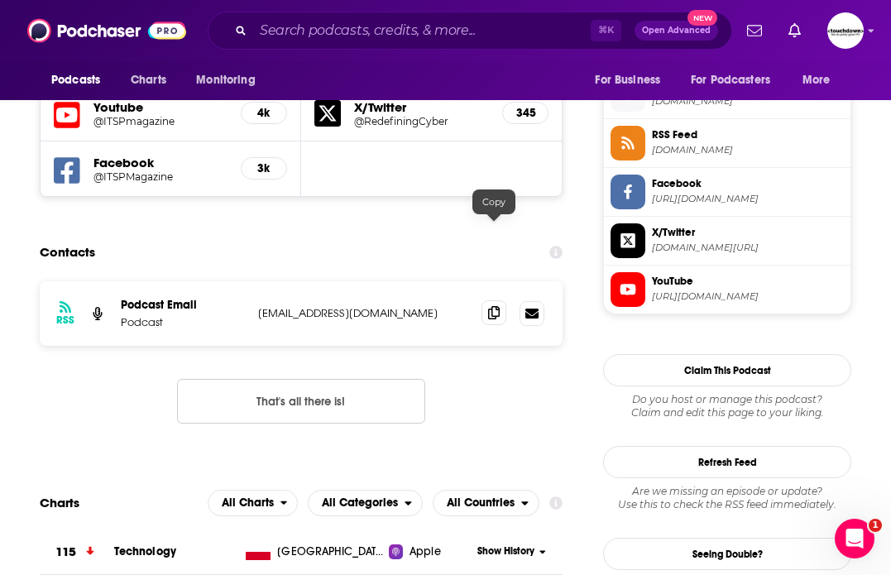
click at [497, 306] on icon at bounding box center [494, 312] width 12 height 13
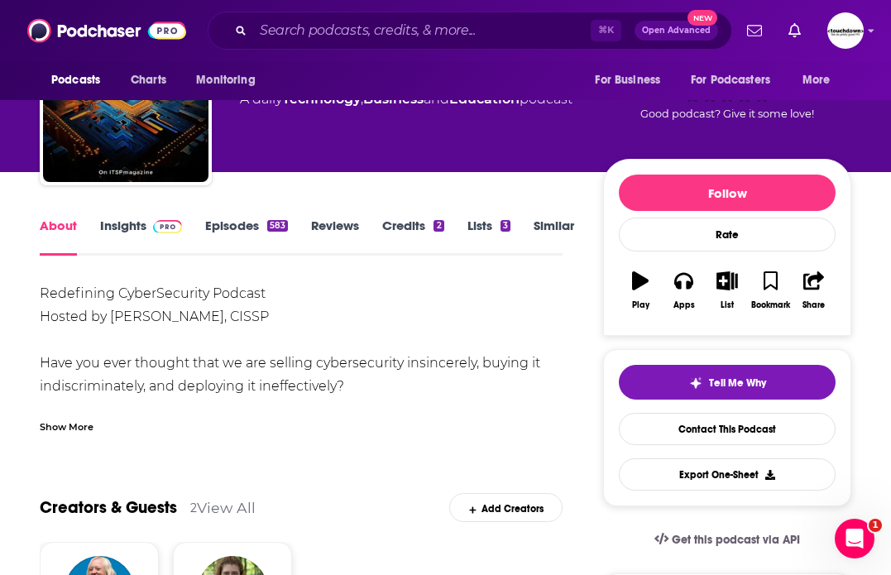
scroll to position [102, 0]
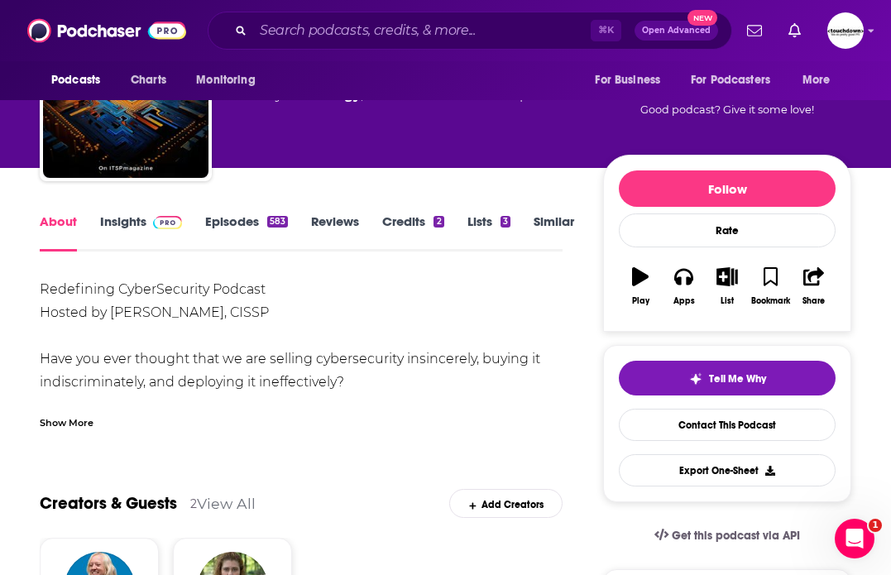
click at [83, 420] on div "Show More" at bounding box center [67, 422] width 54 height 16
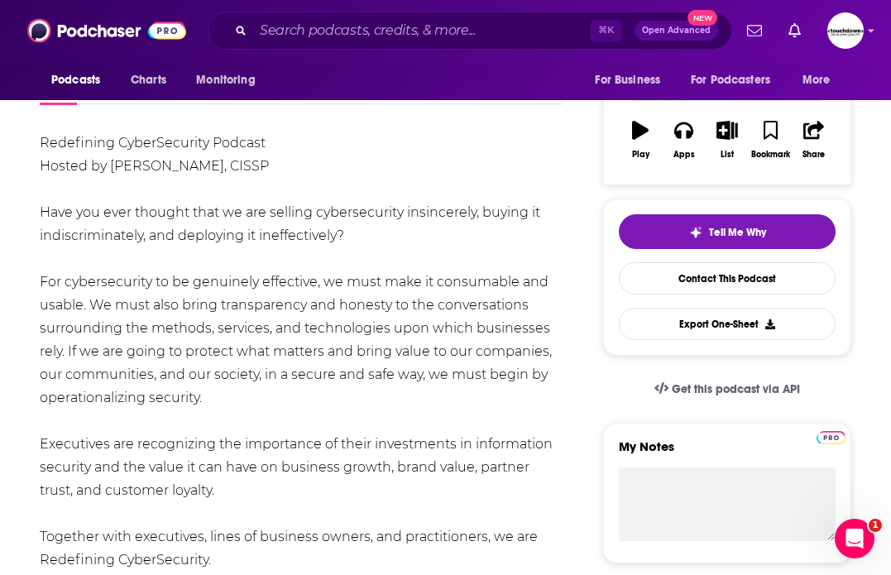
scroll to position [322, 0]
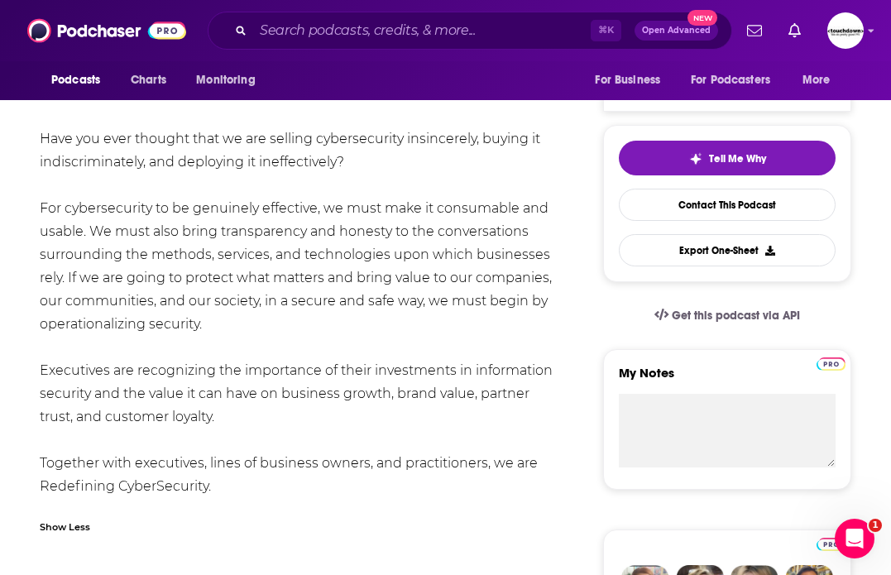
drag, startPoint x: 222, startPoint y: 488, endPoint x: 33, endPoint y: 360, distance: 228.2
copy div "Executives are recognizing the importance of their investments in information s…"
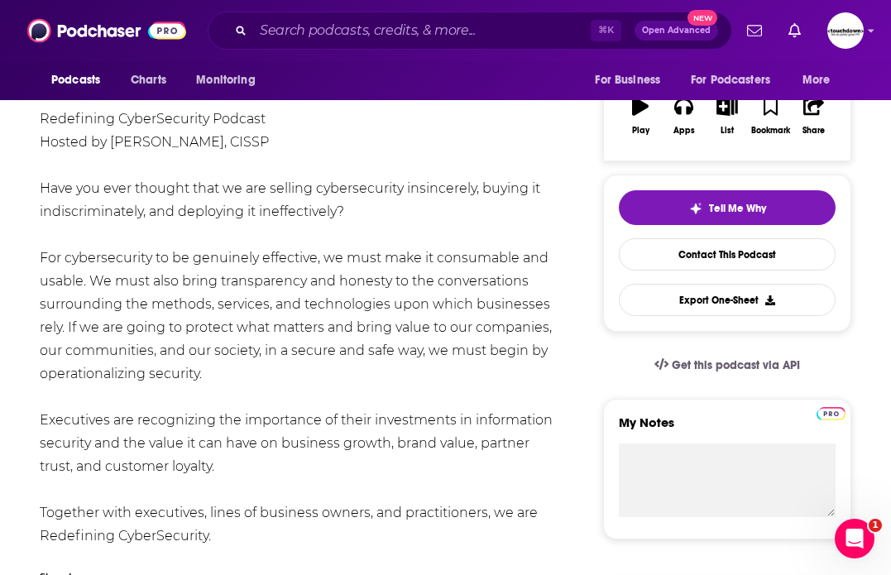
scroll to position [271, 0]
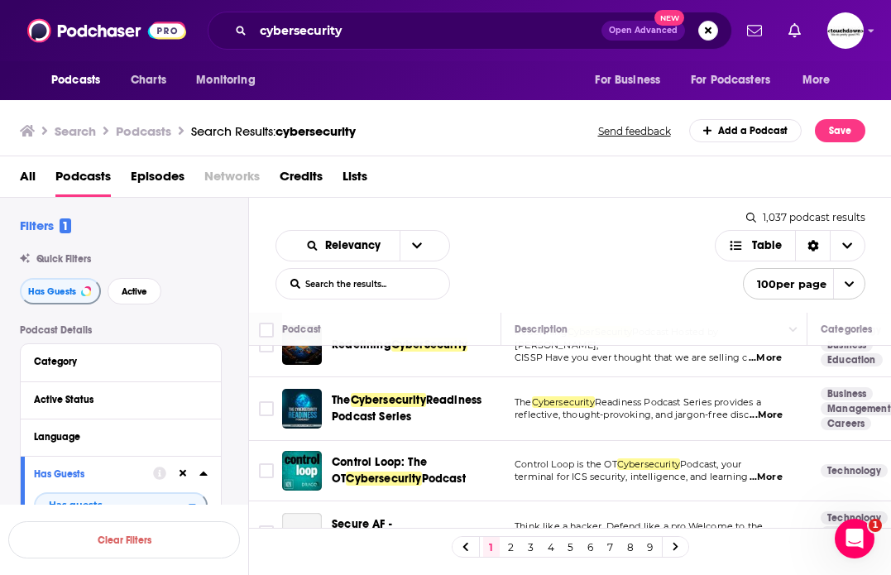
scroll to position [843, 0]
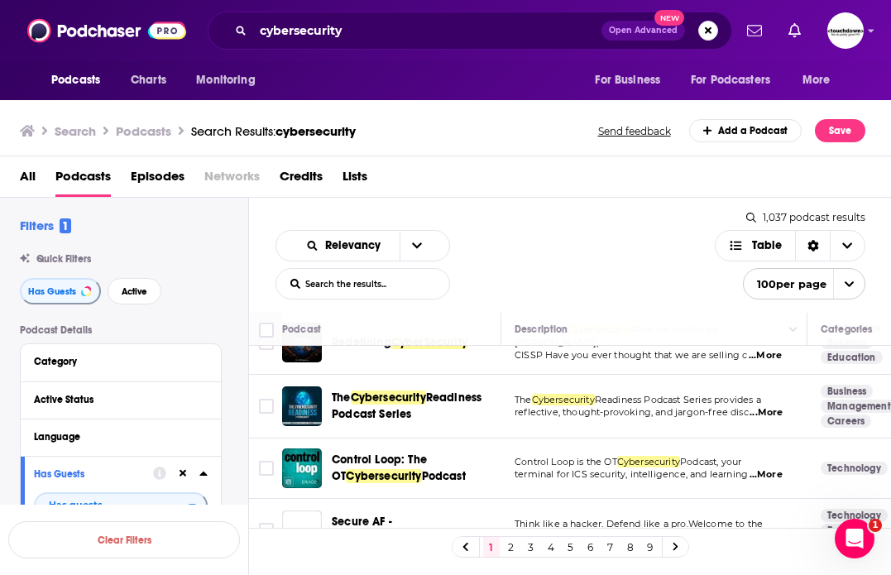
click at [772, 413] on span "...More" at bounding box center [766, 412] width 33 height 13
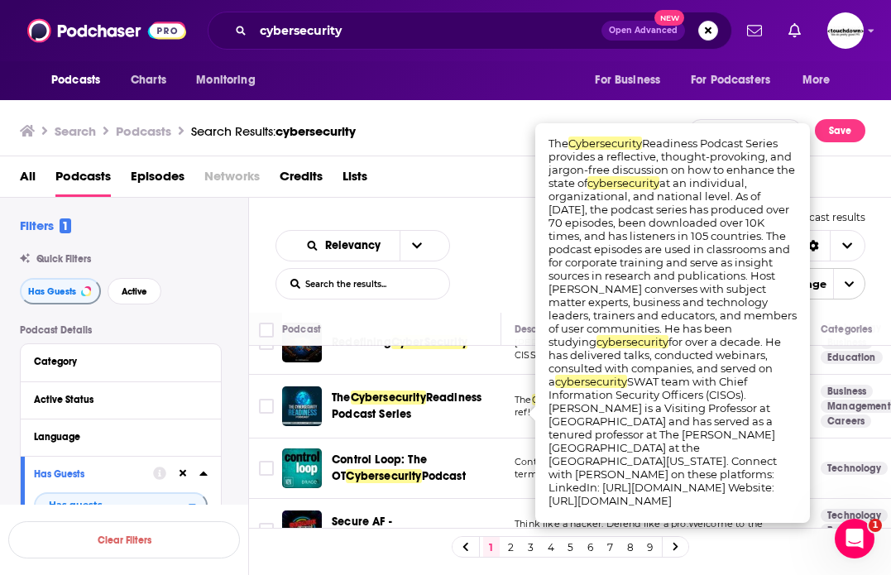
click at [419, 405] on span "Cybersecurity" at bounding box center [388, 398] width 75 height 14
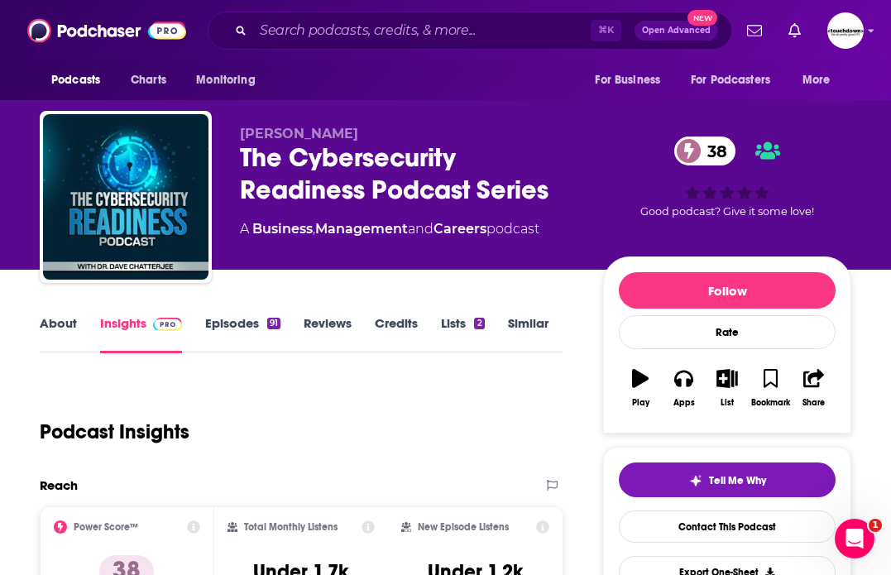
click at [211, 322] on link "Episodes 91" at bounding box center [242, 334] width 75 height 38
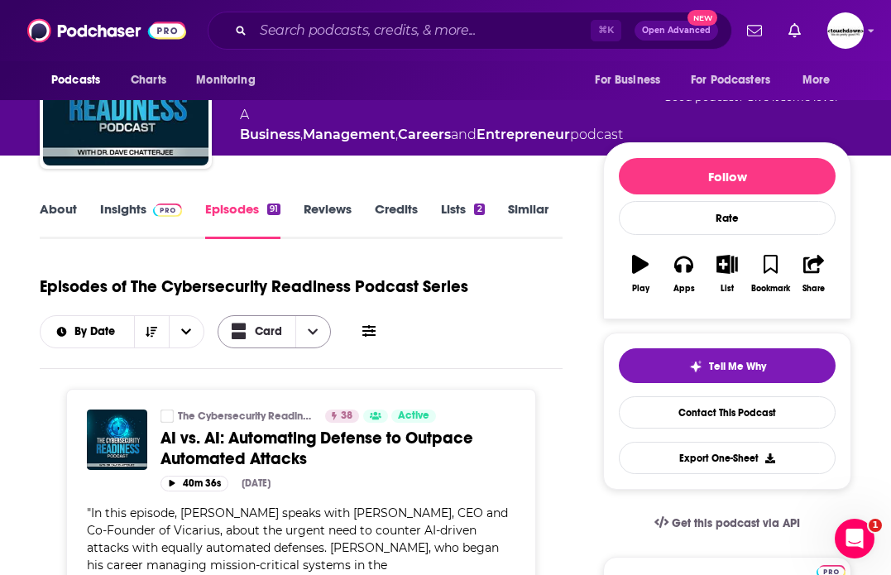
scroll to position [169, 0]
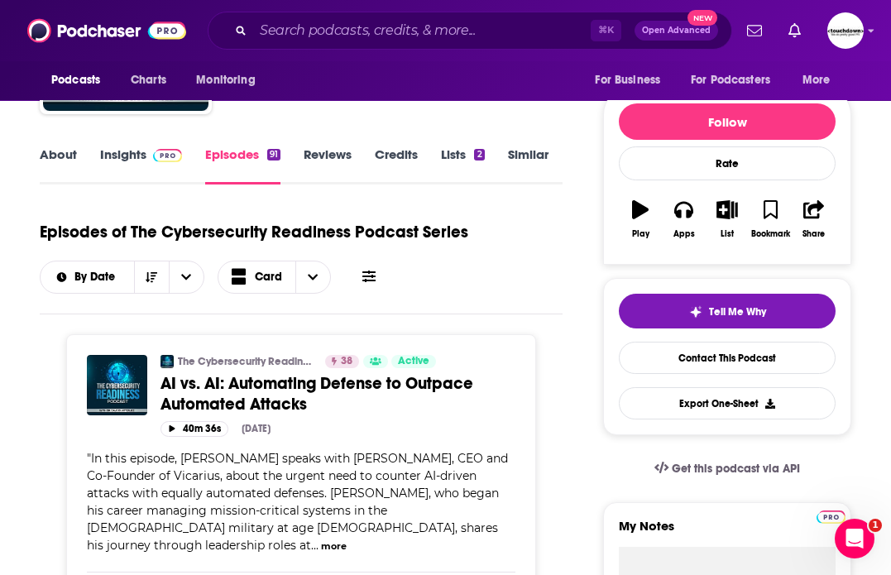
click at [51, 161] on link "About" at bounding box center [58, 166] width 37 height 38
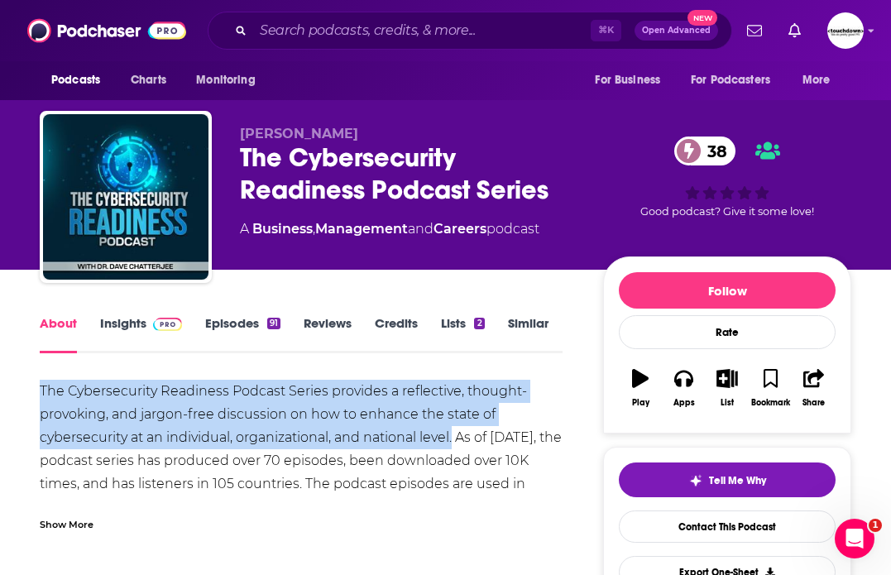
drag, startPoint x: 455, startPoint y: 434, endPoint x: 12, endPoint y: 392, distance: 445.6
copy div "The Cybersecurity Readiness Podcast Series provides a reflective, thought-provo…"
click at [230, 321] on link "Episodes 91" at bounding box center [242, 334] width 75 height 38
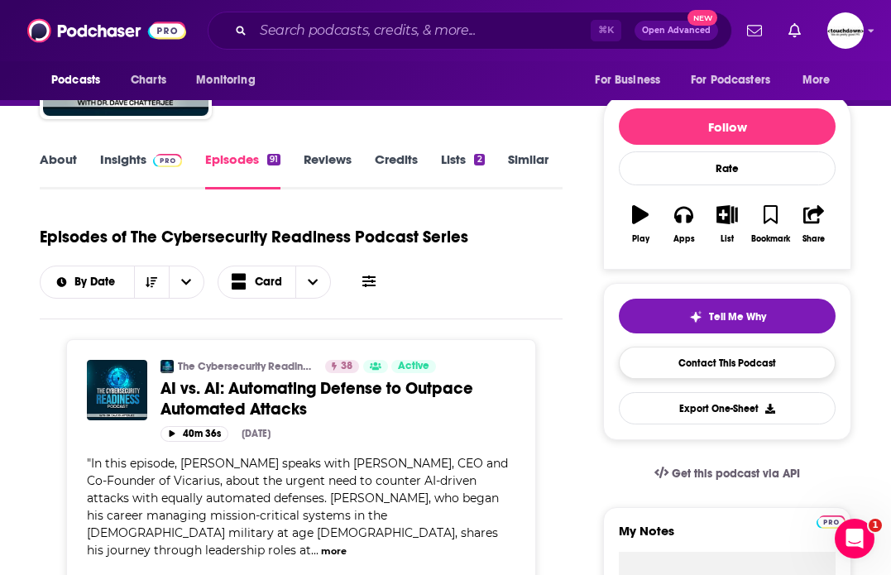
scroll to position [167, 0]
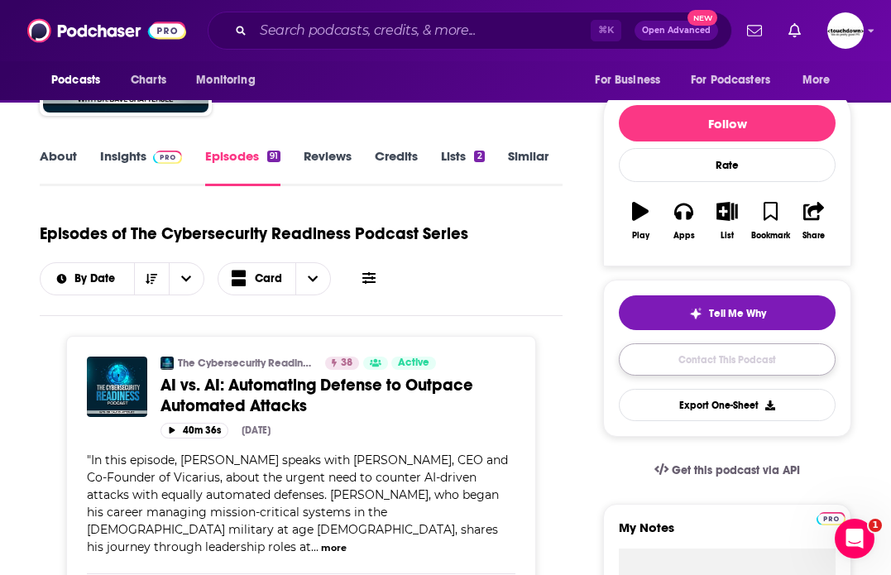
click at [683, 361] on link "Contact This Podcast" at bounding box center [727, 360] width 217 height 32
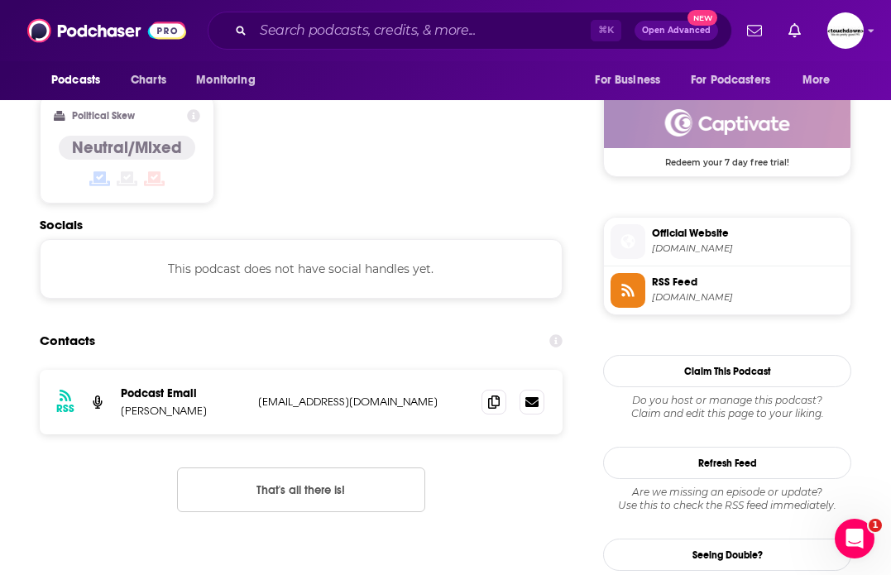
scroll to position [1338, 0]
click at [492, 396] on icon at bounding box center [494, 402] width 12 height 13
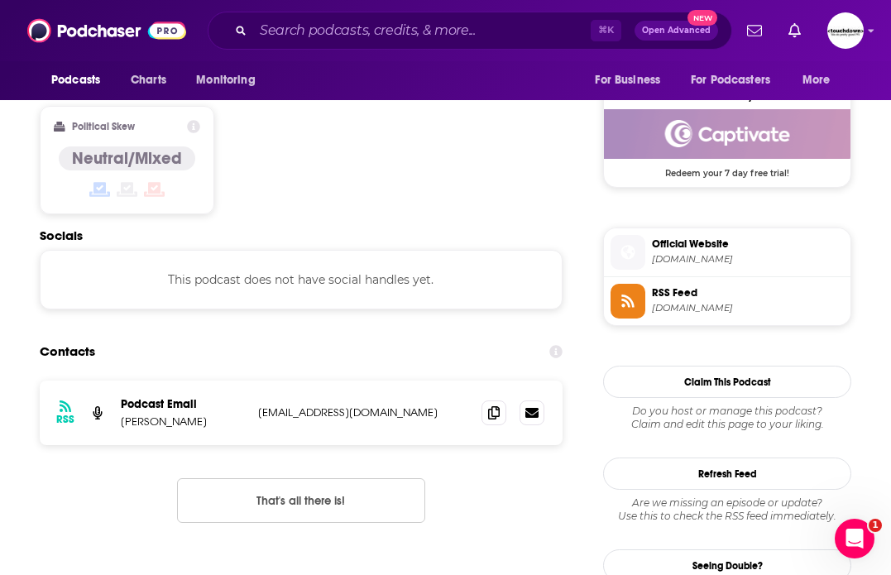
scroll to position [1332, 0]
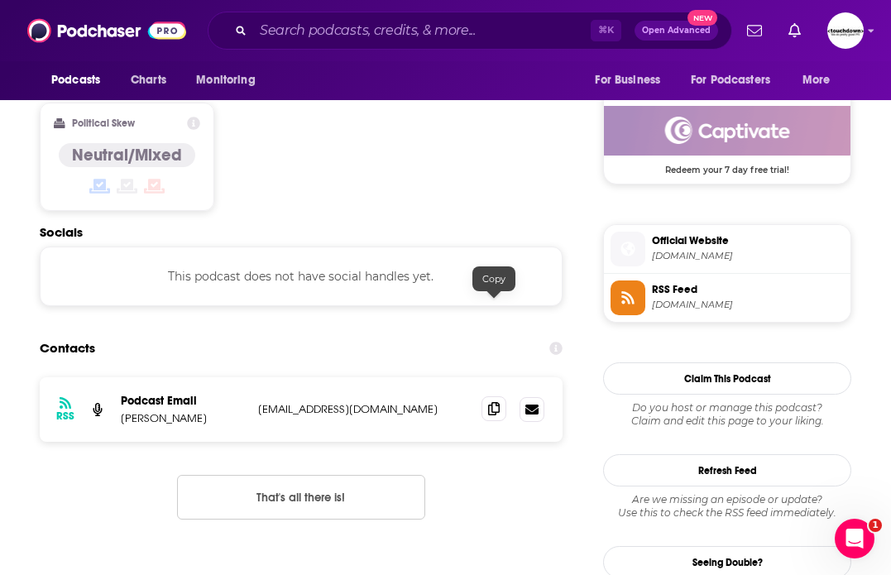
click at [497, 402] on icon at bounding box center [494, 408] width 12 height 13
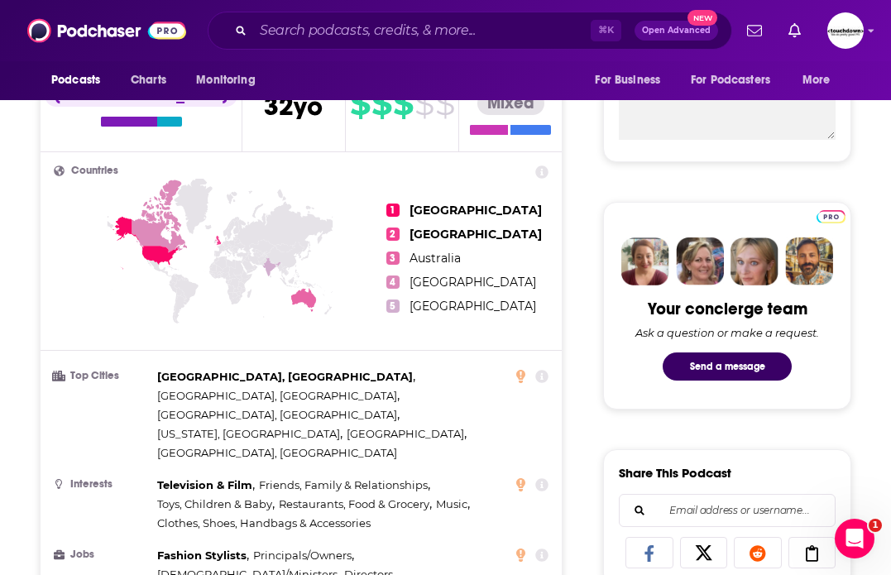
scroll to position [36, 0]
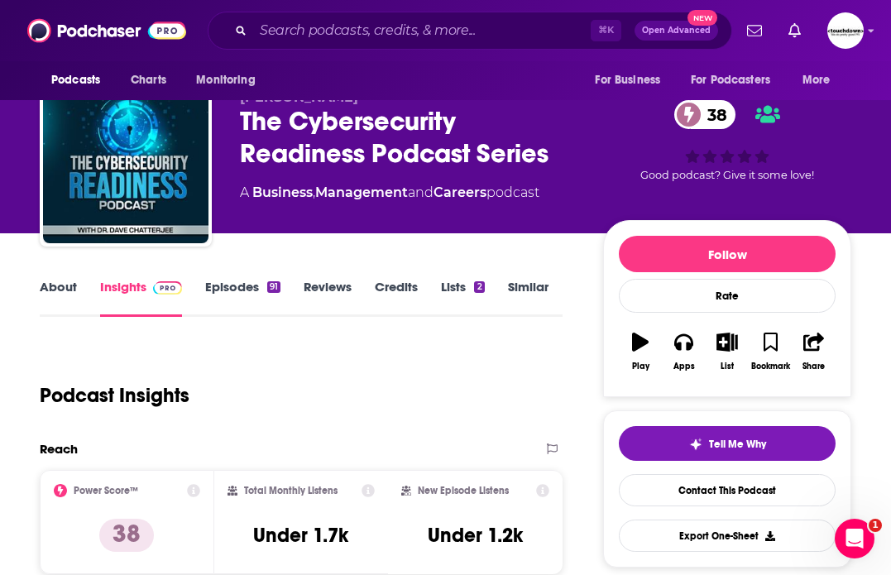
click at [64, 284] on link "About" at bounding box center [58, 298] width 37 height 38
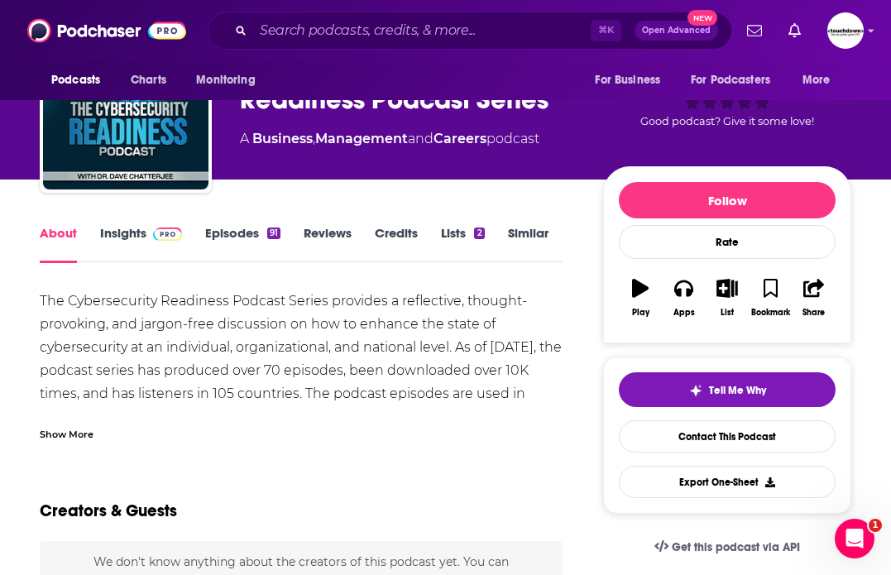
scroll to position [94, 0]
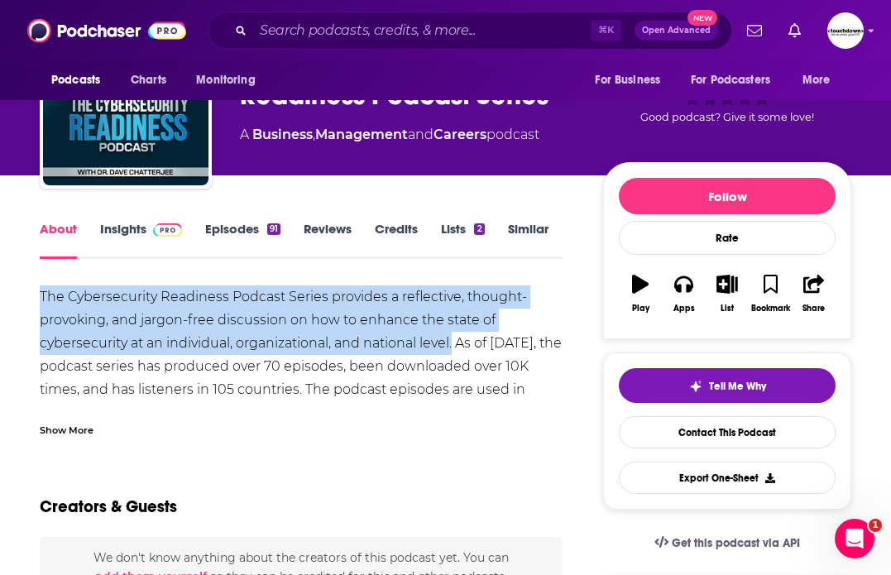
drag, startPoint x: 454, startPoint y: 343, endPoint x: 39, endPoint y: 283, distance: 419.0
copy div "The Cybersecurity Readiness Podcast Series provides a reflective, thought-provo…"
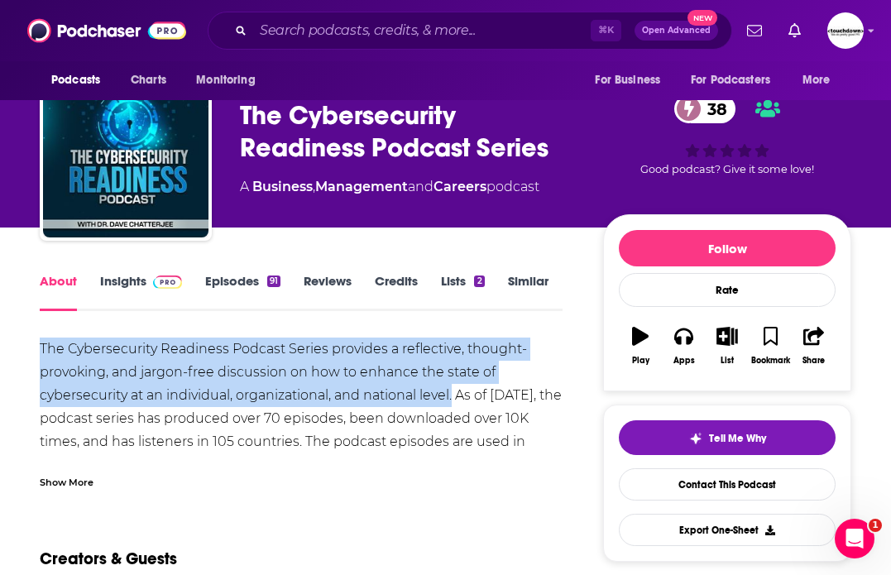
scroll to position [0, 0]
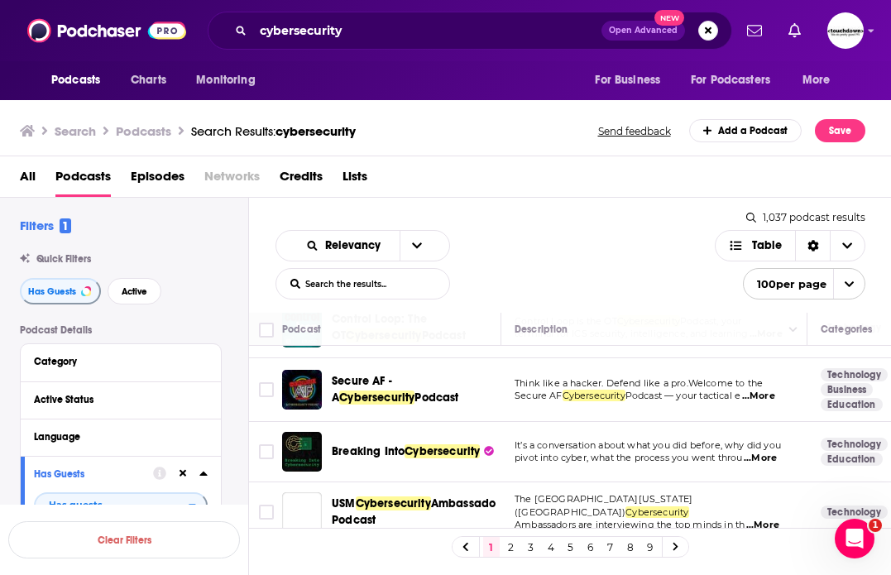
scroll to position [1044, 0]
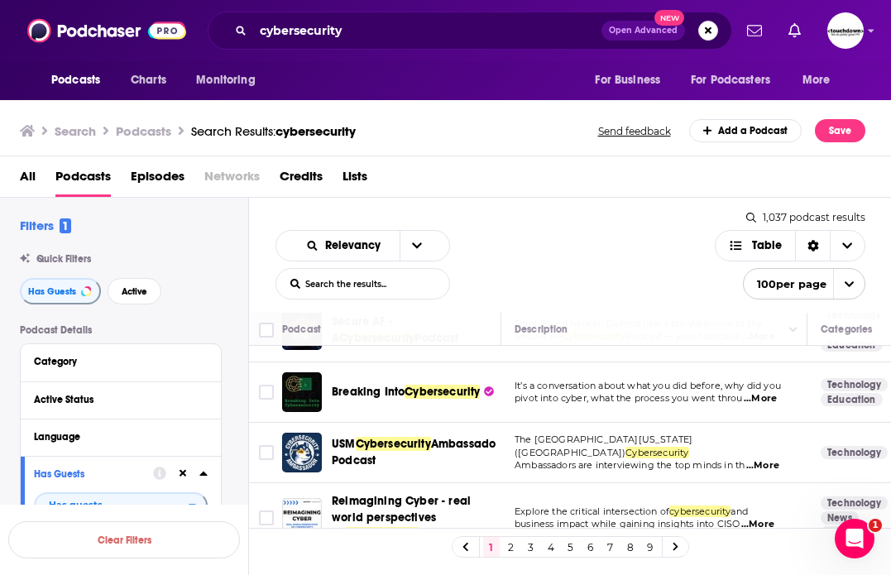
click at [671, 300] on div "Relevancy List Search Input Search the results... Table 1,037 podcast results L…" at bounding box center [570, 255] width 643 height 115
click at [603, 249] on div "Relevancy List Search Input Search the results... Table" at bounding box center [496, 265] width 440 height 70
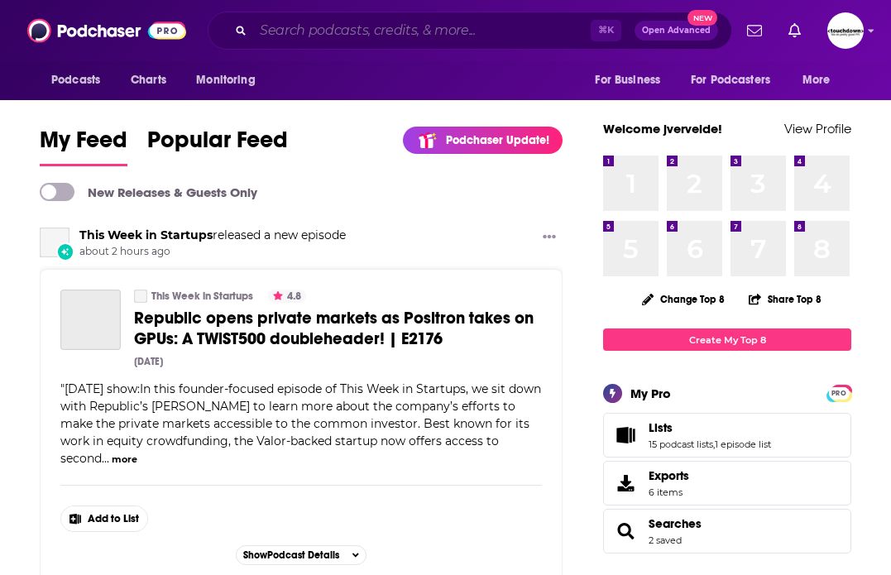
click at [317, 33] on input "Search podcasts, credits, & more..." at bounding box center [422, 30] width 338 height 26
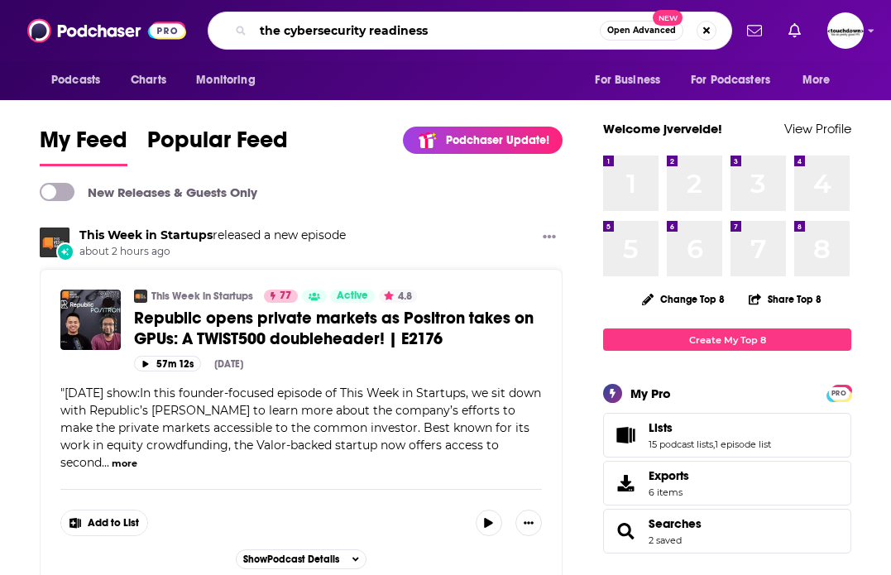
type input "the cybersecurity readiness"
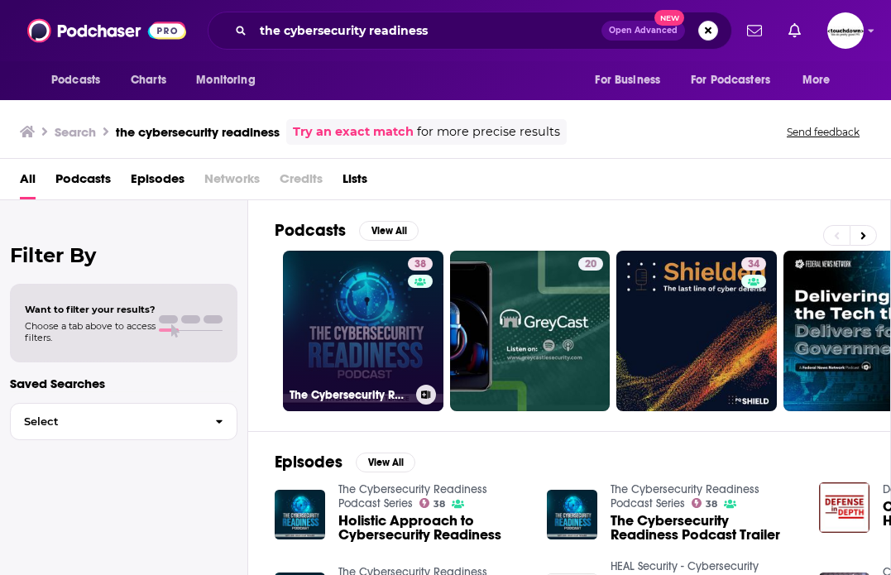
click at [358, 304] on link "38 The Cybersecurity Readiness Podcast Series" at bounding box center [363, 331] width 161 height 161
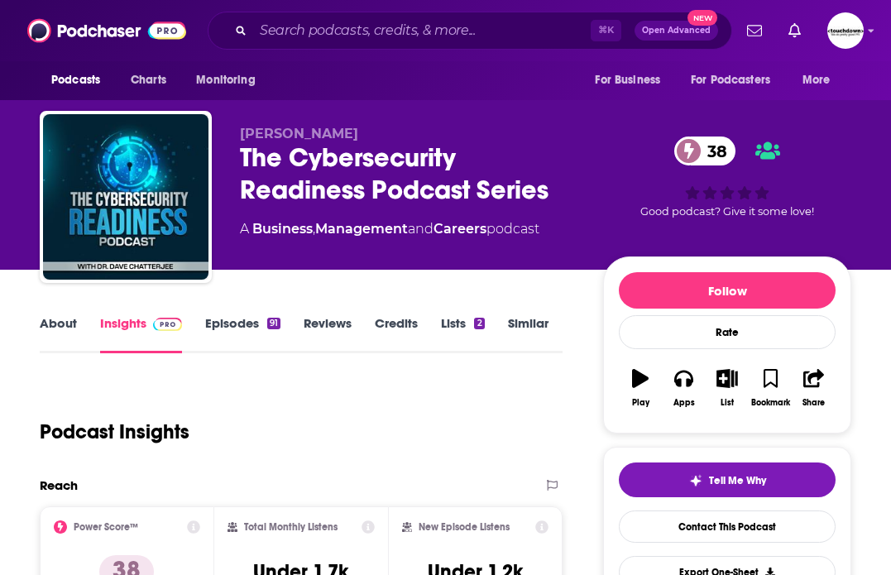
click at [227, 324] on link "Episodes 91" at bounding box center [242, 334] width 75 height 38
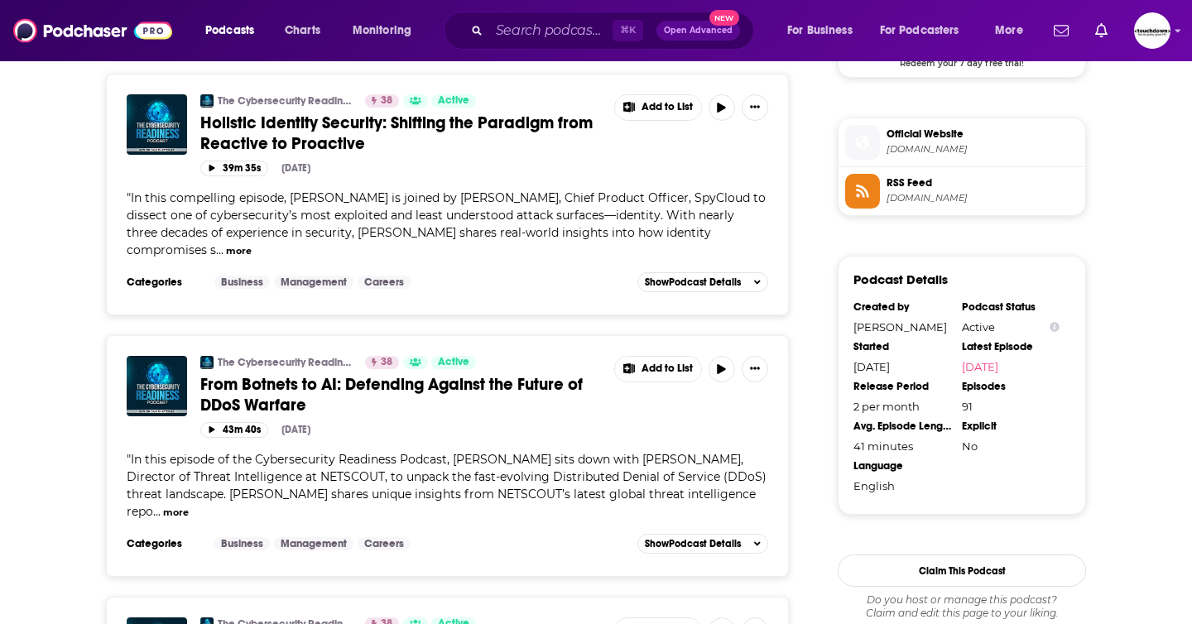
scroll to position [3480, 0]
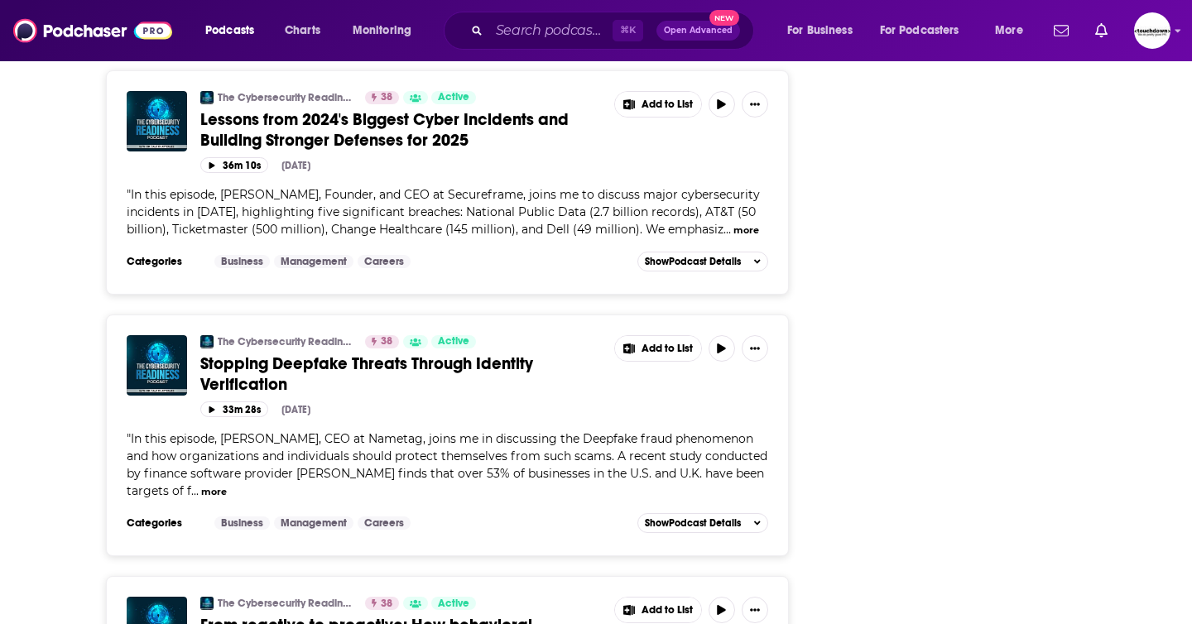
click at [399, 353] on span "Stopping Deepfake Threats Through Identity Verification" at bounding box center [366, 373] width 333 height 41
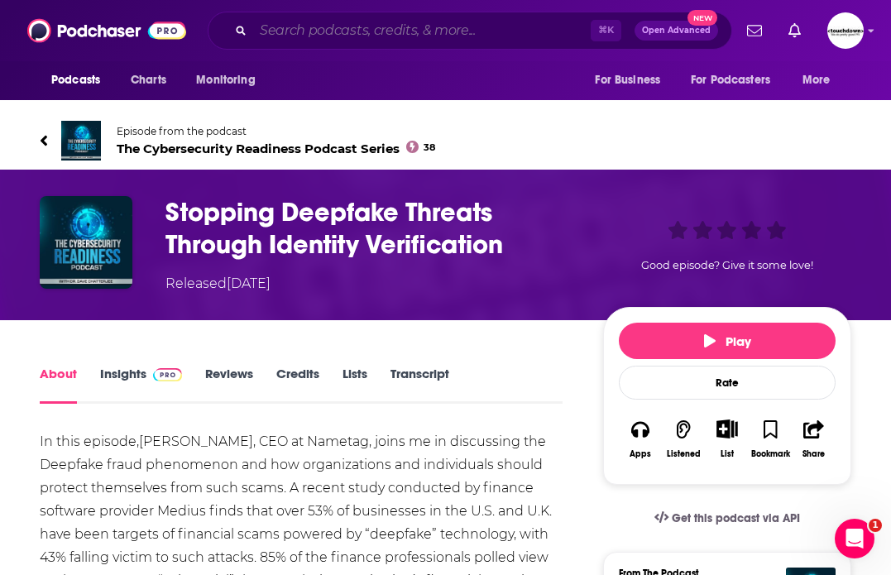
click at [294, 32] on input "Search podcasts, credits, & more..." at bounding box center [422, 30] width 338 height 26
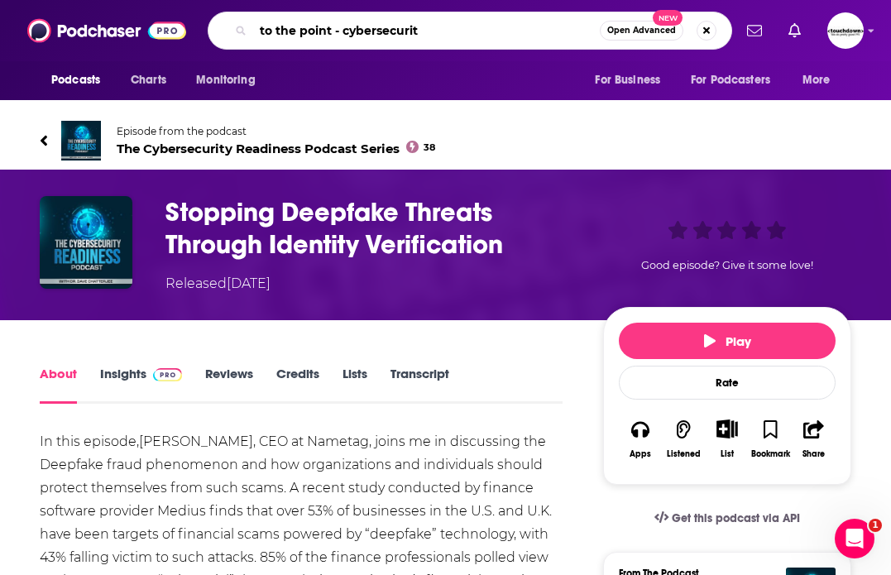
type input "to the point - cybersecurity"
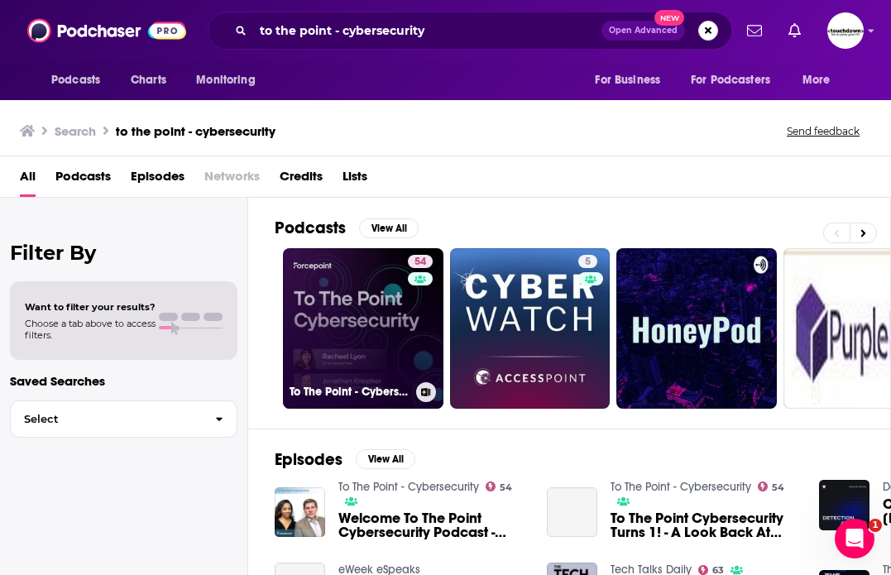
click at [377, 302] on link "54 To The Point - Cybersecurity" at bounding box center [363, 328] width 161 height 161
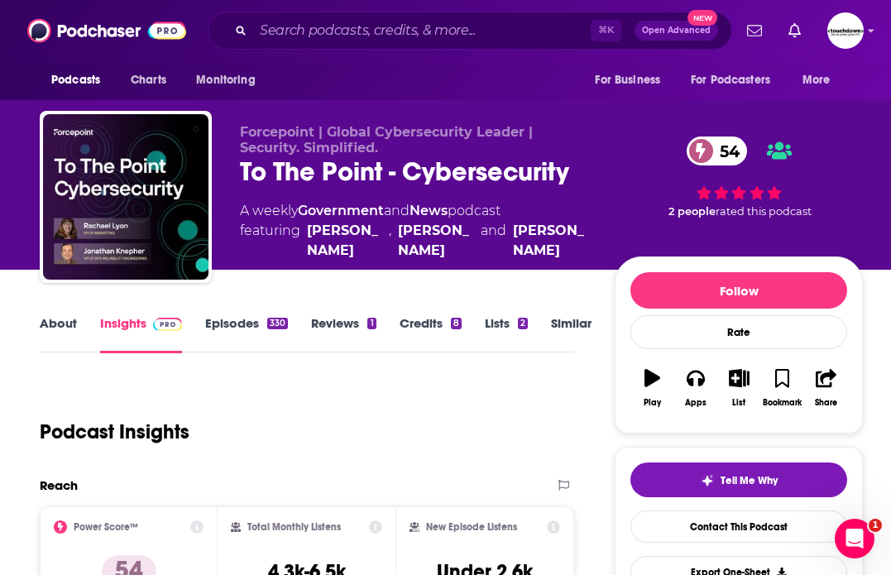
click at [236, 321] on link "Episodes 330" at bounding box center [246, 334] width 83 height 38
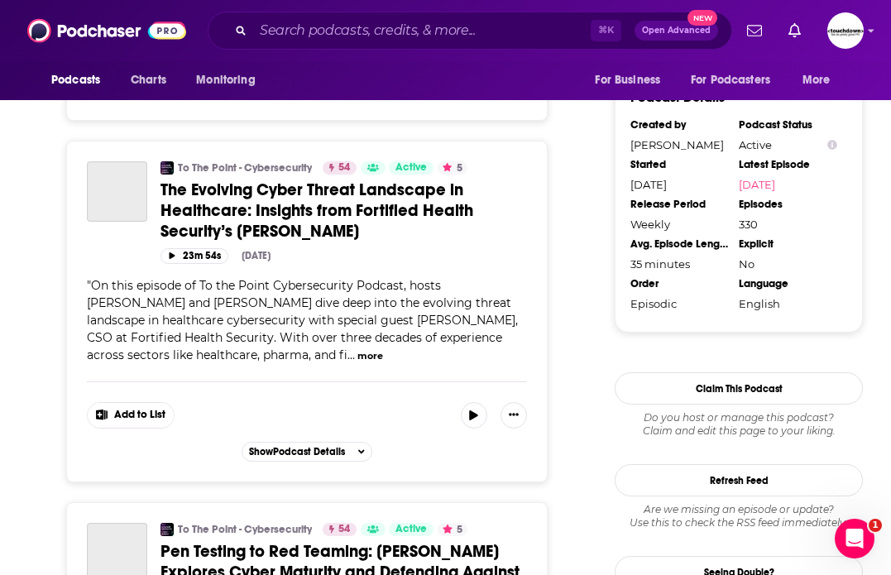
scroll to position [4491, 0]
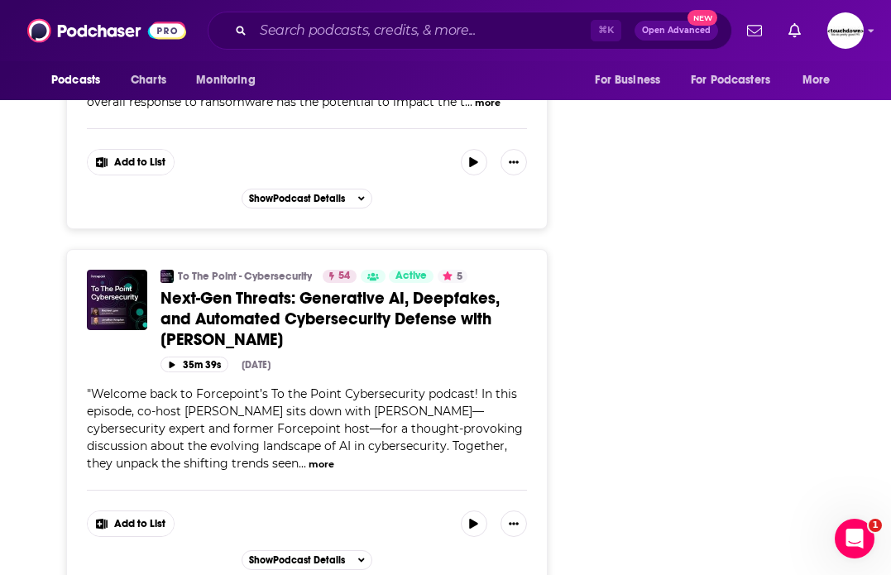
click at [358, 302] on span "Next-Gen Threats: Generative AI, Deepfakes, and Automated Cybersecurity Defense…" at bounding box center [330, 319] width 339 height 62
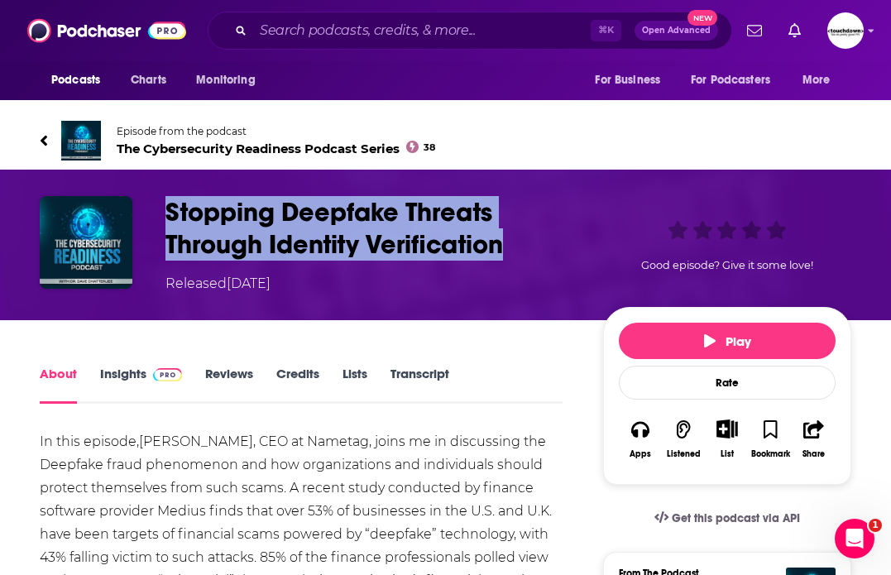
drag, startPoint x: 511, startPoint y: 243, endPoint x: 169, endPoint y: 205, distance: 343.9
click at [169, 205] on h1 "Stopping Deepfake Threats Through Identity Verification" at bounding box center [371, 228] width 411 height 65
copy h1 "Stopping Deepfake Threats Through Identity Verification"
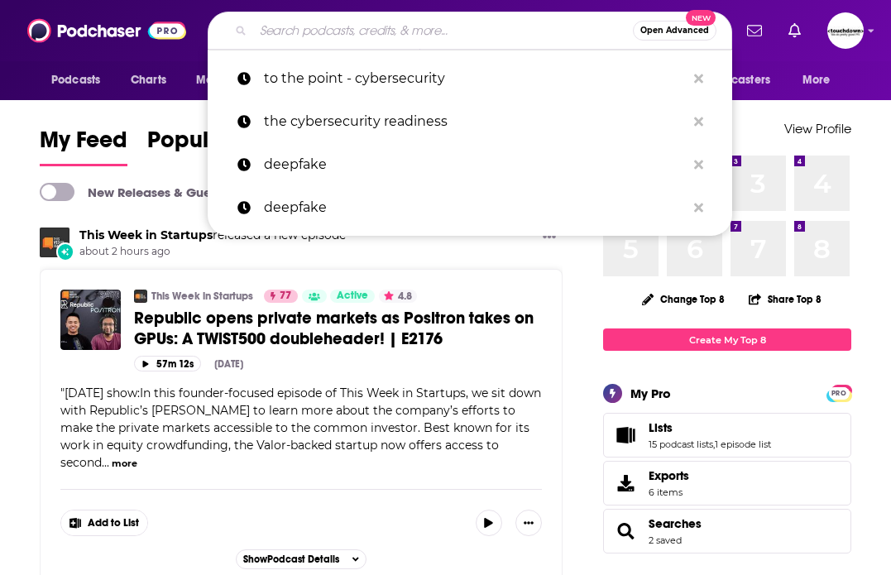
click at [305, 41] on input "Search podcasts, credits, & more..." at bounding box center [443, 30] width 380 height 26
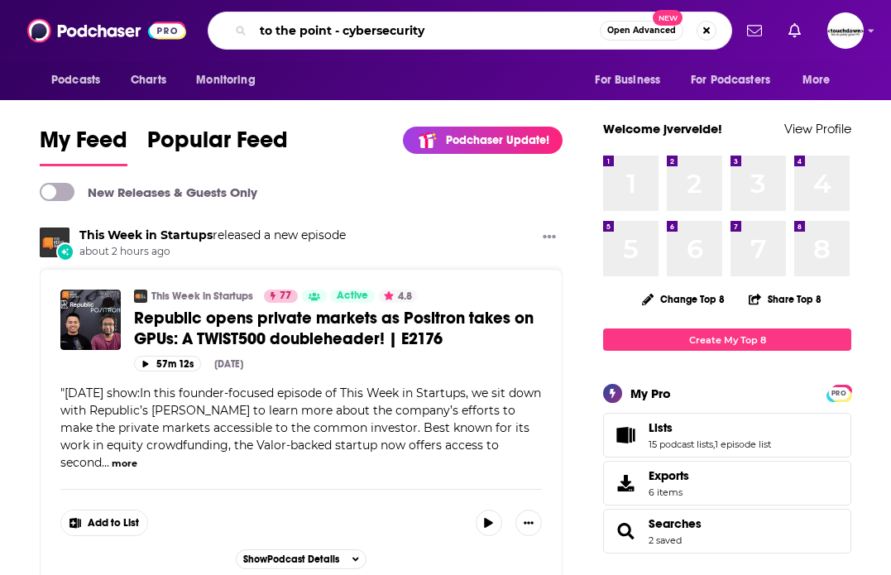
type input "to the point - cybersecurity"
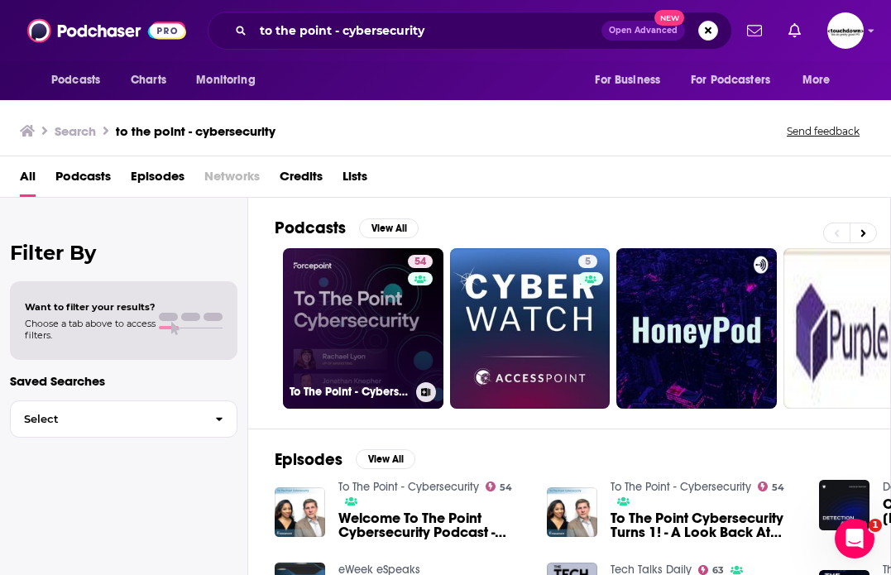
click at [353, 309] on link "54 To The Point - Cybersecurity" at bounding box center [363, 328] width 161 height 161
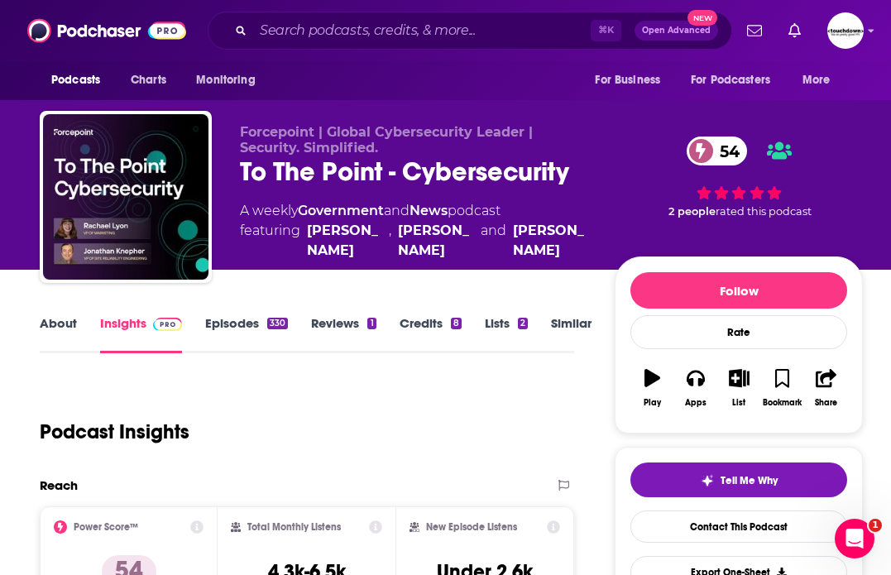
click at [228, 323] on link "Episodes 330" at bounding box center [246, 334] width 83 height 38
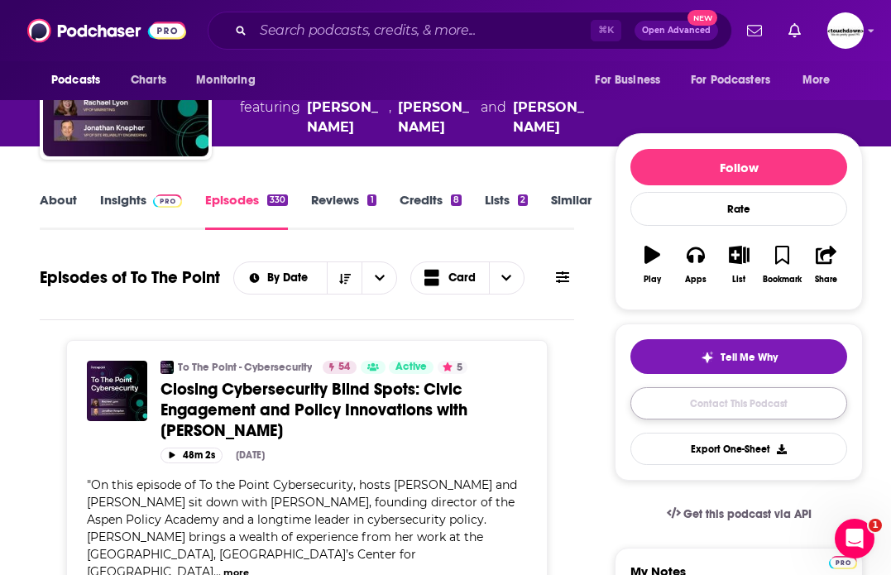
click at [689, 408] on link "Contact This Podcast" at bounding box center [739, 403] width 217 height 32
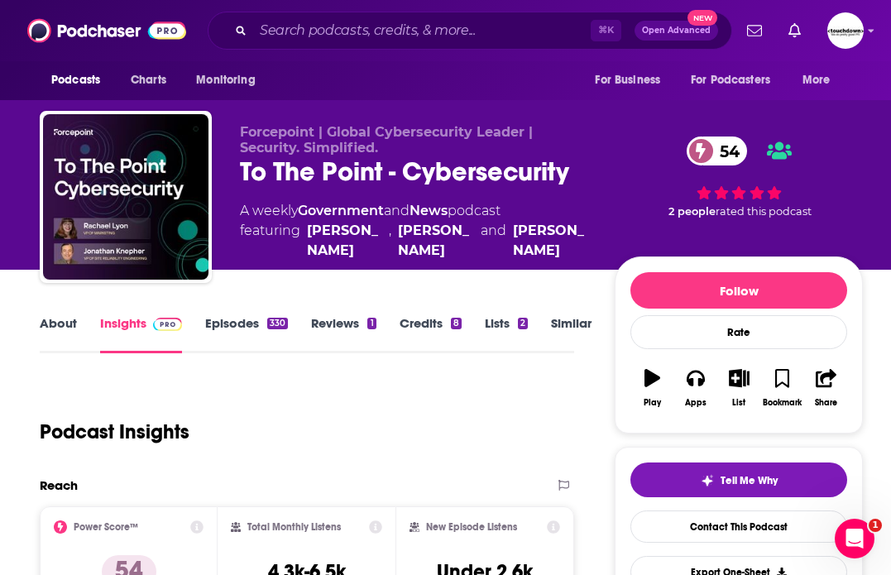
click at [231, 323] on link "Episodes 330" at bounding box center [246, 334] width 83 height 38
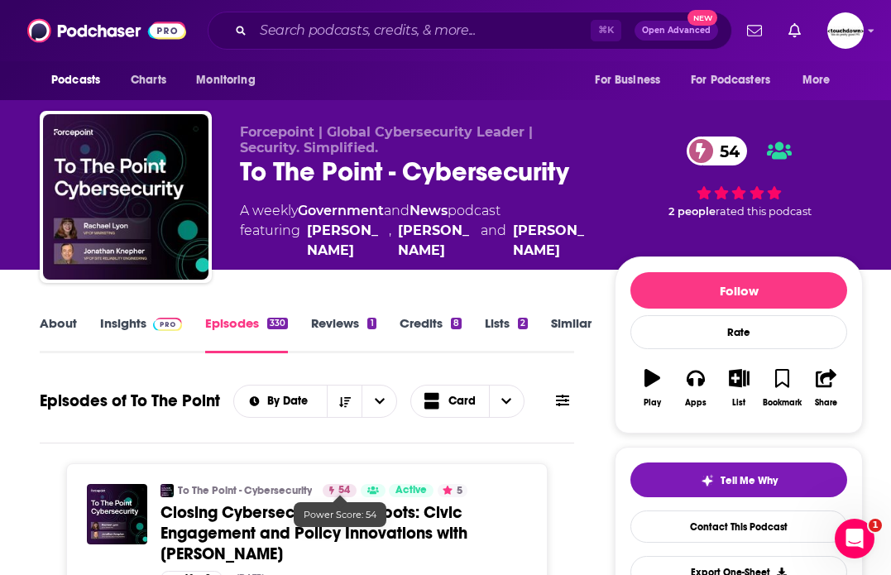
scroll to position [4491, 0]
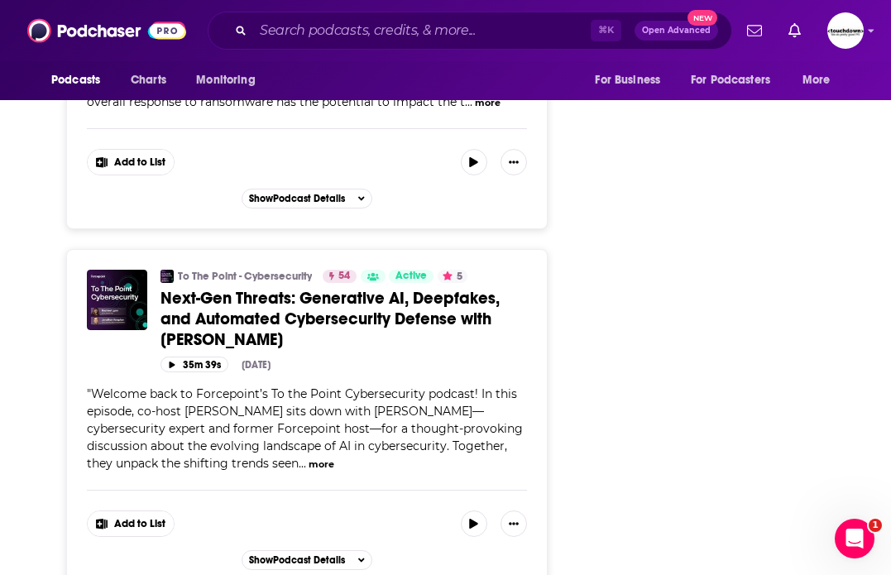
drag, startPoint x: 594, startPoint y: 330, endPoint x: 157, endPoint y: 289, distance: 439.0
click at [157, 289] on div "About Insights Episodes 330 Reviews 1 Credits 8 Lists 2 Similar Episodes of To …" at bounding box center [314, 371] width 602 height 9099
copy span "Next-Gen Threats: Generative AI, Deepfakes, and Automated Cybersecurity Defense…"
click at [294, 32] on input "Search podcasts, credits, & more..." at bounding box center [422, 30] width 338 height 26
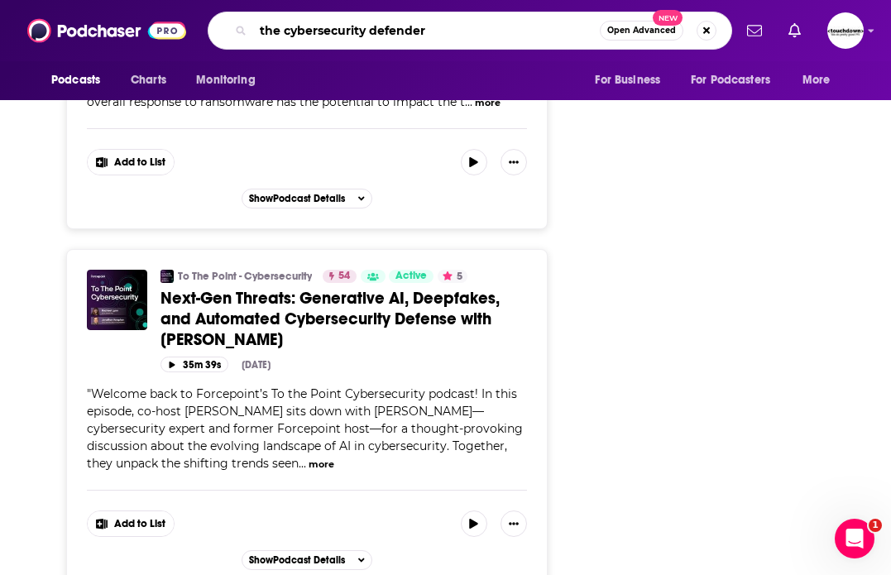
type input "the cybersecurity defenders"
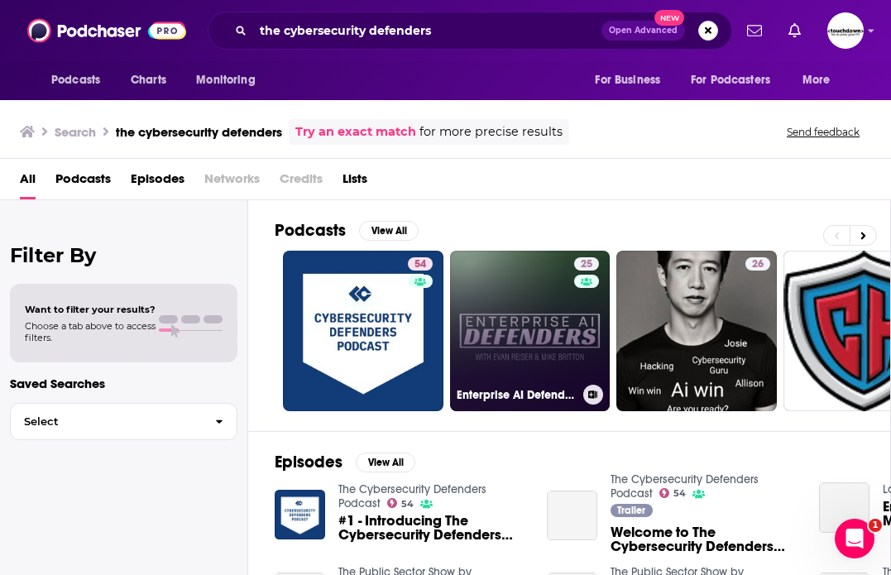
scroll to position [8, 0]
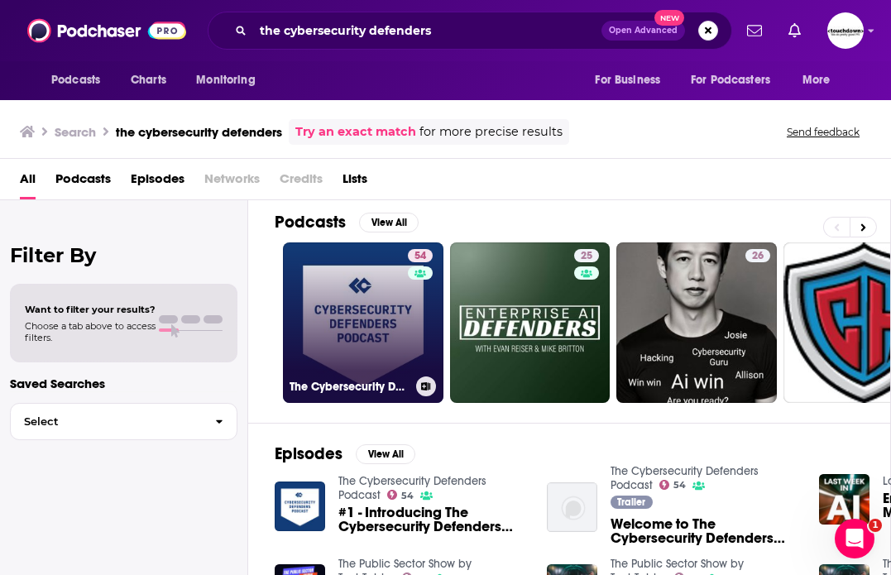
click at [368, 321] on link "54 The Cybersecurity Defenders Podcast" at bounding box center [363, 323] width 161 height 161
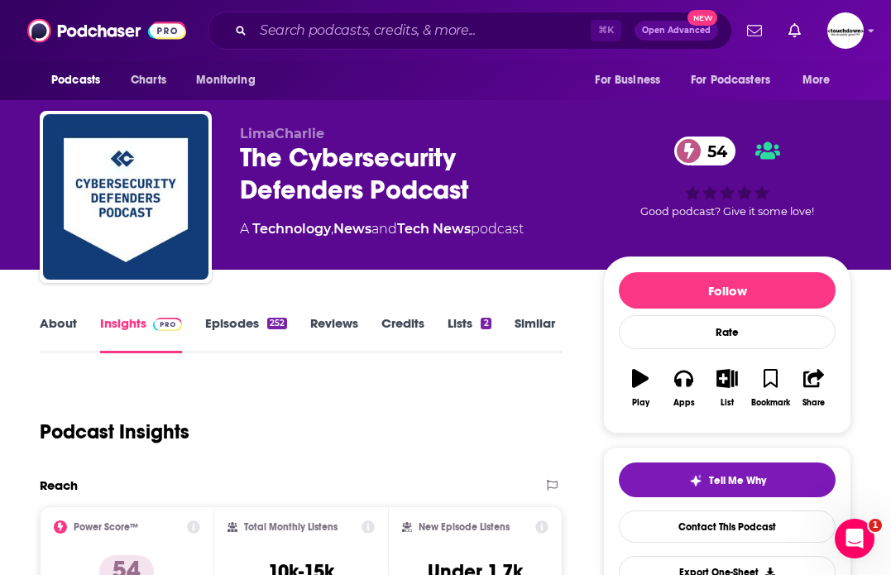
scroll to position [24, 0]
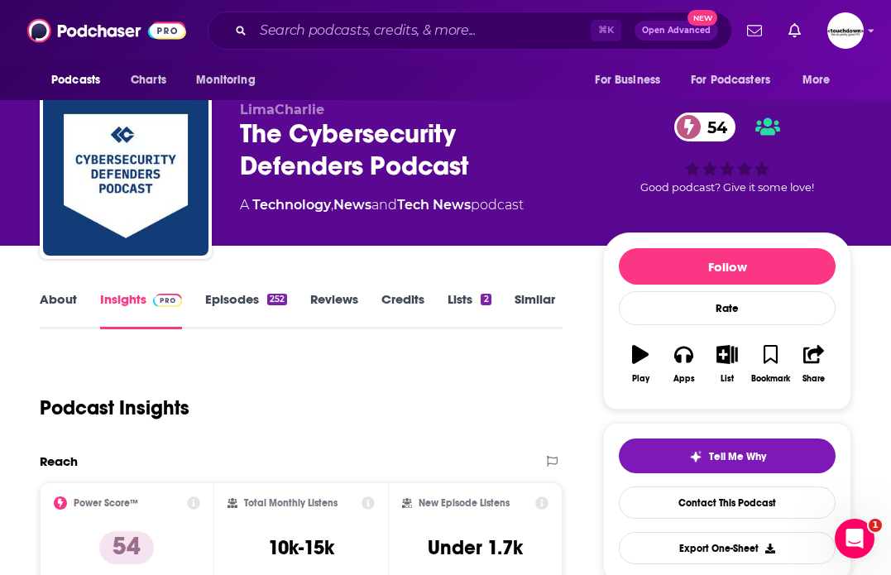
click at [219, 294] on link "Episodes 252" at bounding box center [246, 310] width 82 height 38
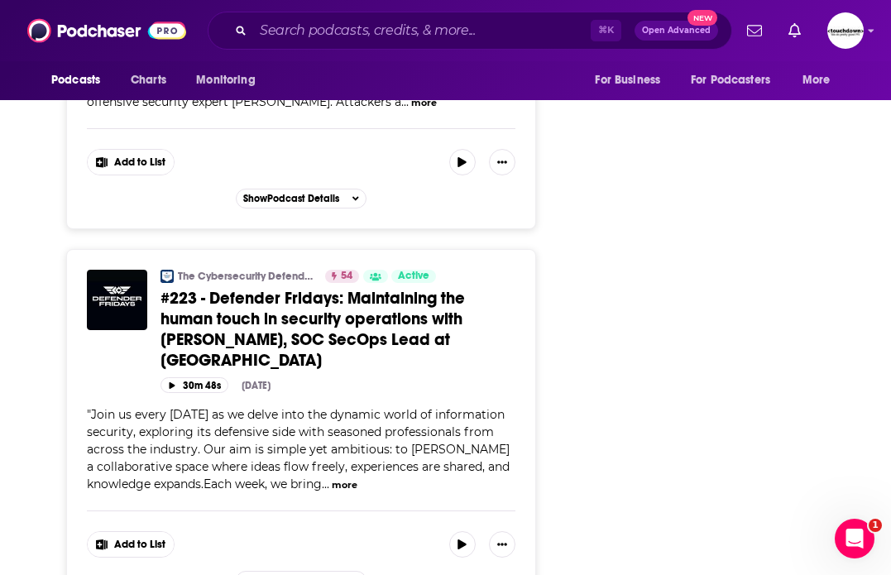
scroll to position [8968, 0]
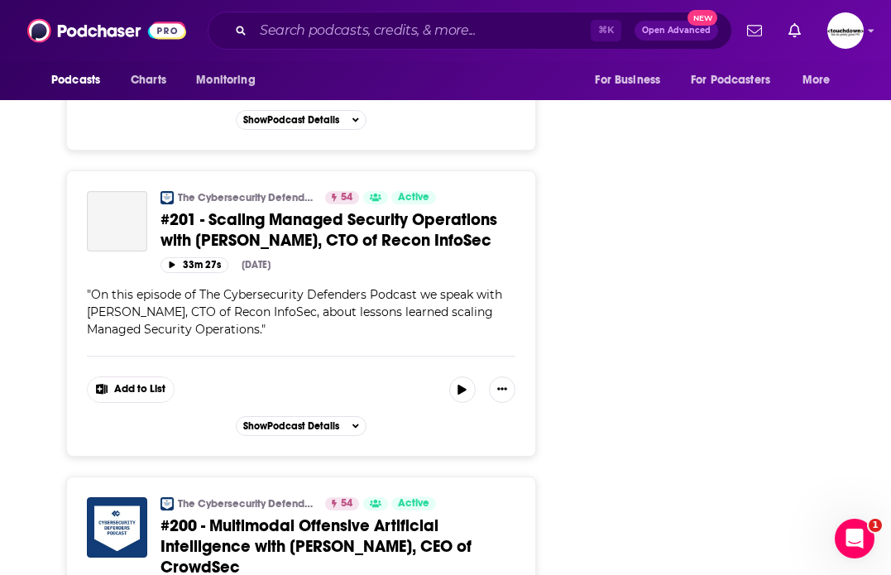
scroll to position [17727, 0]
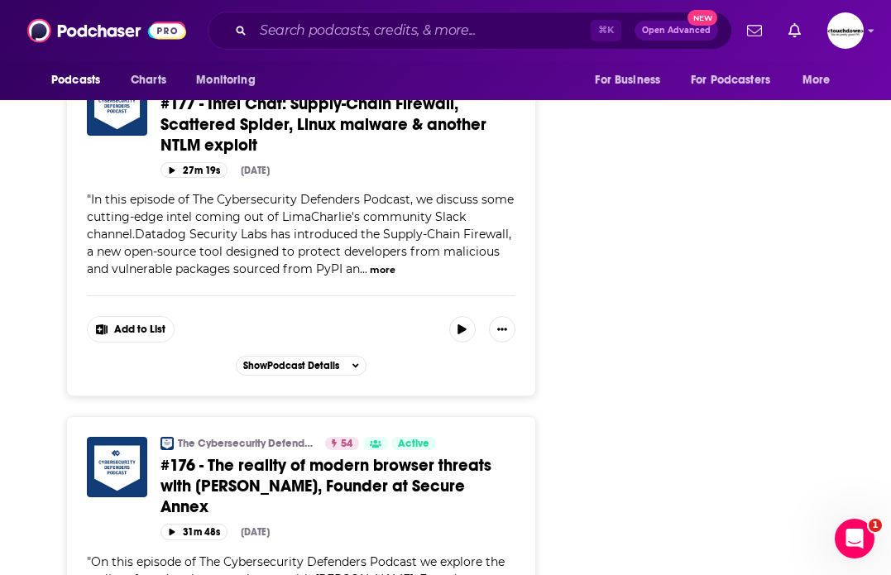
scroll to position [26337, 0]
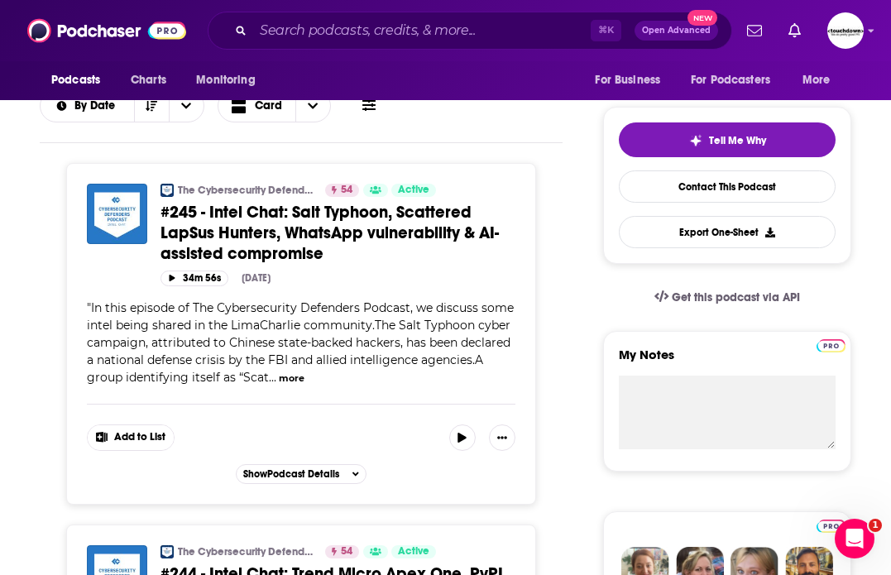
scroll to position [2911, 0]
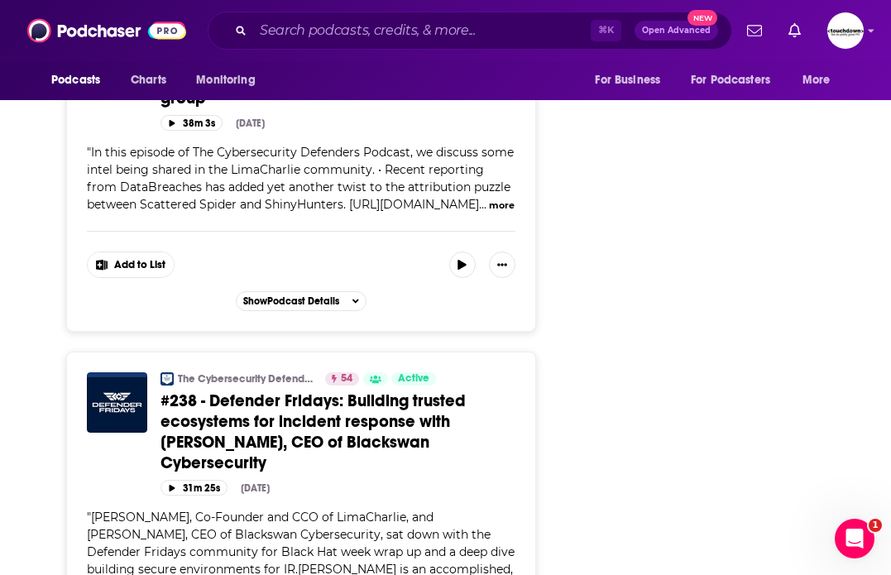
scroll to position [2582, 0]
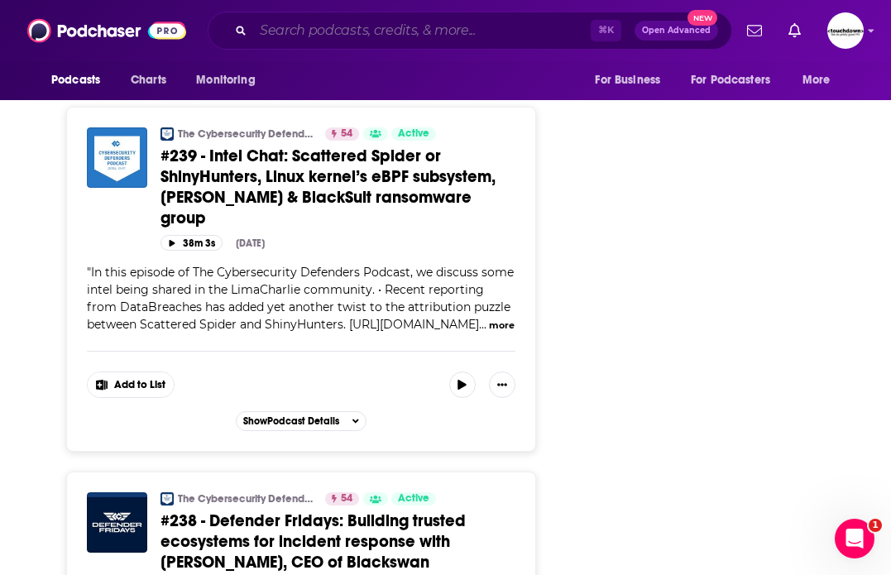
click at [313, 32] on input "Search podcasts, credits, & more..." at bounding box center [422, 30] width 338 height 26
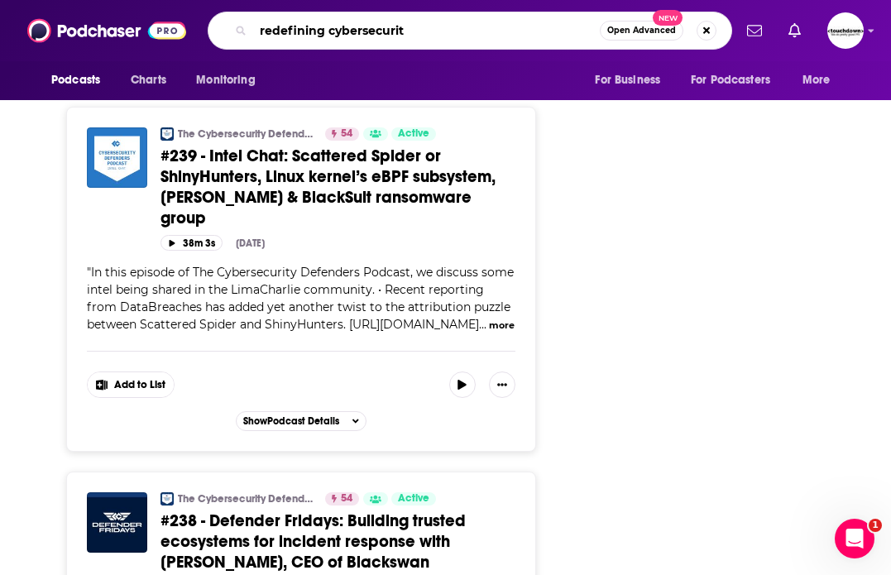
type input "redefining cybersecurity"
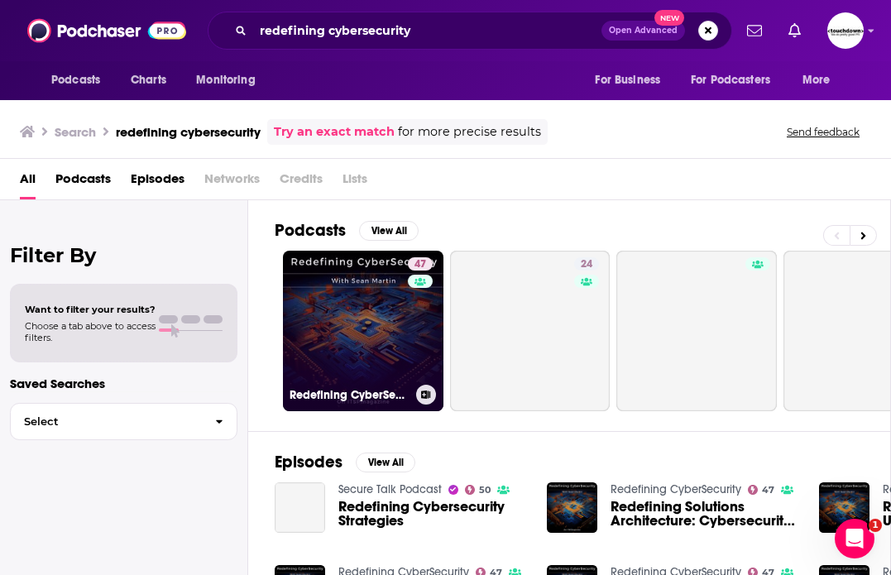
click at [370, 312] on link "47 Redefining CyberSecurity" at bounding box center [363, 331] width 161 height 161
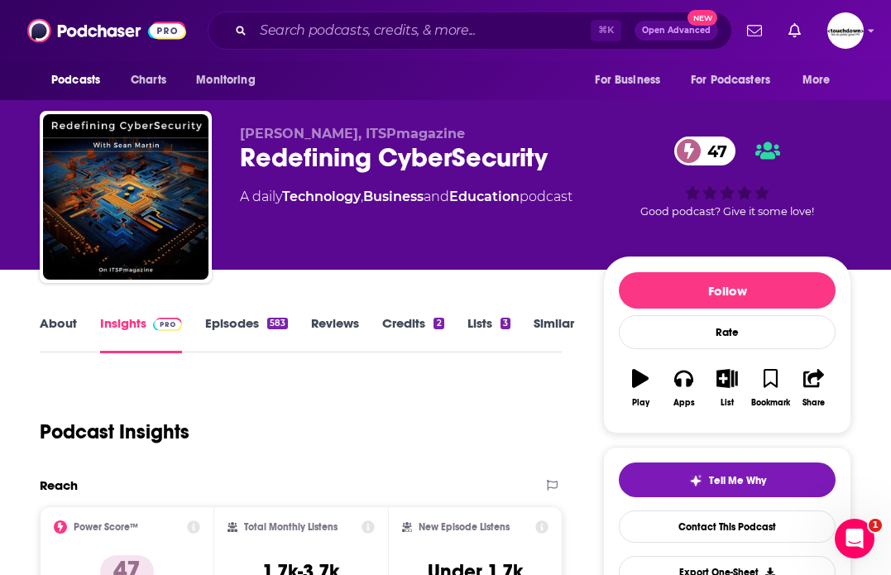
click at [243, 319] on link "Episodes 583" at bounding box center [246, 334] width 83 height 38
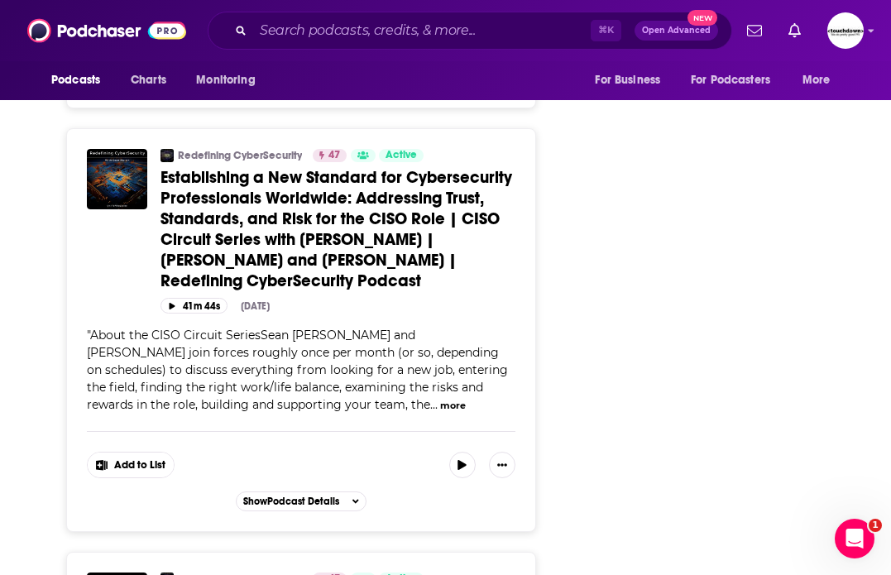
scroll to position [10118, 0]
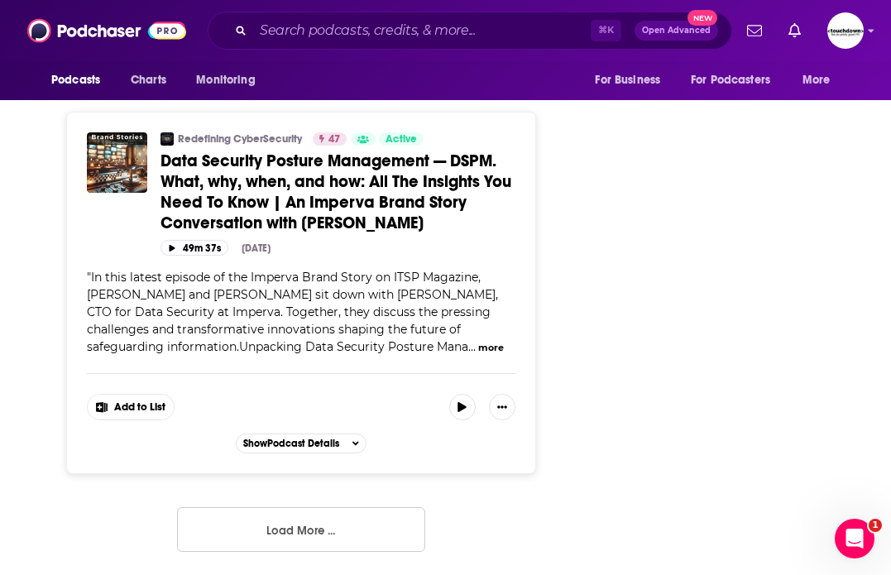
click at [320, 534] on button "Load More ..." at bounding box center [301, 529] width 248 height 45
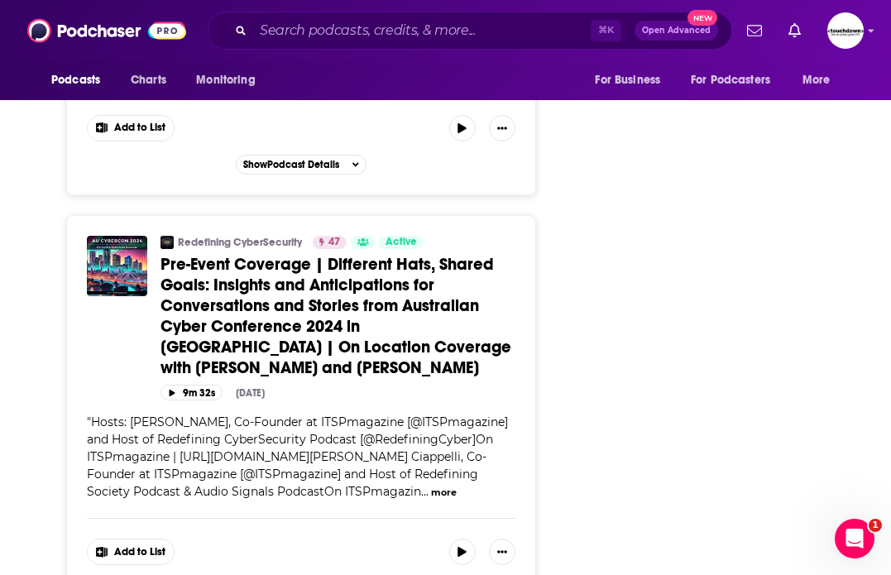
scroll to position [20786, 0]
